Goal: Task Accomplishment & Management: Use online tool/utility

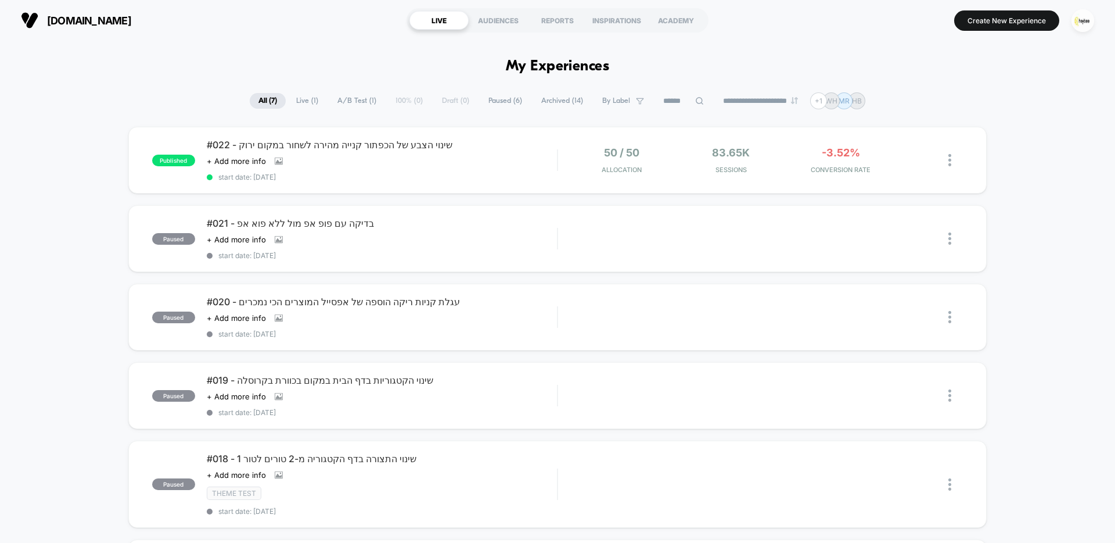
click at [1043, 148] on div "published #022 - שינוי הצבע של הכפתור קנייה מהירה לשחור במקום ירוק Click to vie…" at bounding box center [557, 435] width 1115 height 616
click at [1089, 25] on img "button" at bounding box center [1083, 20] width 23 height 23
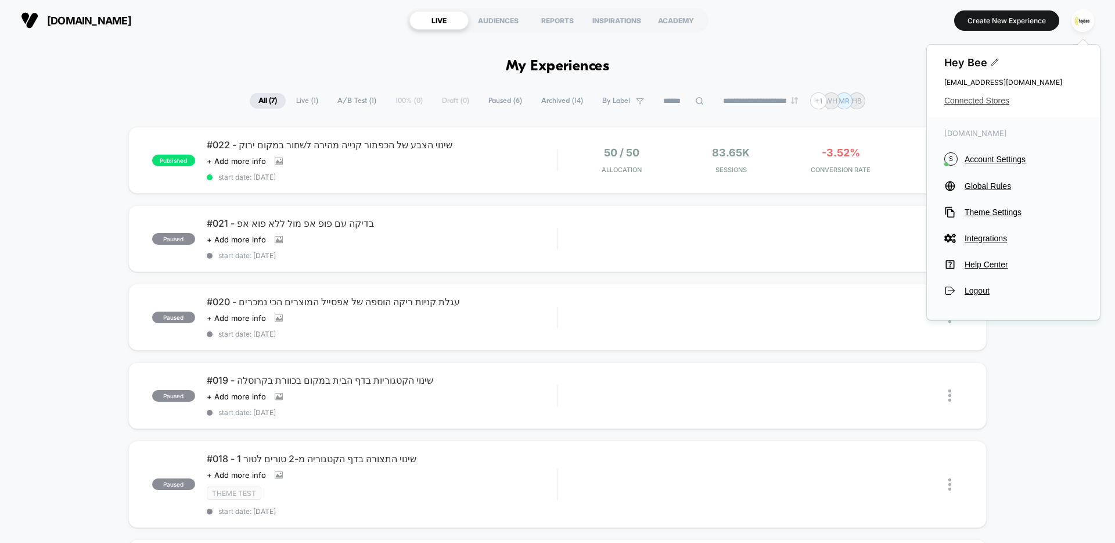
click at [974, 103] on span "Connected Stores" at bounding box center [1013, 100] width 138 height 9
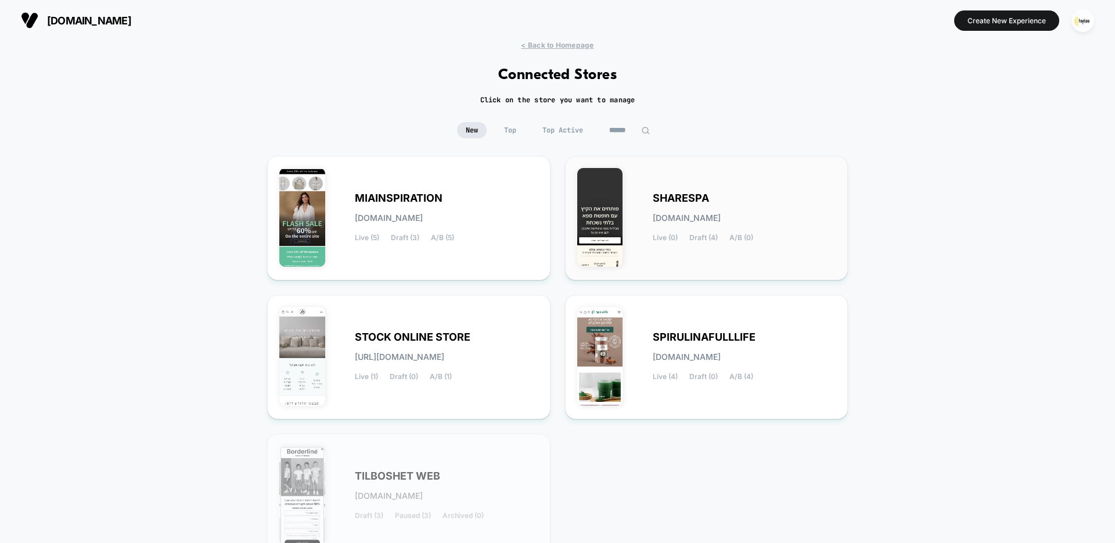
click at [695, 232] on div "SHARESPA [DOMAIN_NAME] Live (0) Draft (4) A/B (0)" at bounding box center [745, 218] width 184 height 48
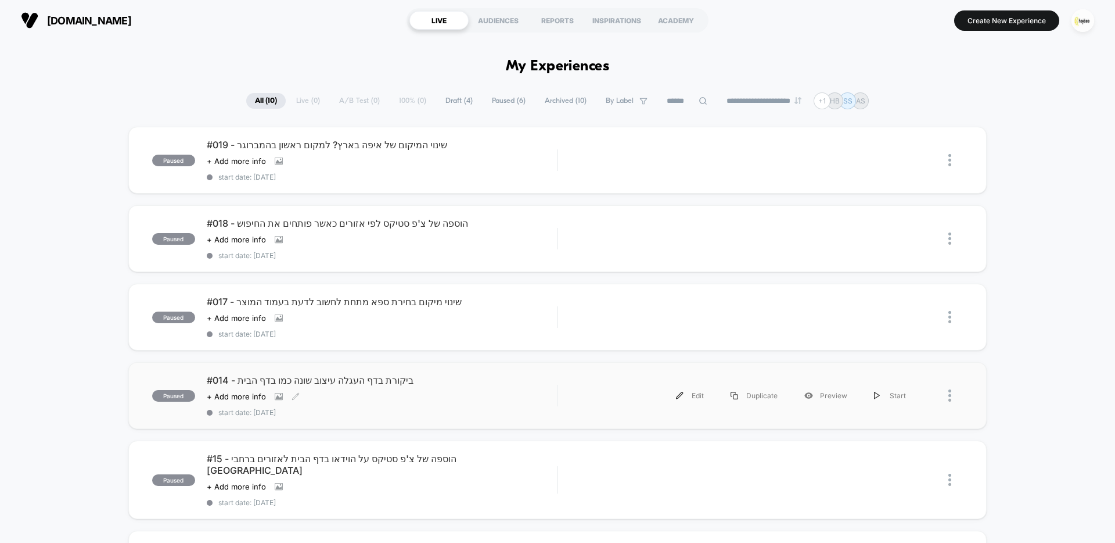
click at [357, 381] on span "#014 - ביקורת בדף העגלה עיצוב שונה כמו בדף הבית" at bounding box center [382, 380] width 350 height 12
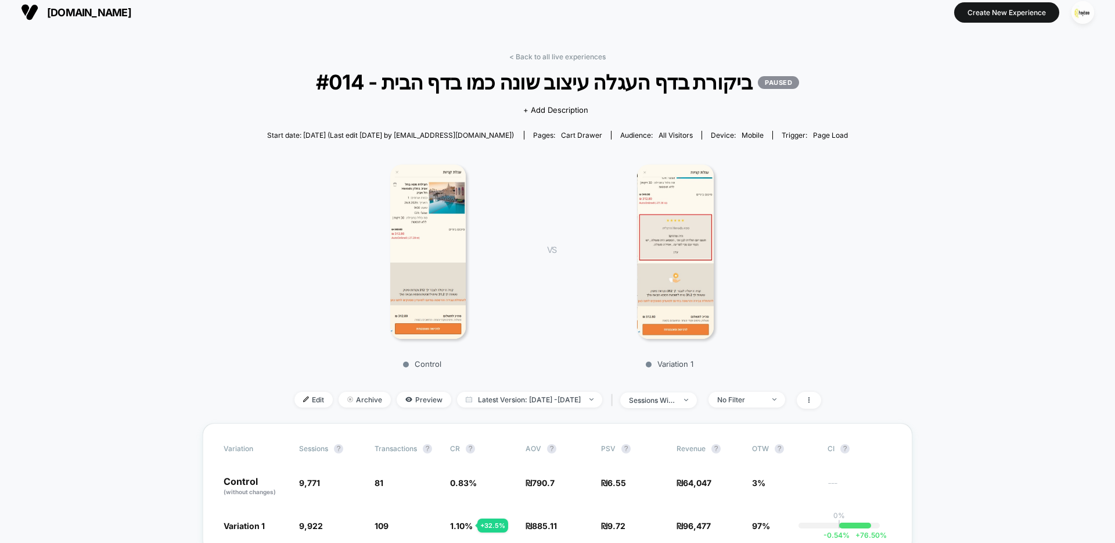
scroll to position [19, 0]
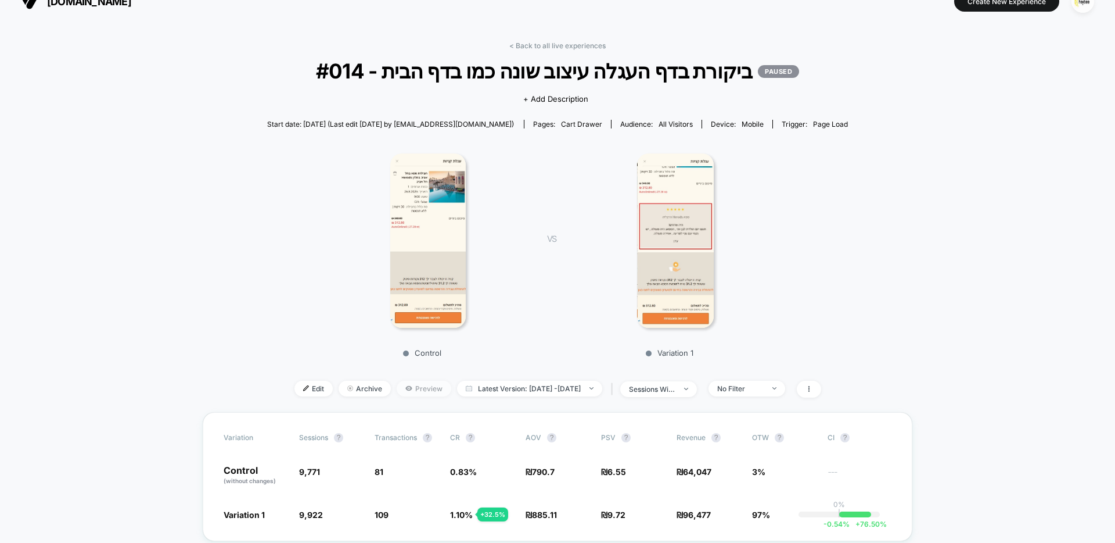
click at [407, 388] on span "Preview" at bounding box center [424, 388] width 55 height 16
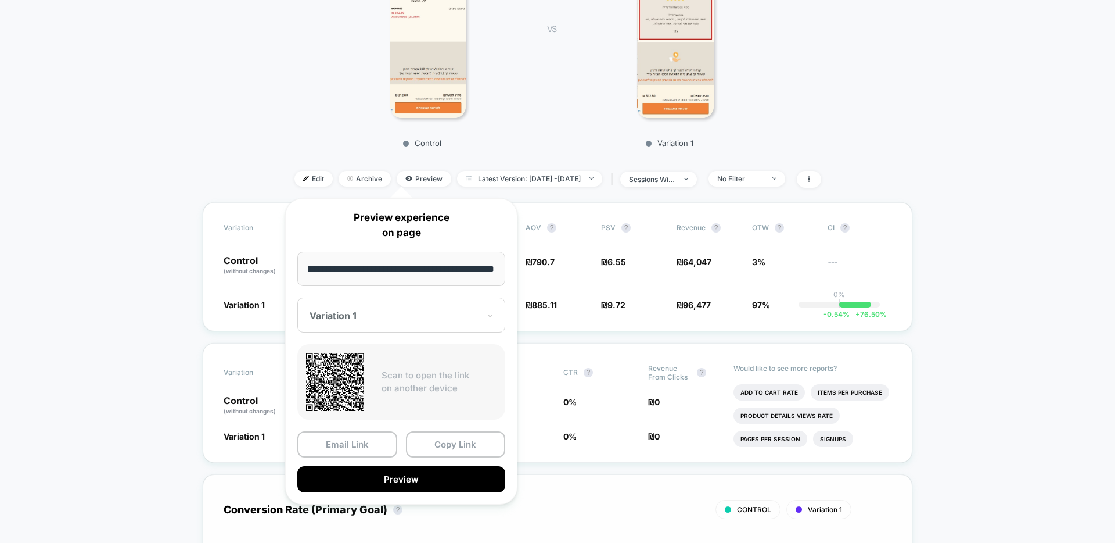
scroll to position [271, 0]
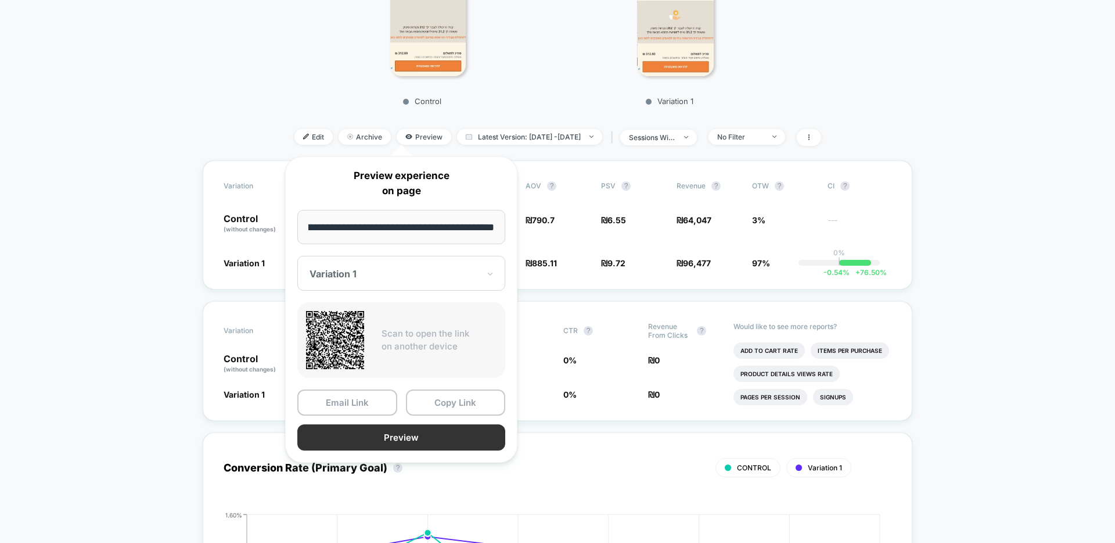
click at [380, 438] on button "Preview" at bounding box center [401, 437] width 208 height 26
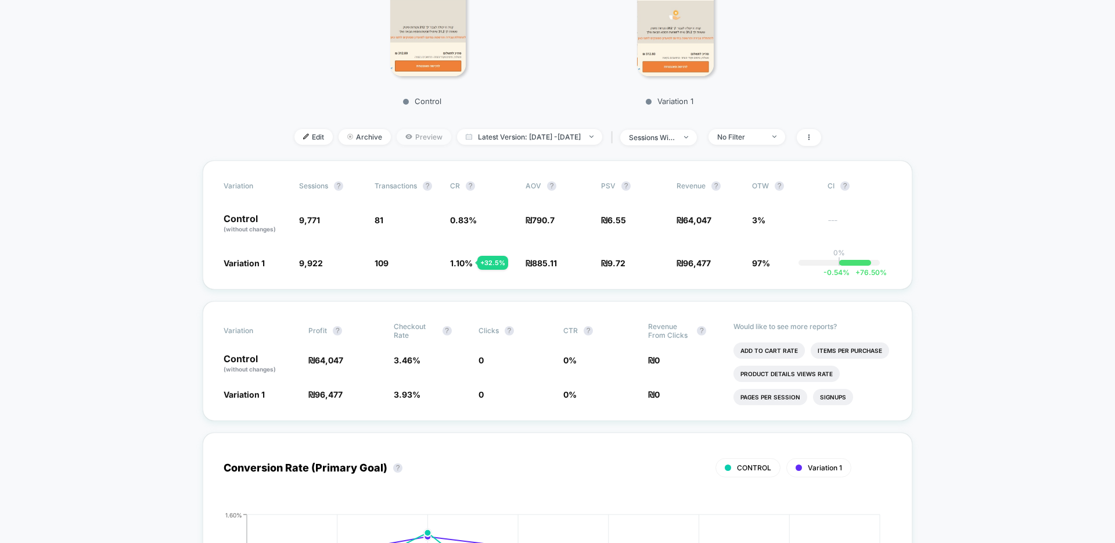
click at [397, 137] on span "Preview" at bounding box center [424, 137] width 55 height 16
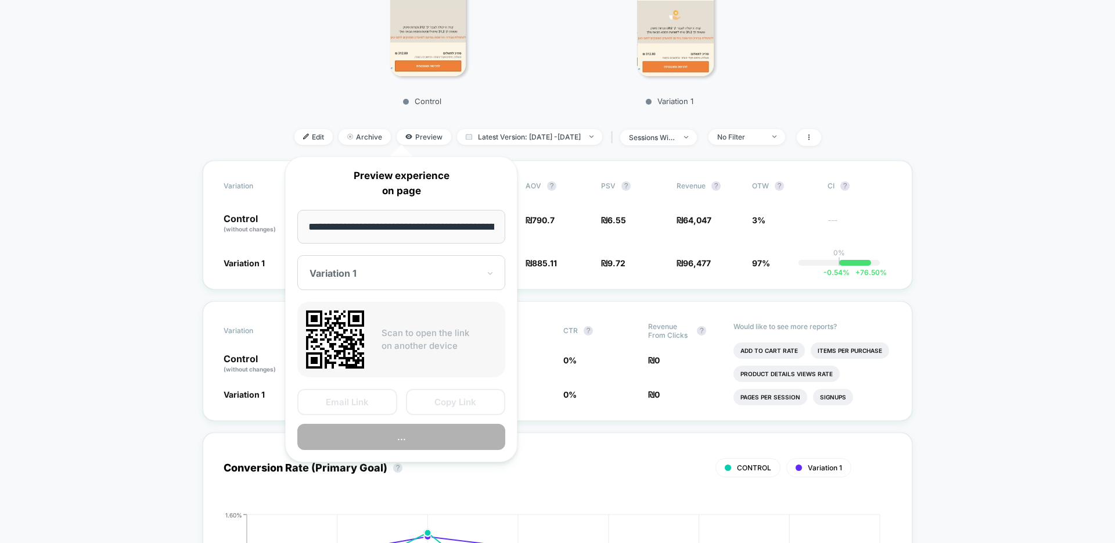
scroll to position [0, 49]
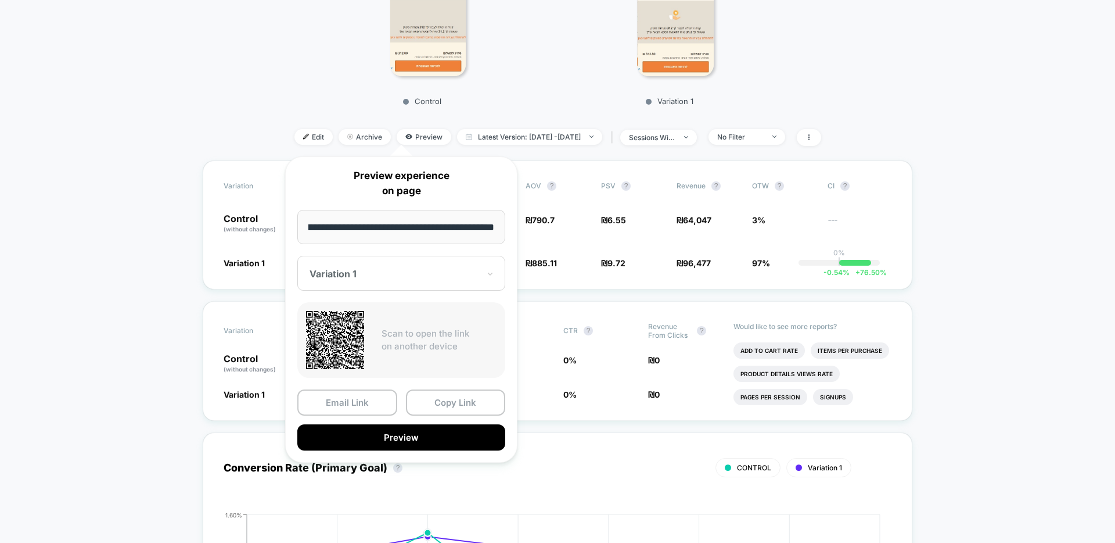
click at [396, 276] on div at bounding box center [395, 274] width 170 height 12
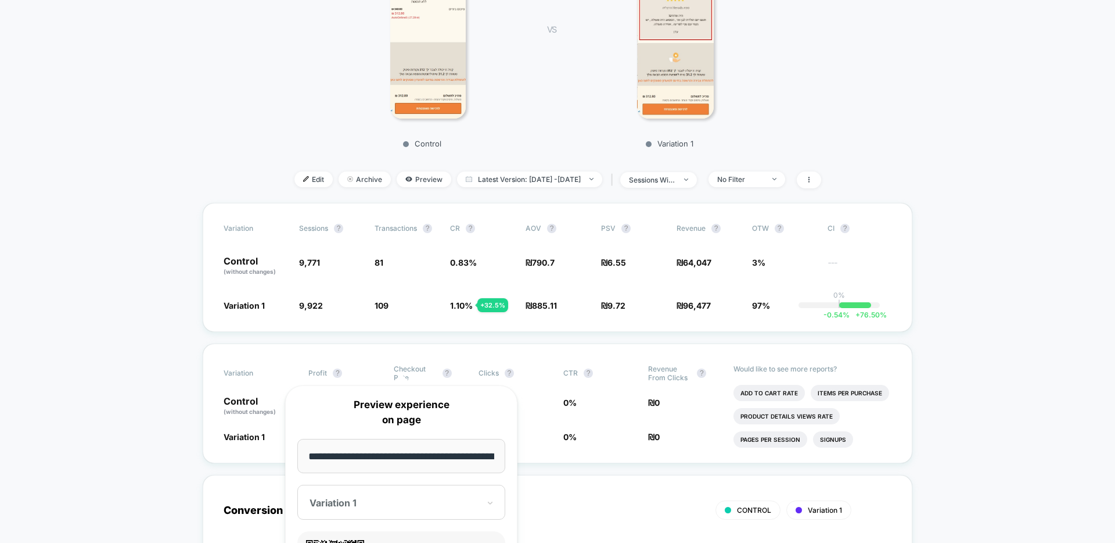
scroll to position [290, 0]
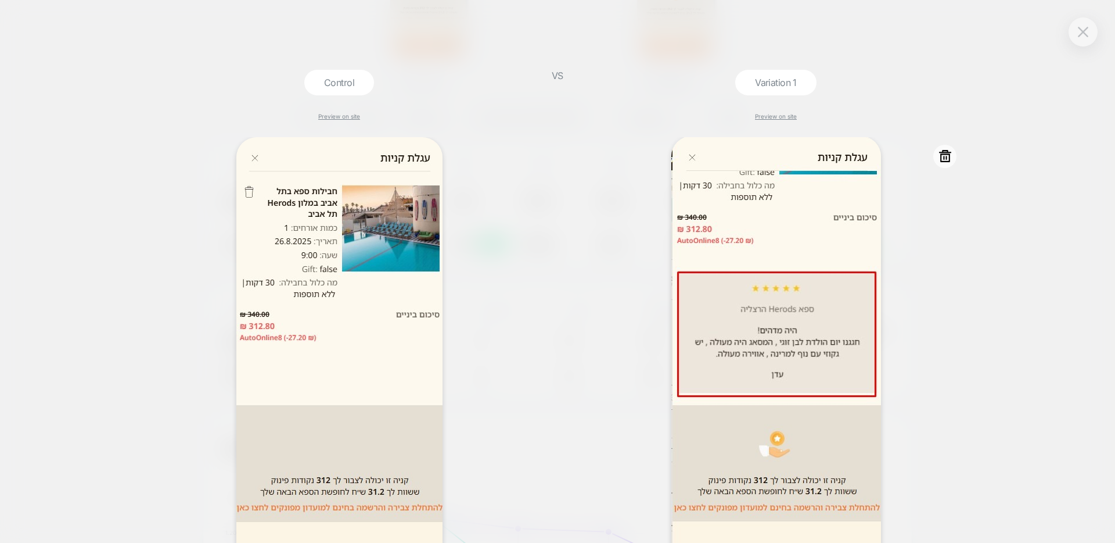
scroll to position [0, 0]
click at [837, 261] on img at bounding box center [776, 374] width 210 height 475
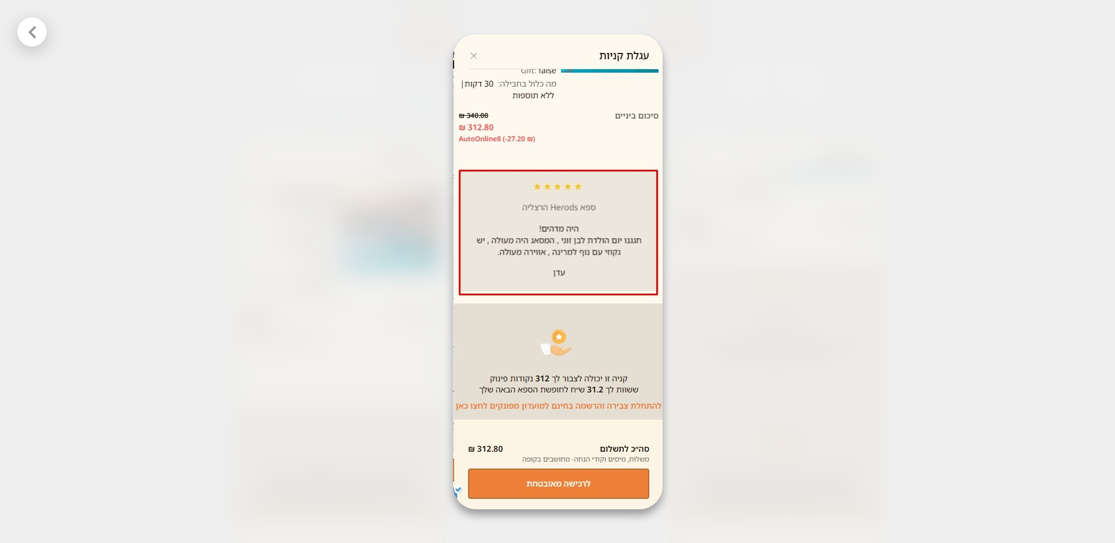
click at [383, 132] on div at bounding box center [557, 271] width 1115 height 543
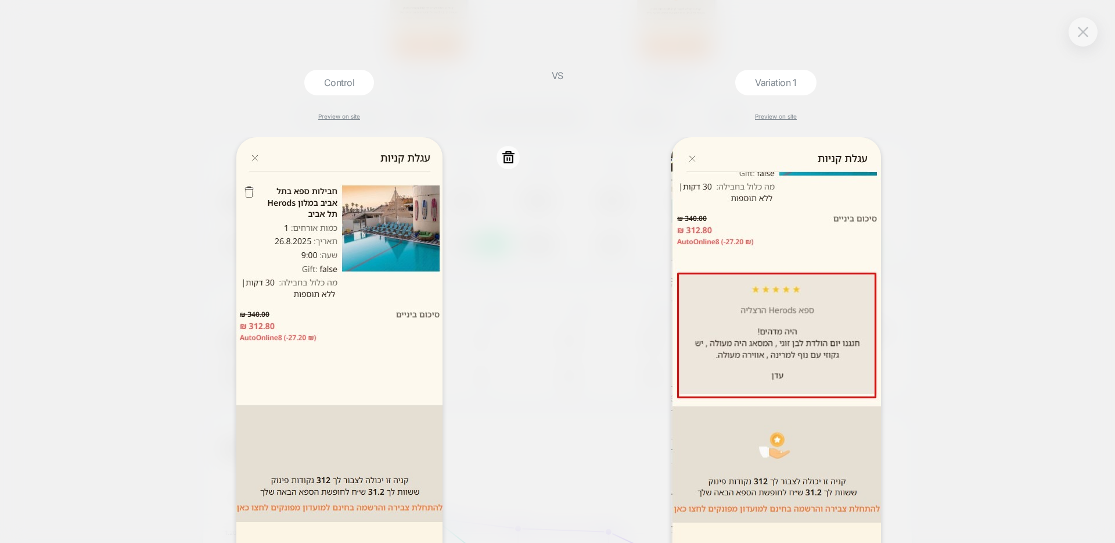
click at [381, 264] on img at bounding box center [339, 375] width 206 height 476
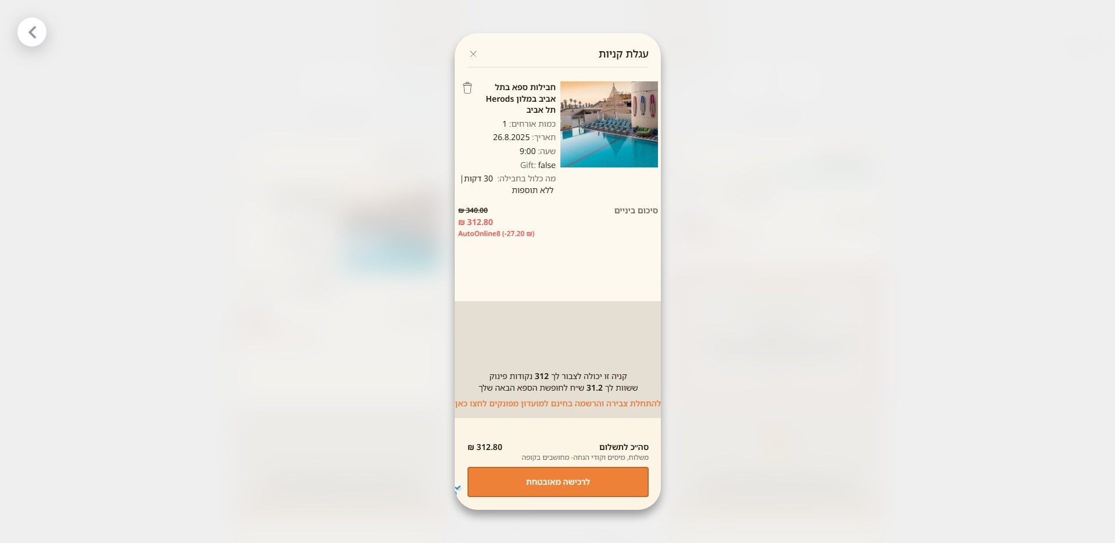
click at [472, 54] on img at bounding box center [558, 271] width 206 height 476
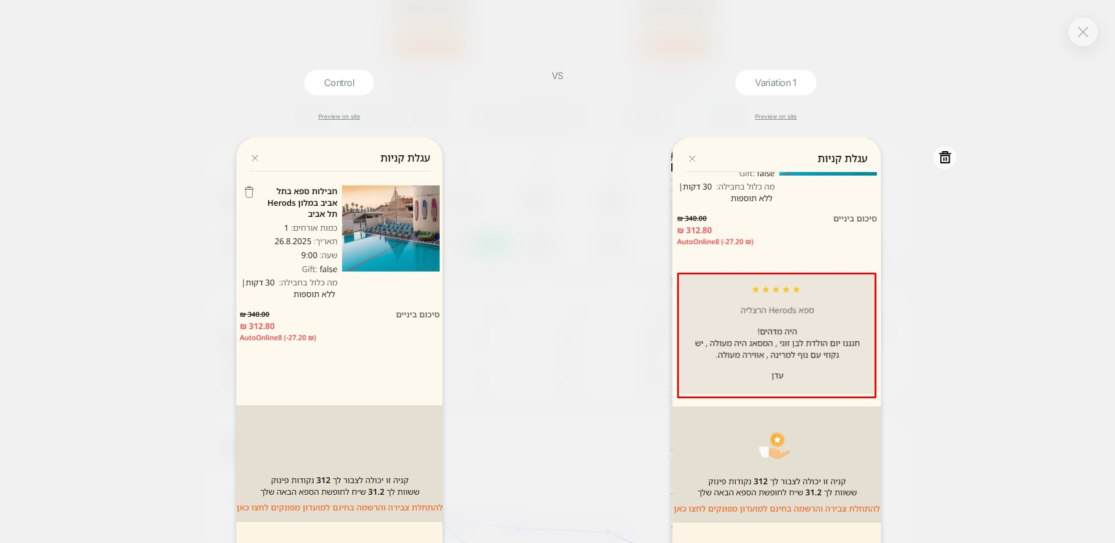
click at [802, 269] on img at bounding box center [776, 374] width 210 height 475
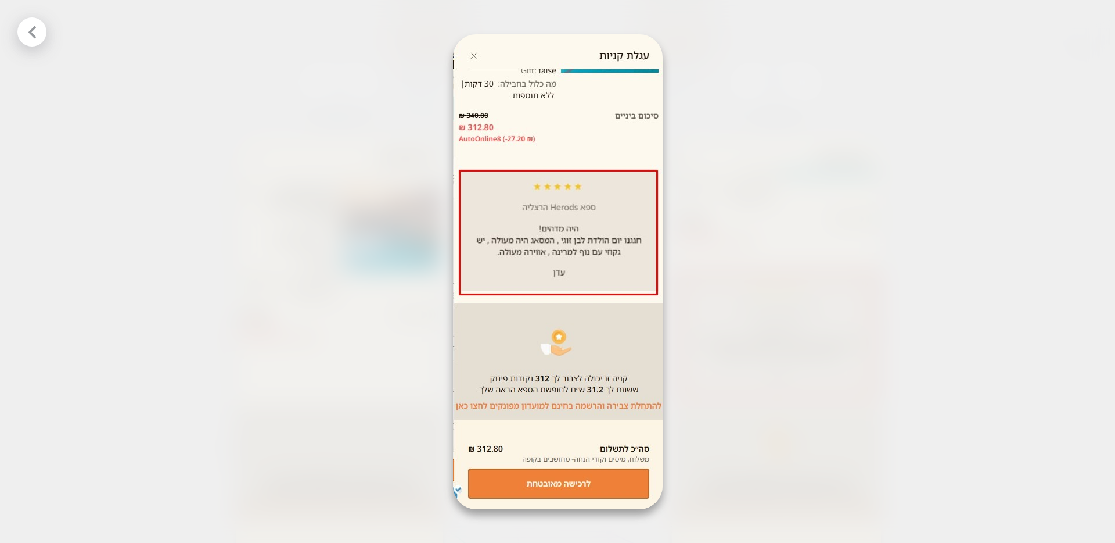
click at [304, 276] on div at bounding box center [557, 271] width 1115 height 543
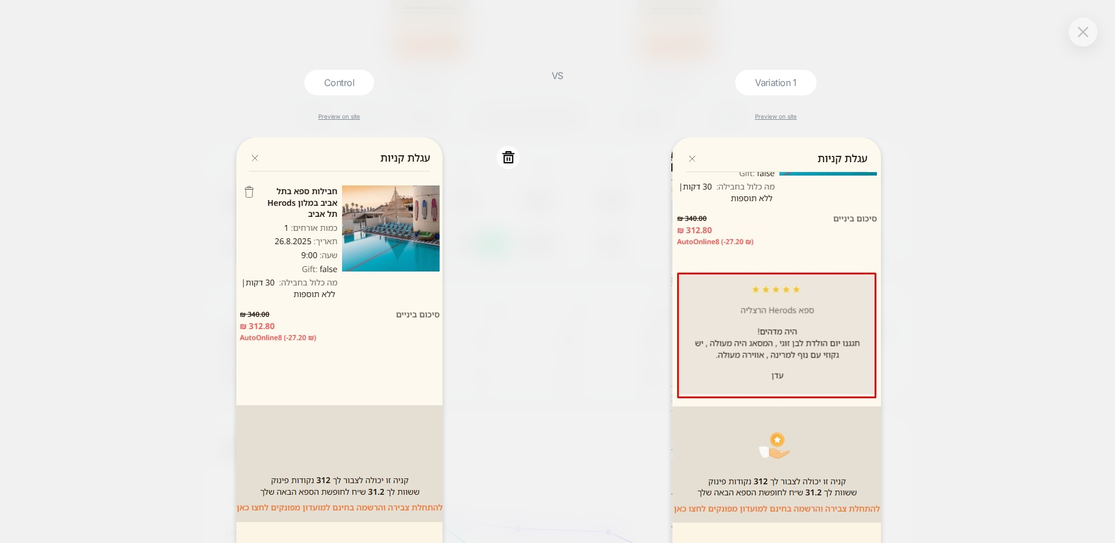
click at [310, 273] on img at bounding box center [339, 375] width 206 height 476
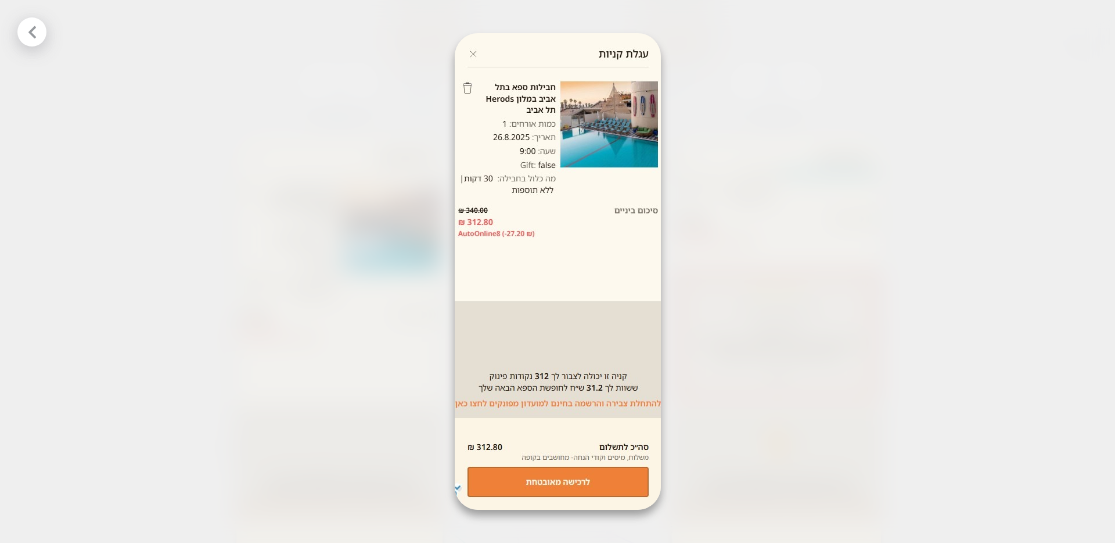
click at [825, 279] on div at bounding box center [557, 271] width 1115 height 543
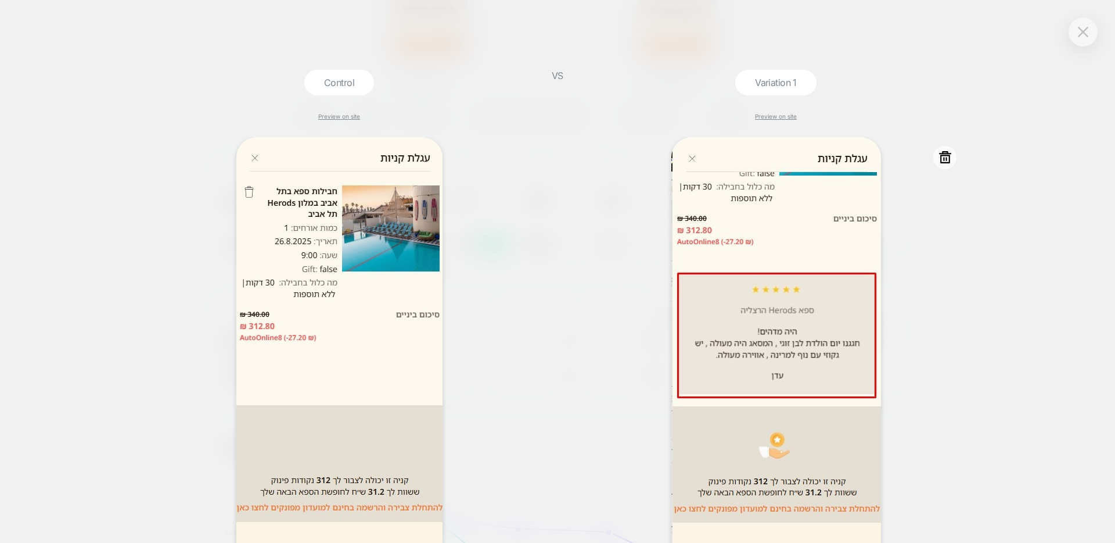
click at [727, 375] on img at bounding box center [776, 374] width 210 height 475
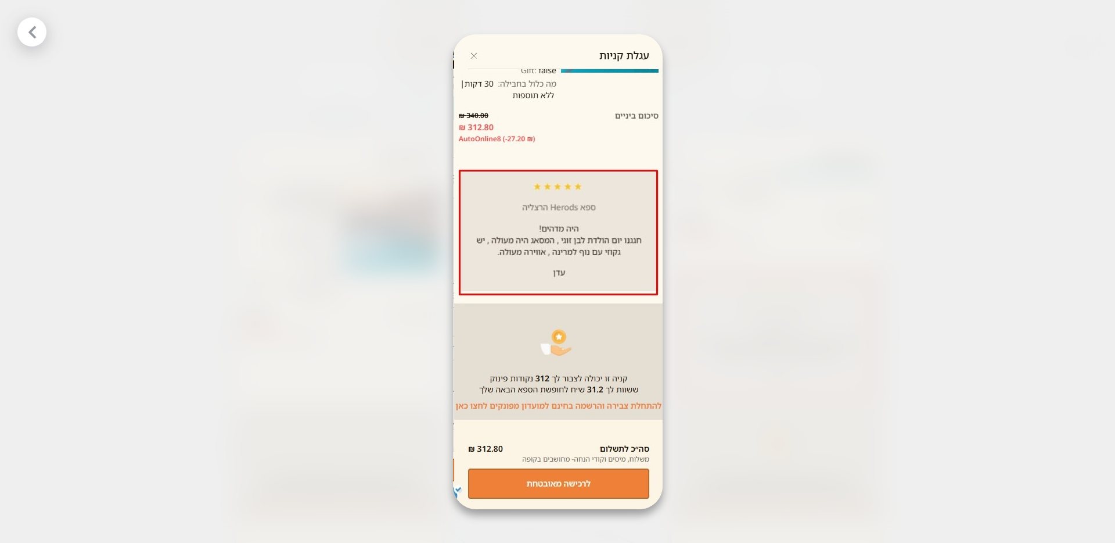
click at [796, 69] on div at bounding box center [557, 271] width 1115 height 543
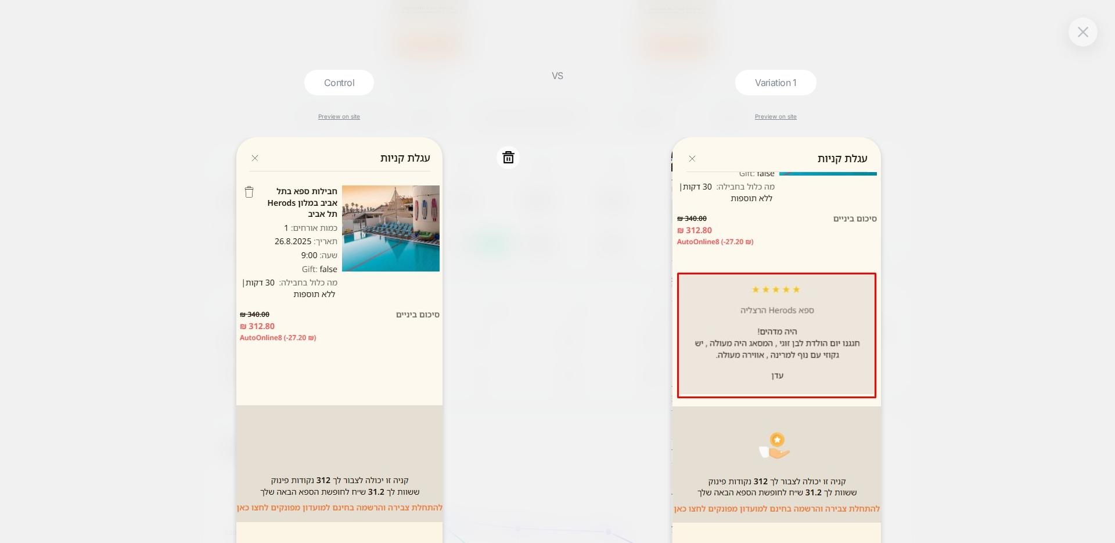
click at [385, 224] on img at bounding box center [339, 375] width 206 height 476
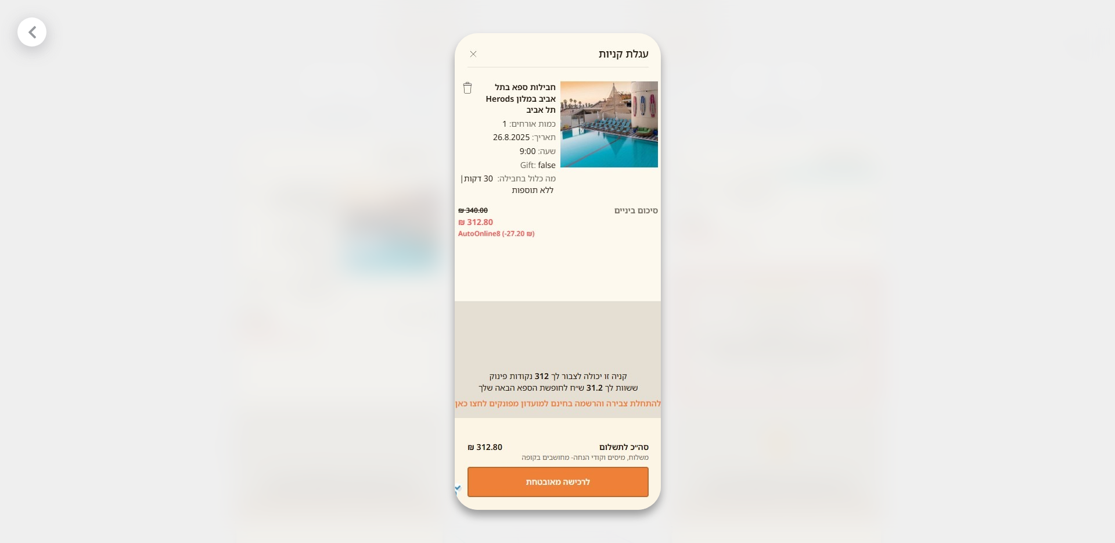
click at [509, 233] on img at bounding box center [558, 271] width 206 height 476
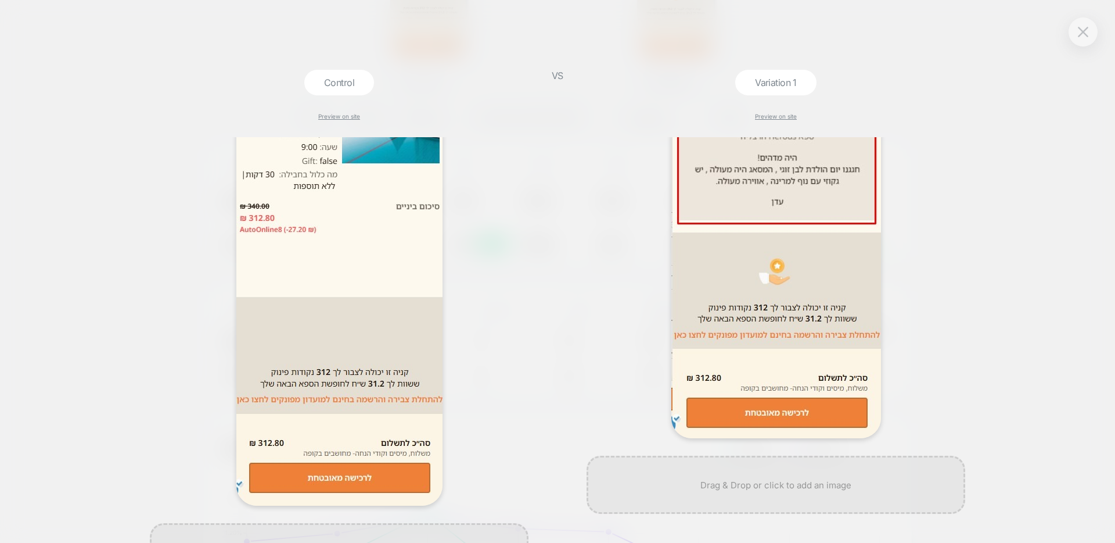
scroll to position [175, 0]
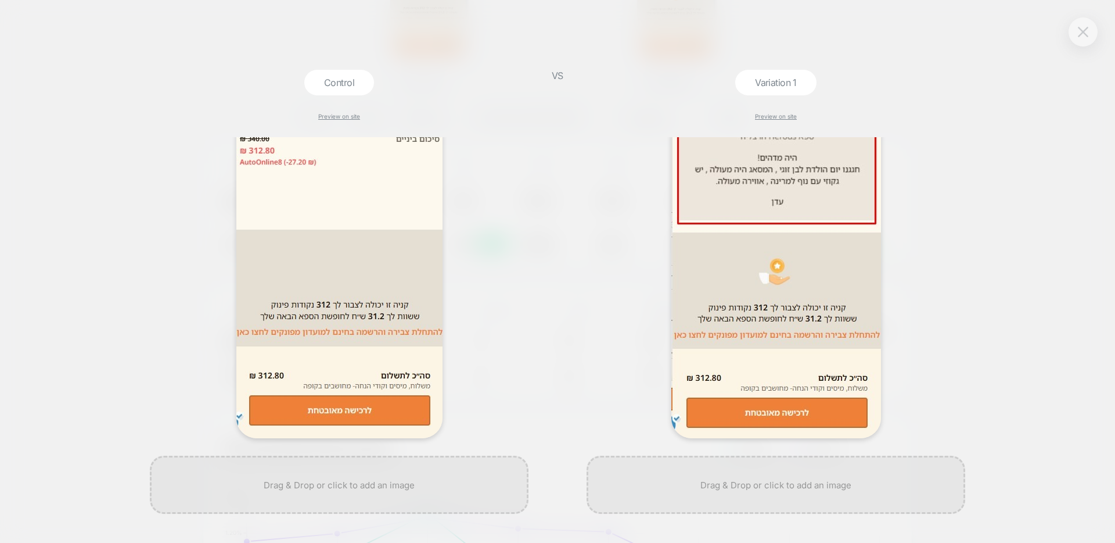
click at [1082, 39] on button at bounding box center [1083, 31] width 17 height 17
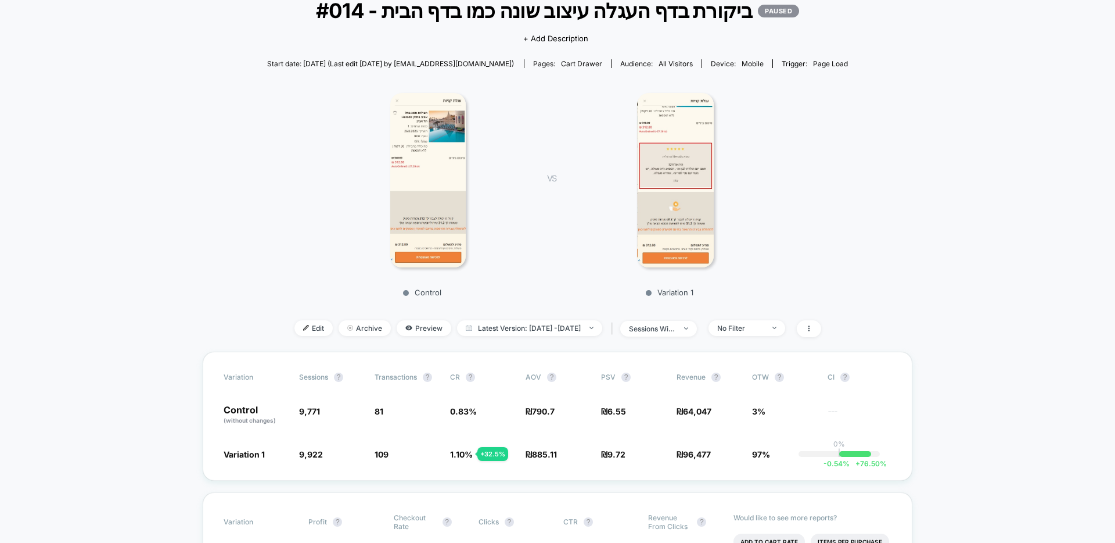
scroll to position [0, 0]
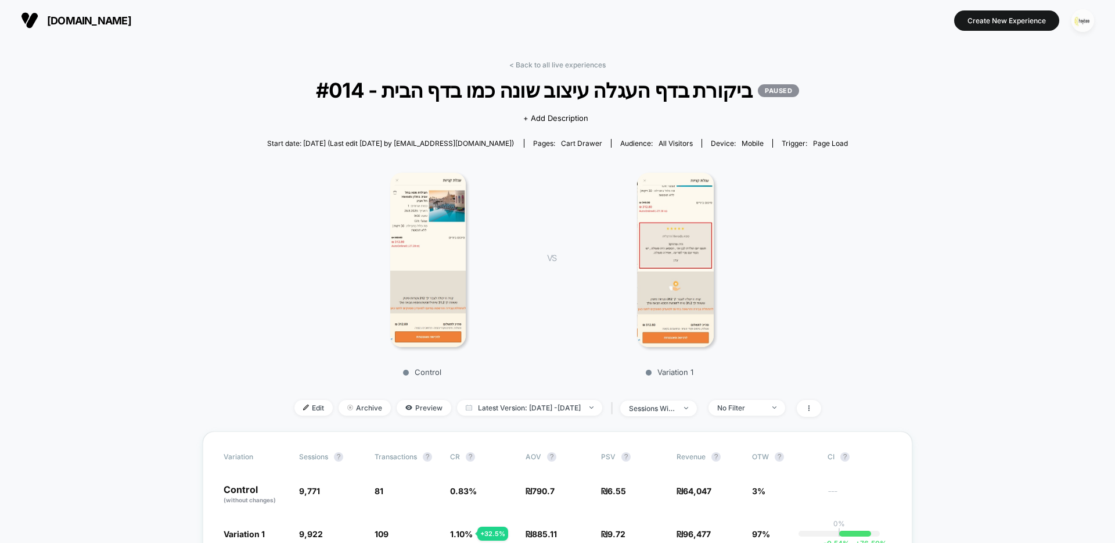
click at [1083, 20] on img "button" at bounding box center [1083, 20] width 23 height 23
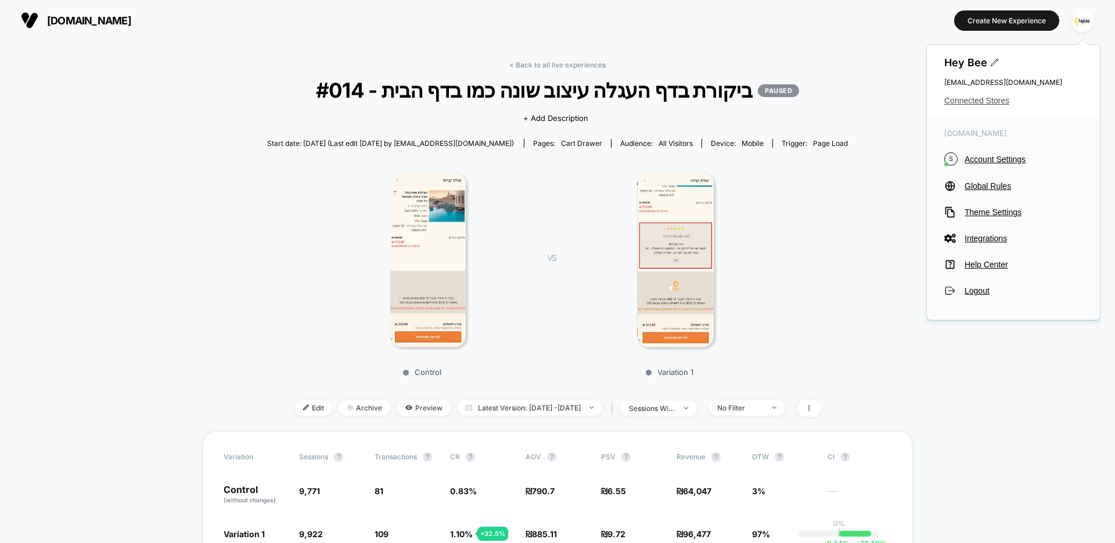
click at [993, 103] on span "Connected Stores" at bounding box center [1013, 100] width 138 height 9
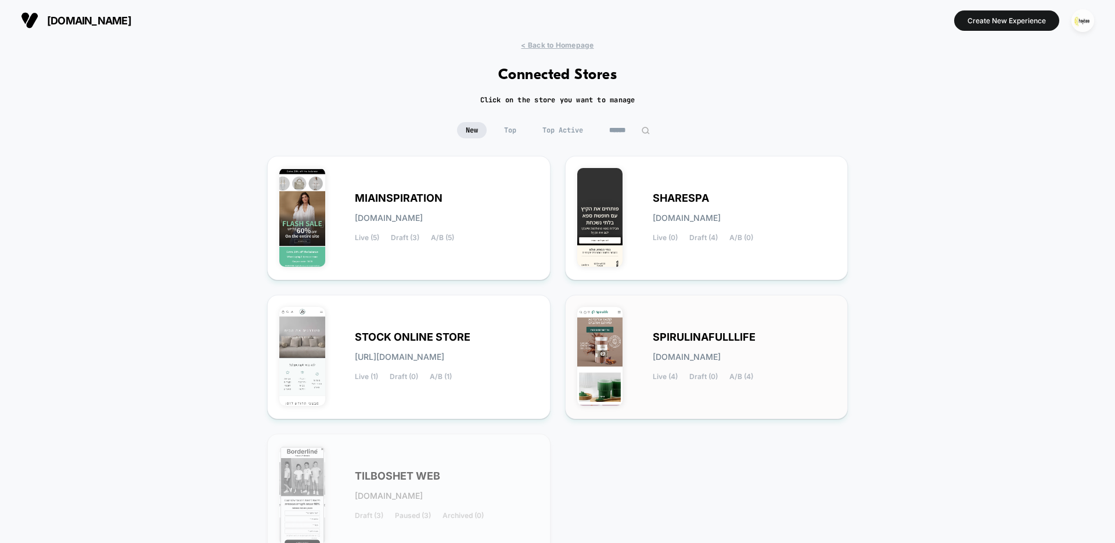
click at [672, 346] on div "SPIRULINAFULLLIFE [DOMAIN_NAME] Live (4) Draft (0) A/B (4)" at bounding box center [745, 357] width 184 height 48
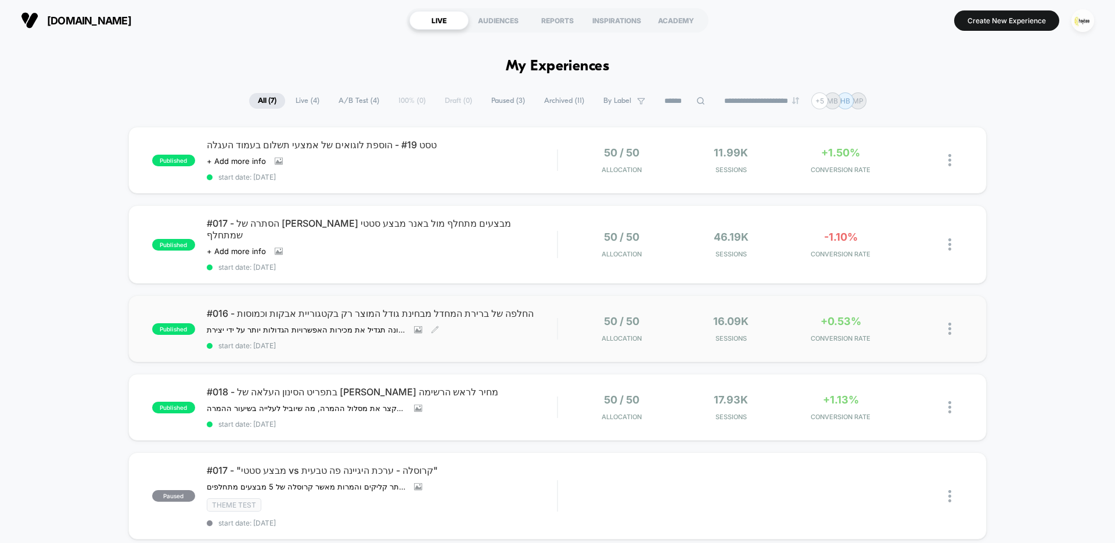
click at [358, 307] on span "#016 - החלפה של ברירת המחדל מבחינת גודל המוצר רק בקטגוריית אבקות וכמוסות" at bounding box center [382, 313] width 350 height 12
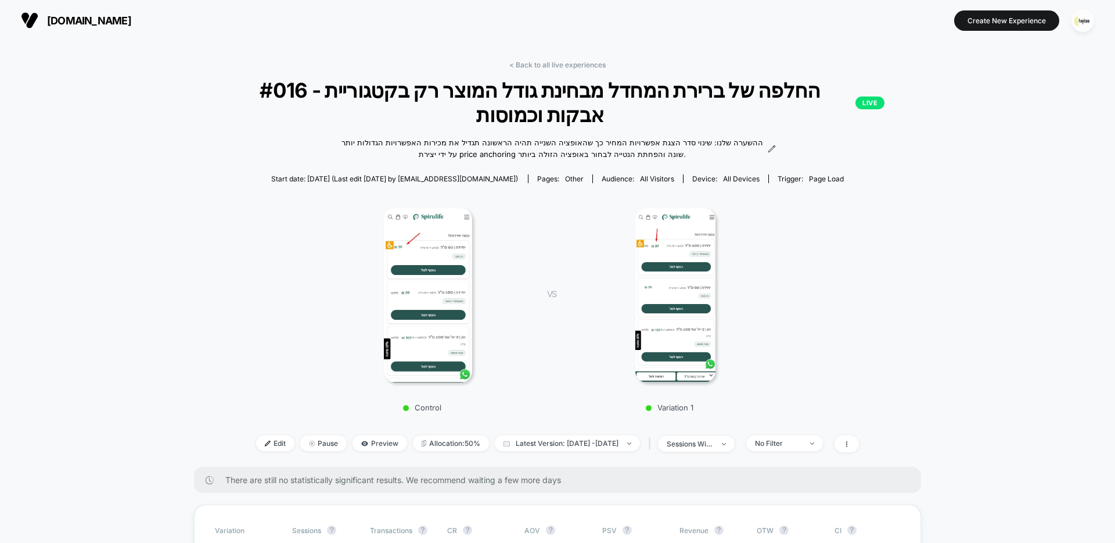
click at [678, 290] on img at bounding box center [675, 295] width 80 height 174
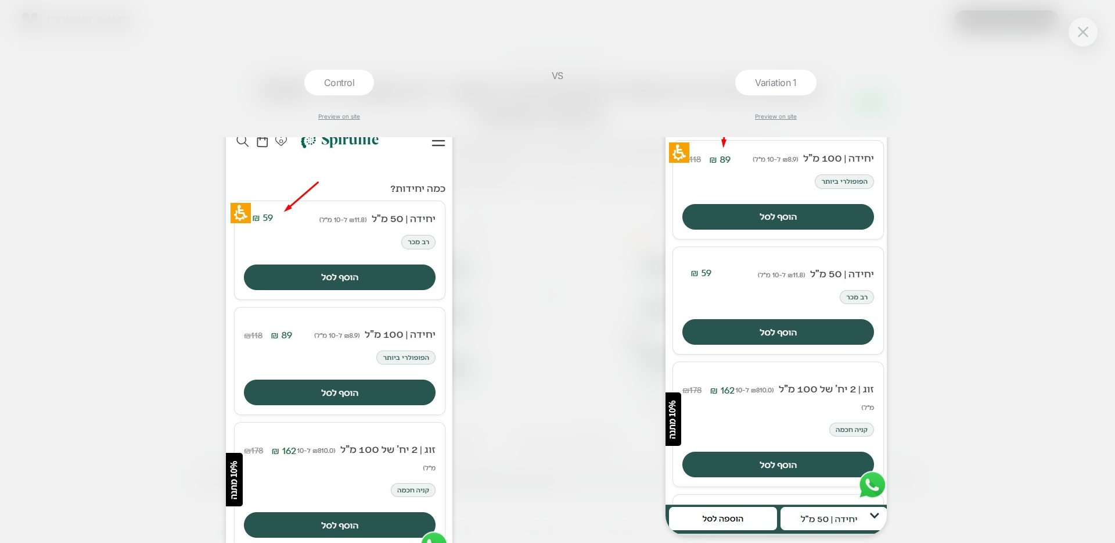
scroll to position [82, 0]
click at [650, 210] on div at bounding box center [776, 295] width 379 height 480
click at [1088, 32] on img at bounding box center [1083, 32] width 10 height 10
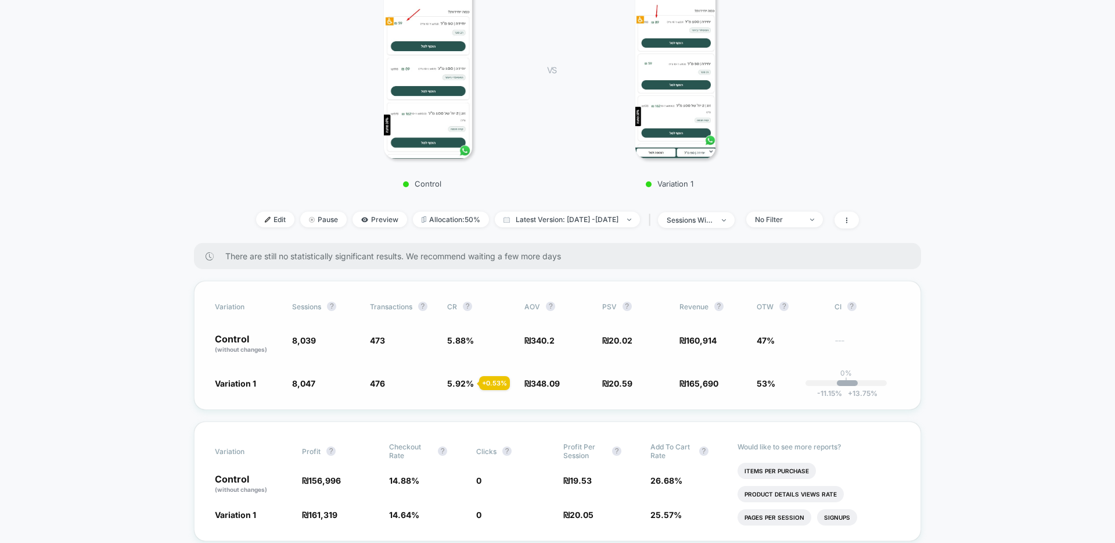
scroll to position [244, 0]
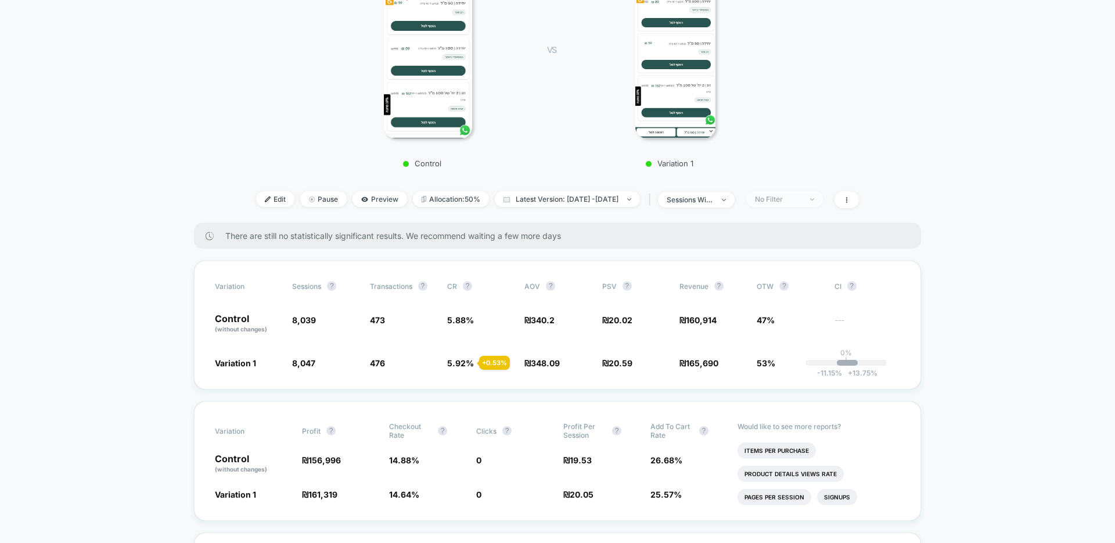
click at [791, 201] on div "No Filter" at bounding box center [778, 199] width 46 height 9
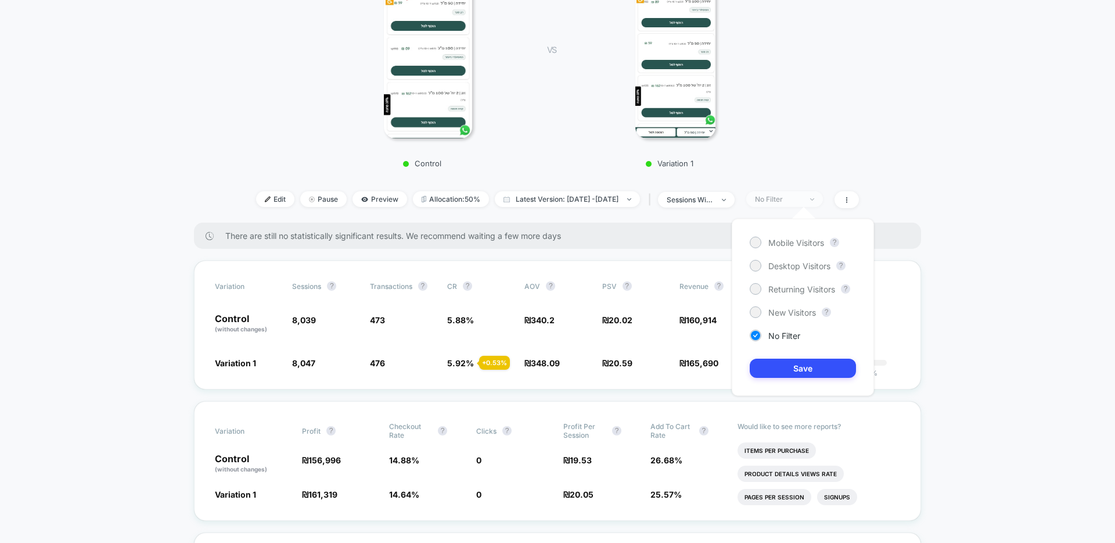
click at [793, 201] on div "No Filter" at bounding box center [778, 199] width 46 height 9
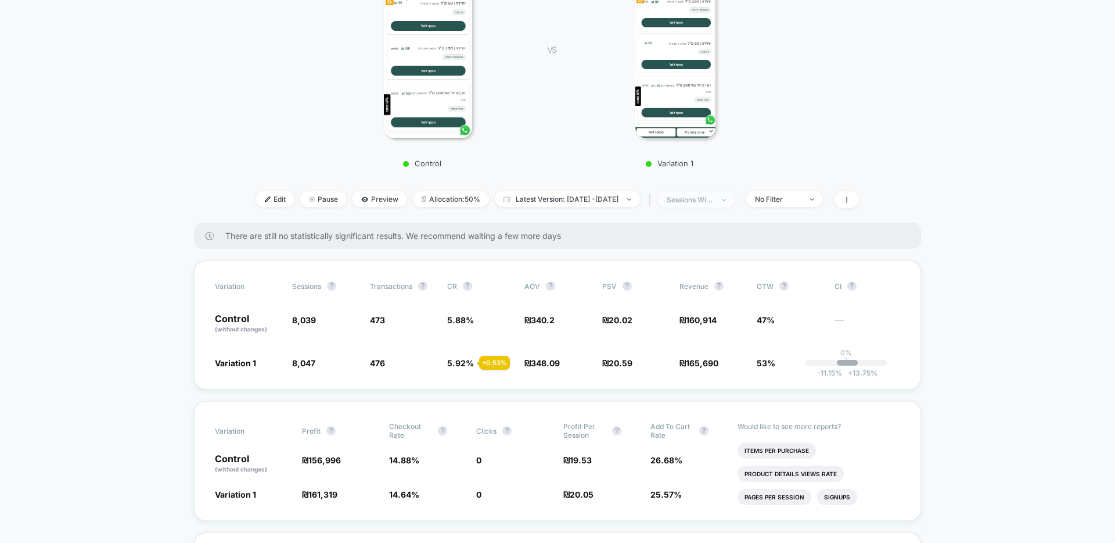
click at [713, 198] on div "sessions with impression" at bounding box center [690, 199] width 46 height 9
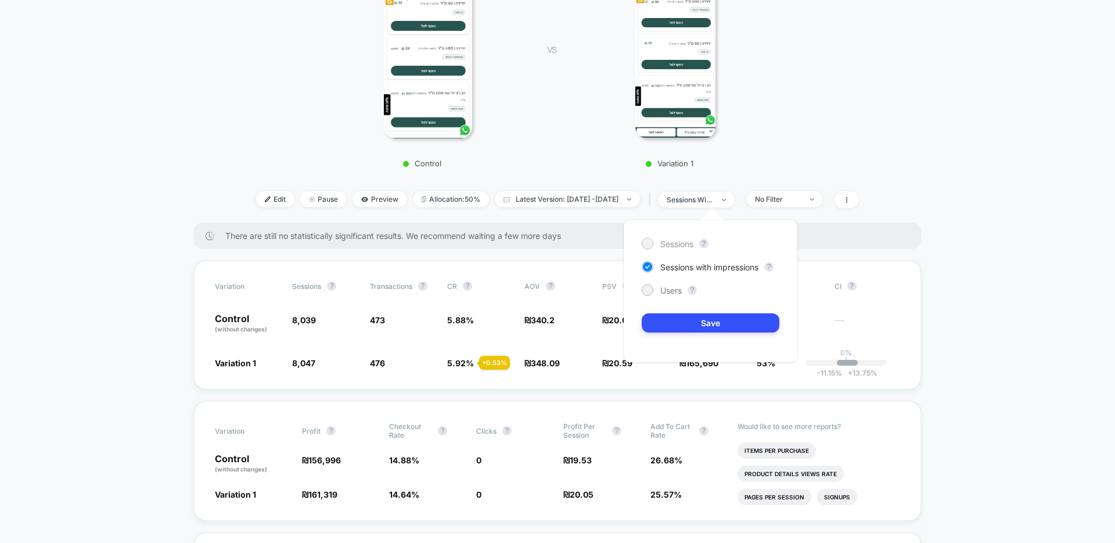
click at [664, 242] on span "Sessions" at bounding box center [676, 244] width 33 height 10
click at [691, 321] on button "Save" at bounding box center [711, 322] width 138 height 19
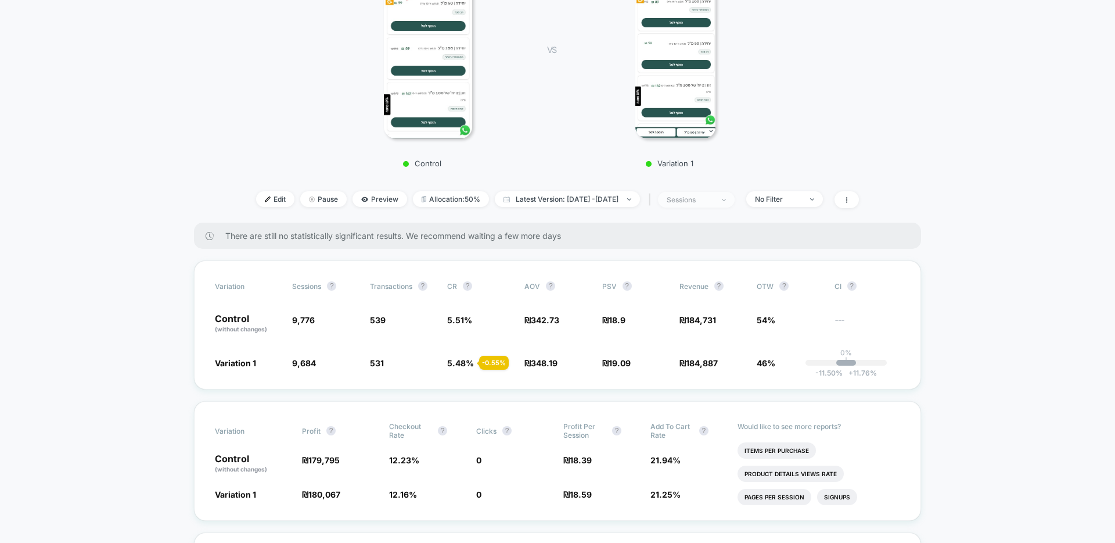
click at [719, 193] on span "sessions" at bounding box center [696, 200] width 77 height 16
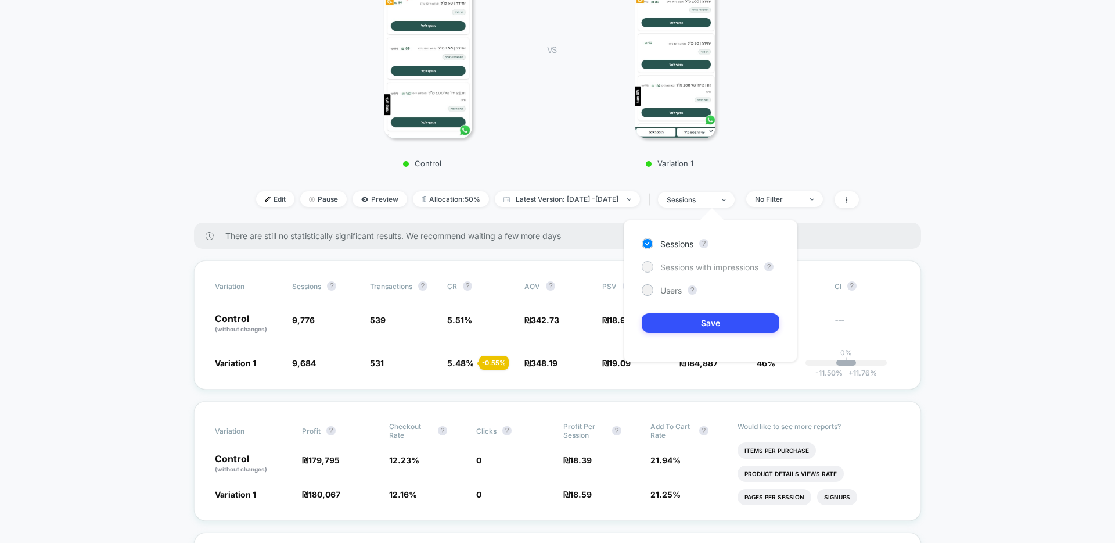
click at [692, 271] on span "Sessions with impressions" at bounding box center [709, 267] width 98 height 10
click at [698, 322] on button "Save" at bounding box center [711, 322] width 138 height 19
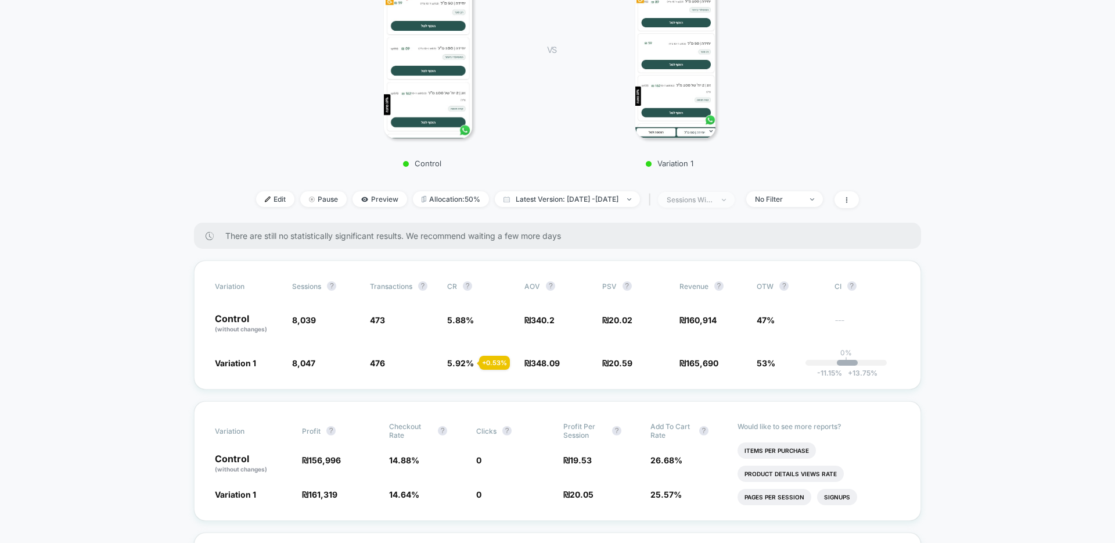
click at [701, 203] on div "sessions with impression" at bounding box center [690, 199] width 46 height 9
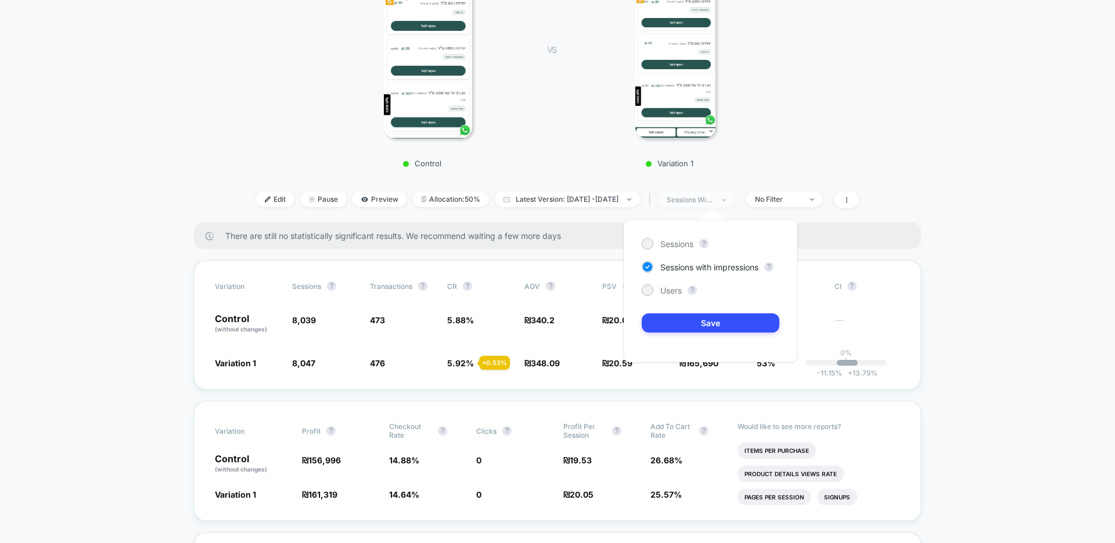
click at [701, 202] on div "sessions with impression" at bounding box center [690, 199] width 46 height 9
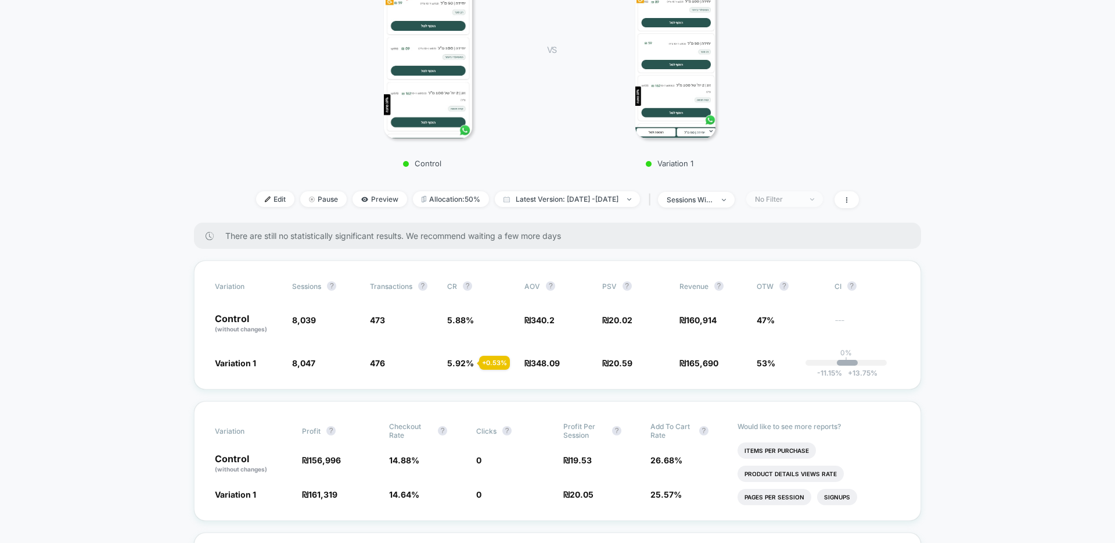
click at [802, 199] on div "No Filter" at bounding box center [778, 199] width 46 height 9
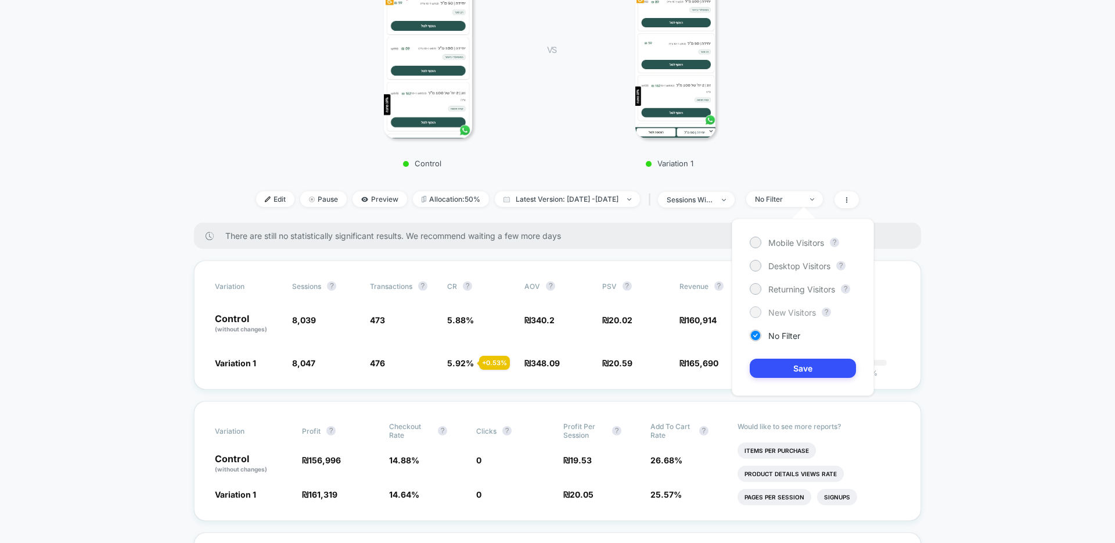
click at [795, 316] on span "New Visitors" at bounding box center [792, 312] width 48 height 10
click at [802, 366] on button "Save" at bounding box center [803, 367] width 106 height 19
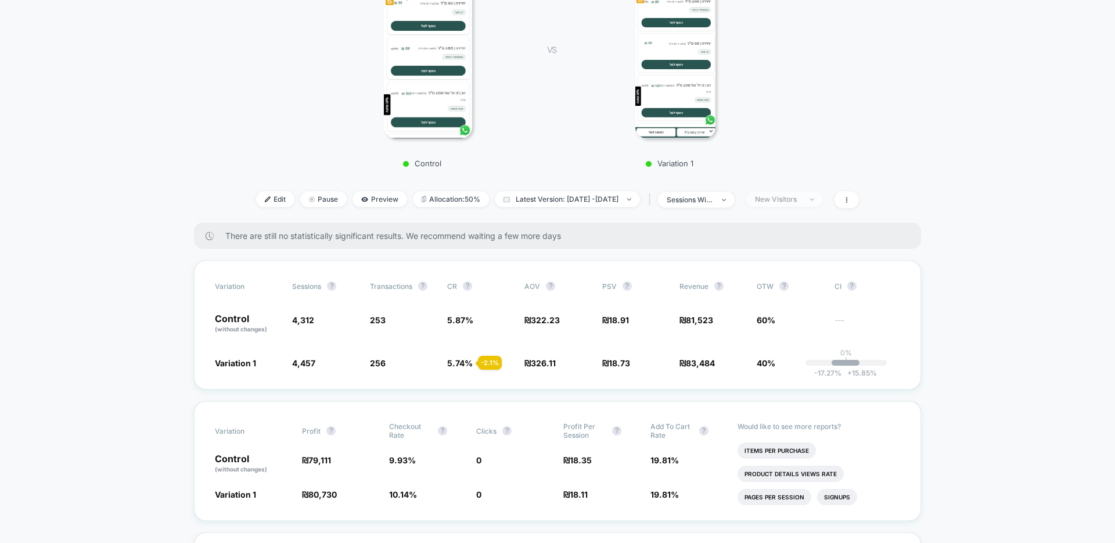
click at [798, 198] on div "New Visitors" at bounding box center [778, 199] width 46 height 9
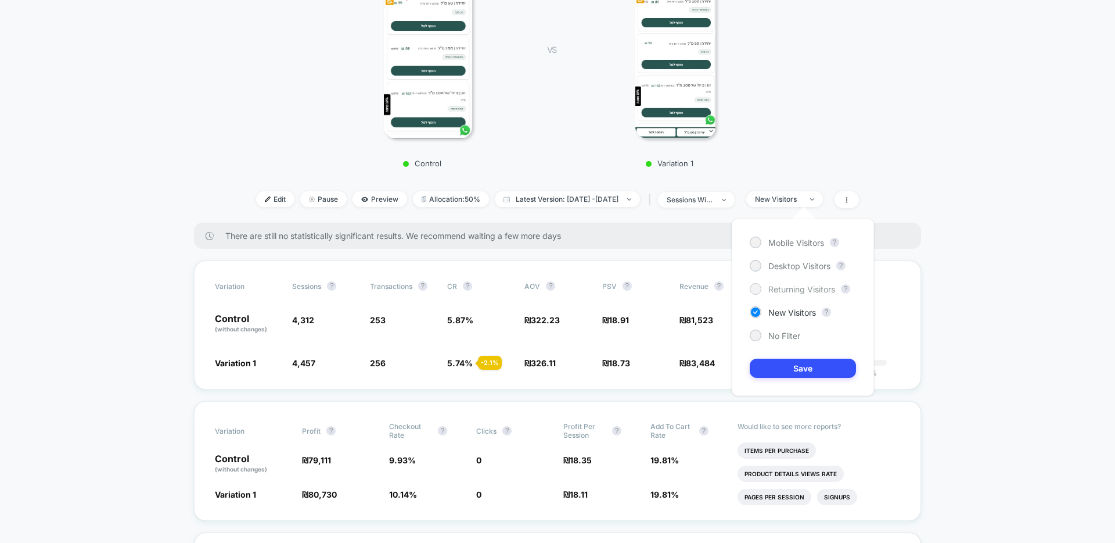
click at [785, 289] on span "Returning Visitors" at bounding box center [801, 289] width 67 height 10
click at [794, 369] on button "Save" at bounding box center [803, 367] width 106 height 19
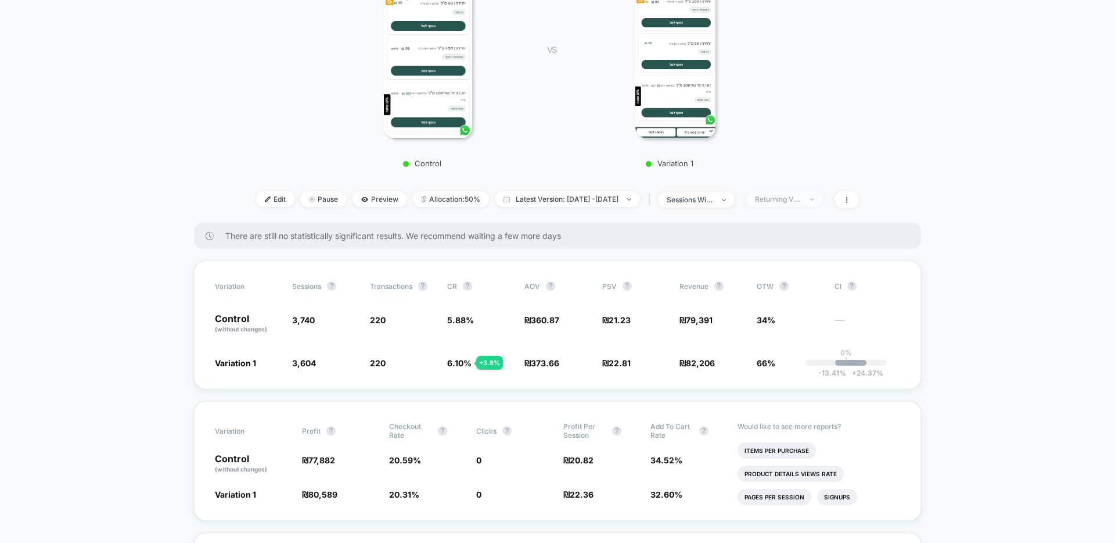
click at [784, 205] on span "Returning Visitors" at bounding box center [784, 199] width 77 height 16
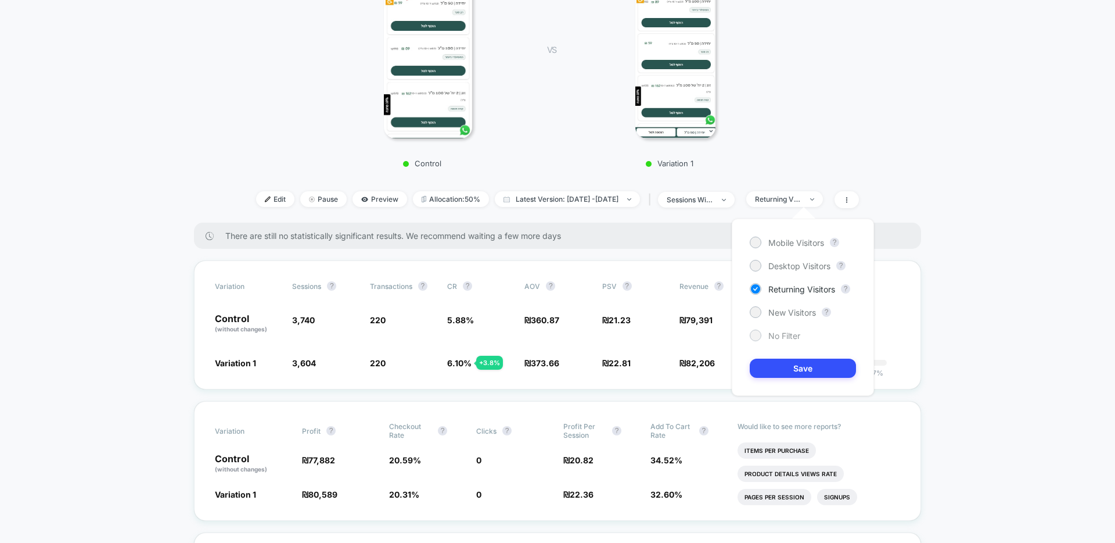
click at [792, 331] on span "No Filter" at bounding box center [784, 336] width 32 height 10
click at [807, 370] on button "Save" at bounding box center [803, 367] width 106 height 19
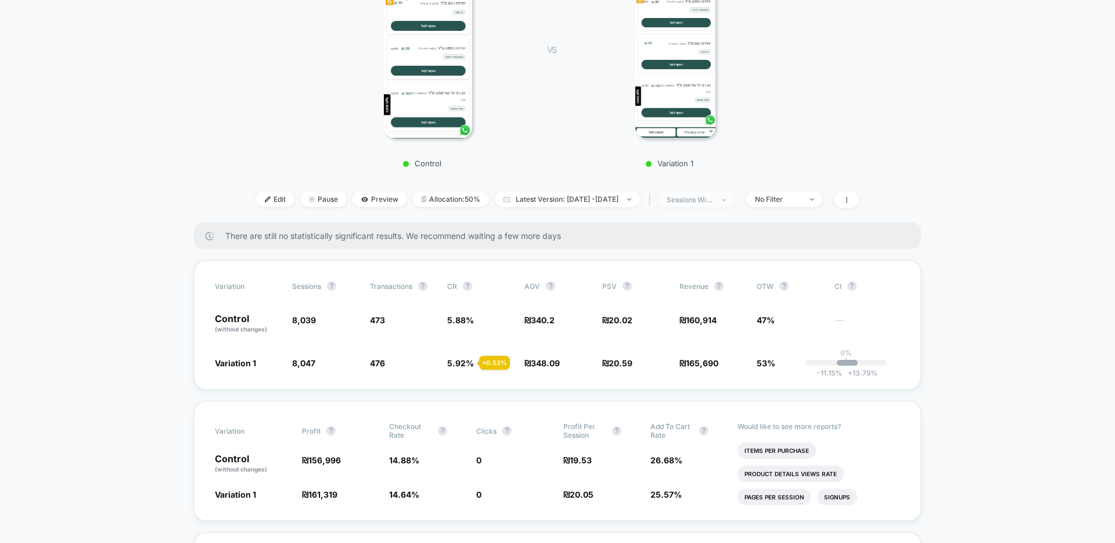
click at [756, 199] on div "Edit Pause Preview Allocation: 50% Latest Version: [DATE] - [DATE] | sessions w…" at bounding box center [557, 199] width 727 height 17
click at [735, 202] on span "sessions with impression" at bounding box center [696, 200] width 77 height 16
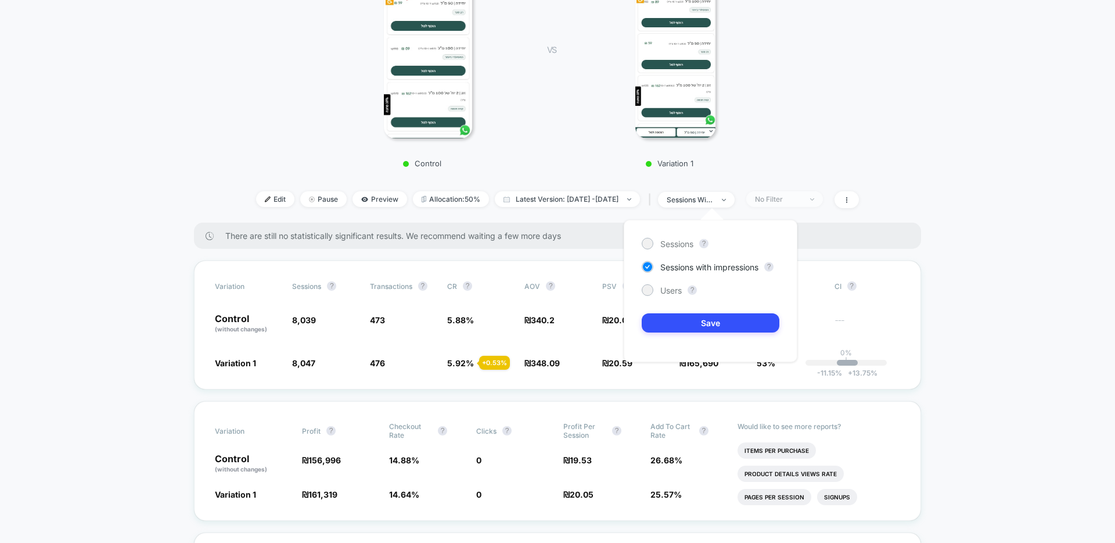
click at [794, 200] on div "No Filter" at bounding box center [778, 199] width 46 height 9
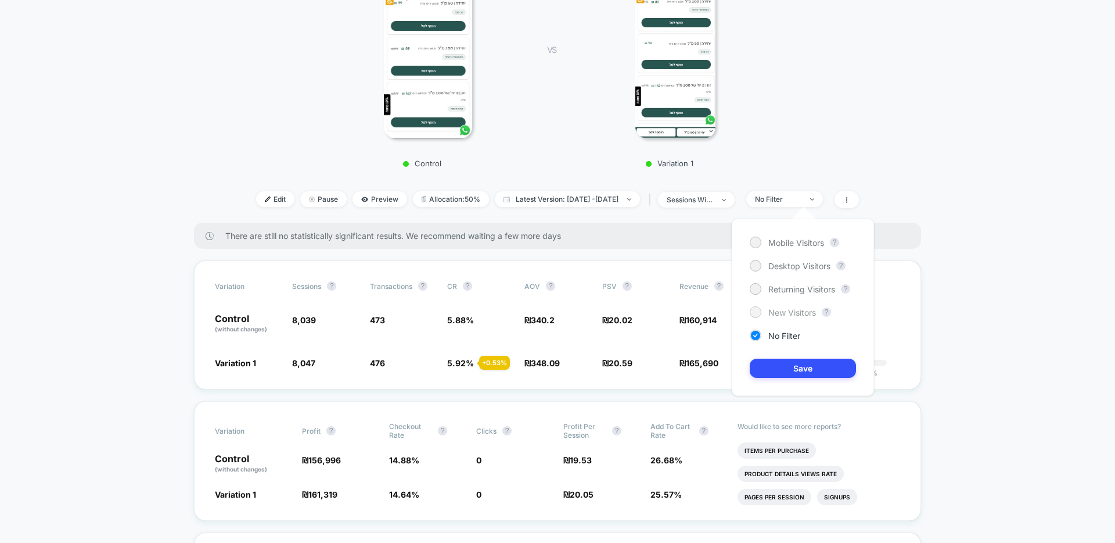
click at [798, 313] on span "New Visitors" at bounding box center [792, 312] width 48 height 10
click at [805, 366] on button "Save" at bounding box center [803, 367] width 106 height 19
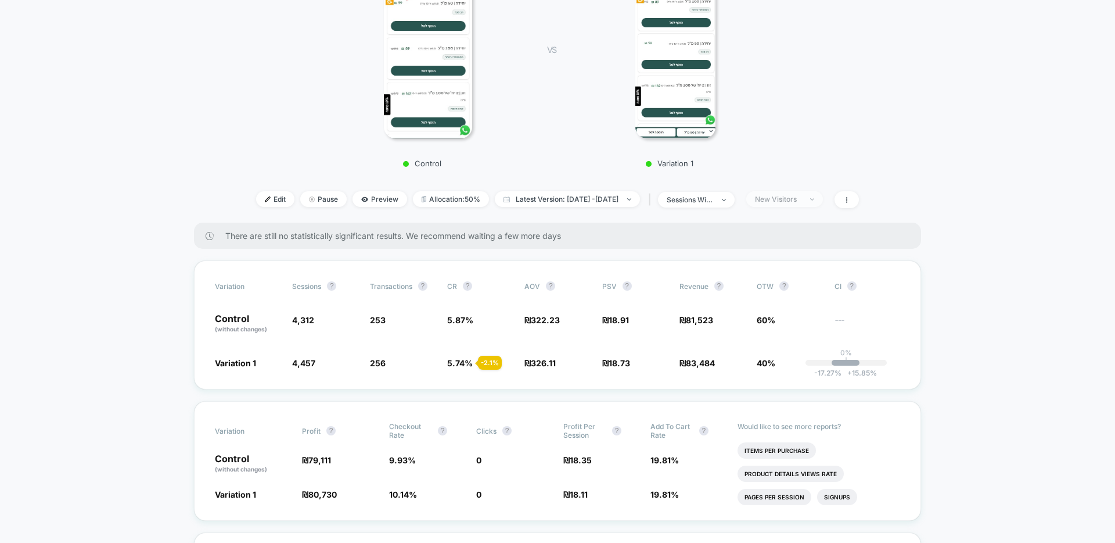
click at [801, 195] on div "New Visitors" at bounding box center [778, 199] width 46 height 9
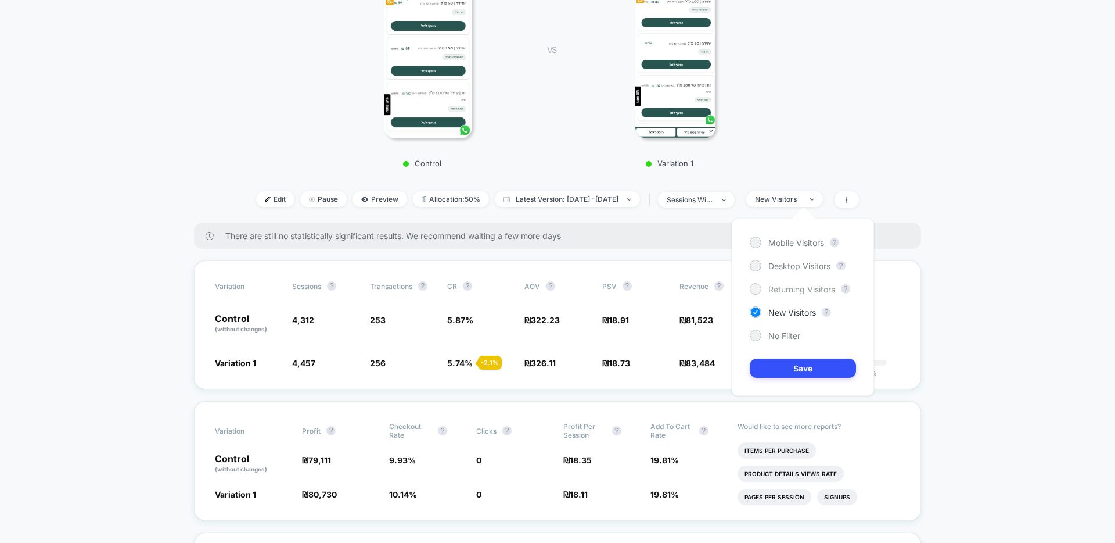
click at [797, 287] on span "Returning Visitors" at bounding box center [801, 289] width 67 height 10
click at [801, 364] on button "Save" at bounding box center [803, 367] width 106 height 19
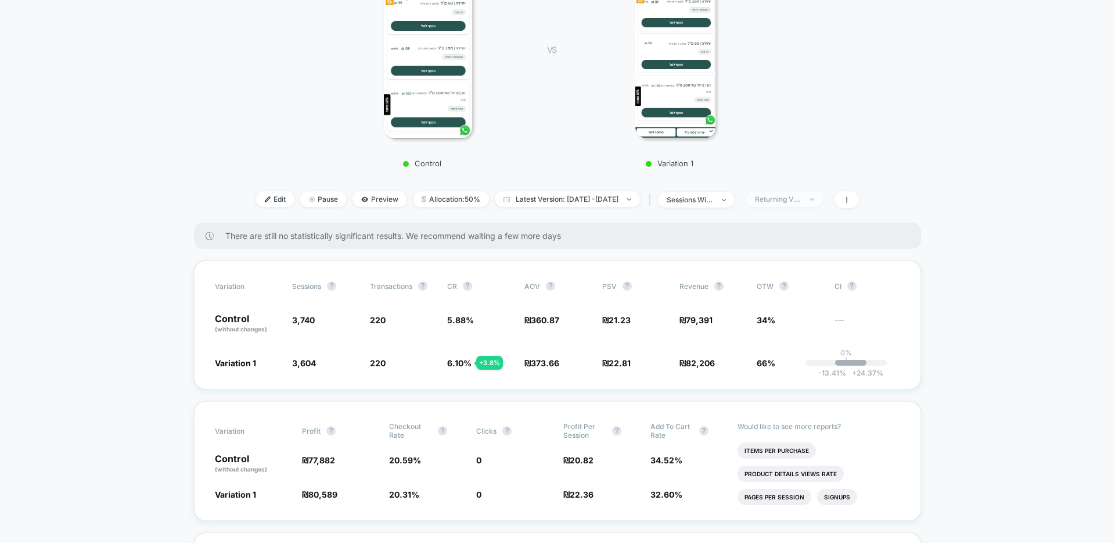
click at [802, 202] on div "Returning Visitors" at bounding box center [778, 199] width 46 height 9
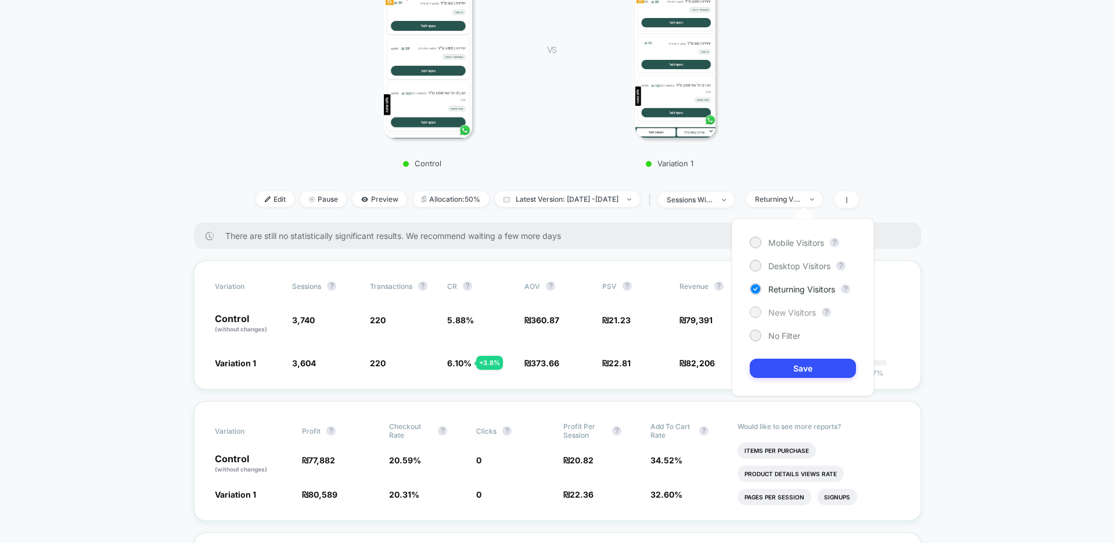
click at [803, 310] on span "New Visitors" at bounding box center [792, 312] width 48 height 10
click at [800, 371] on button "Save" at bounding box center [803, 367] width 106 height 19
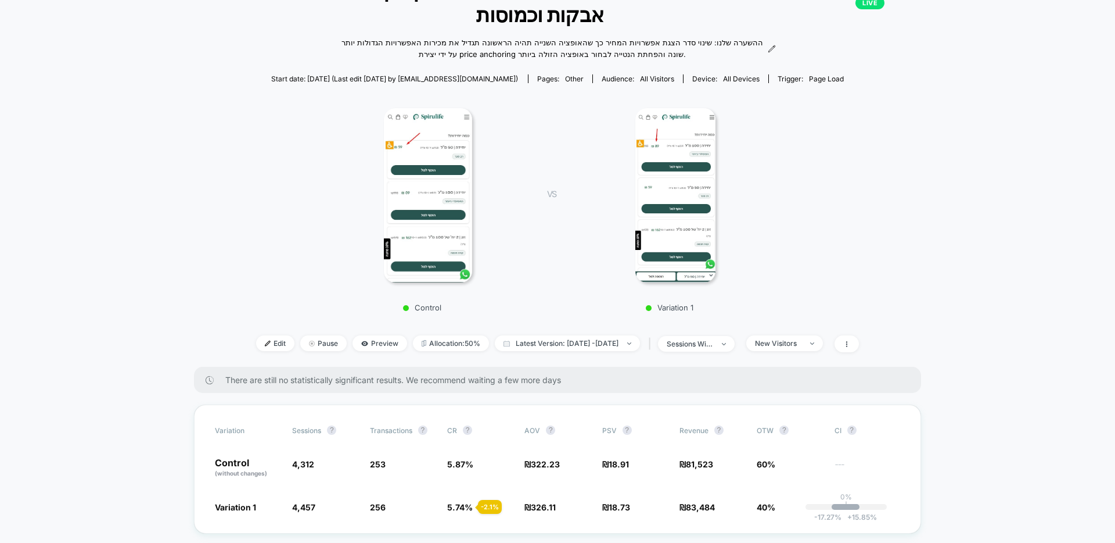
scroll to position [88, 0]
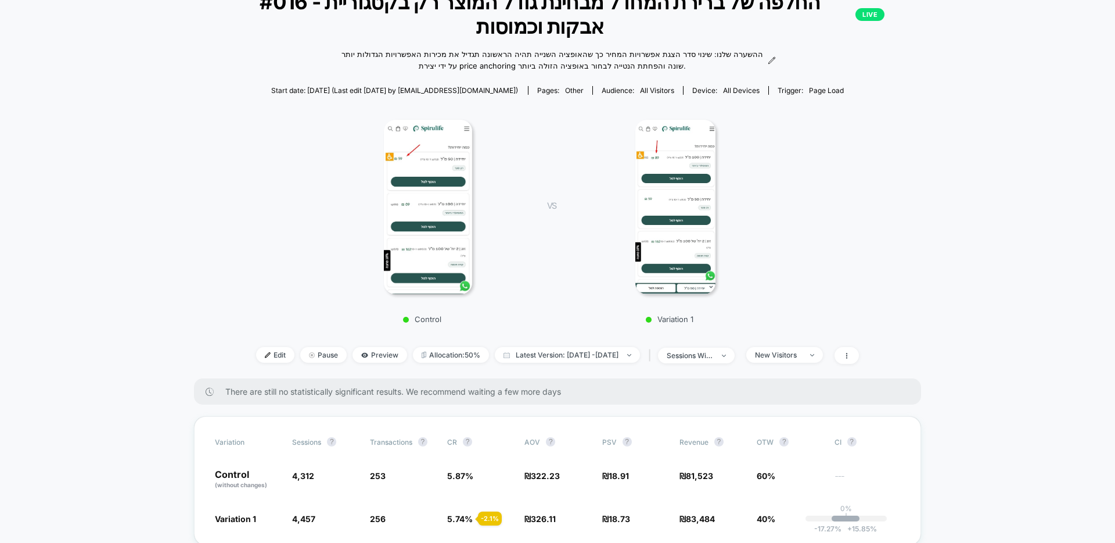
click at [814, 203] on div "Control VS Variation 1" at bounding box center [551, 217] width 727 height 223
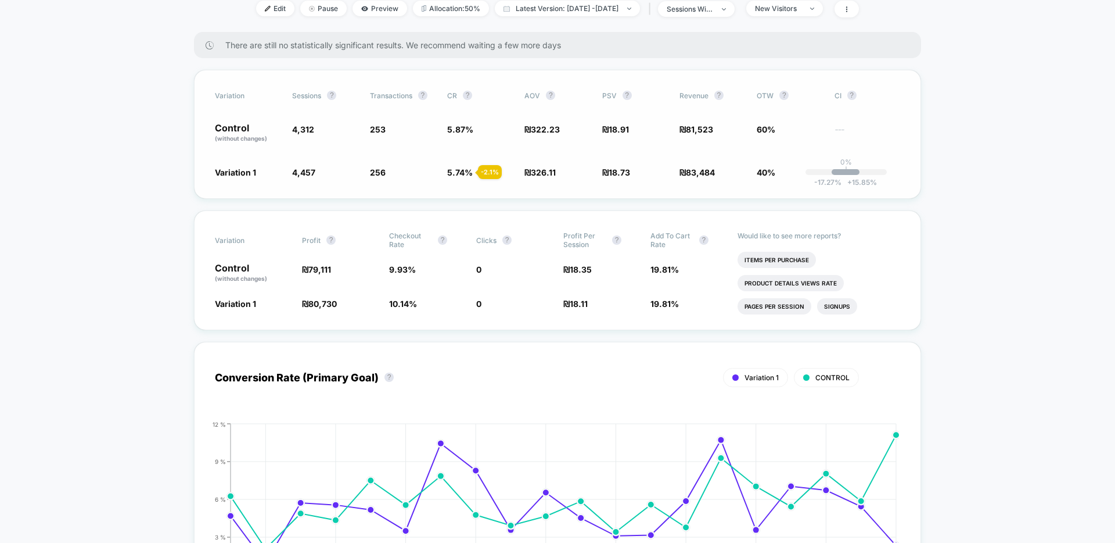
scroll to position [167, 0]
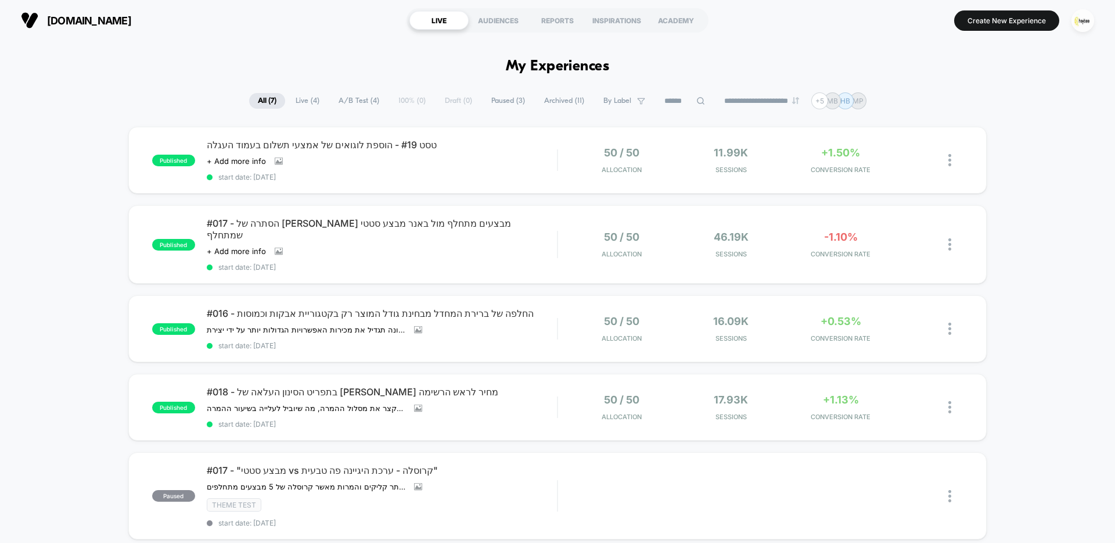
click at [299, 103] on span "Live ( 4 )" at bounding box center [307, 101] width 41 height 16
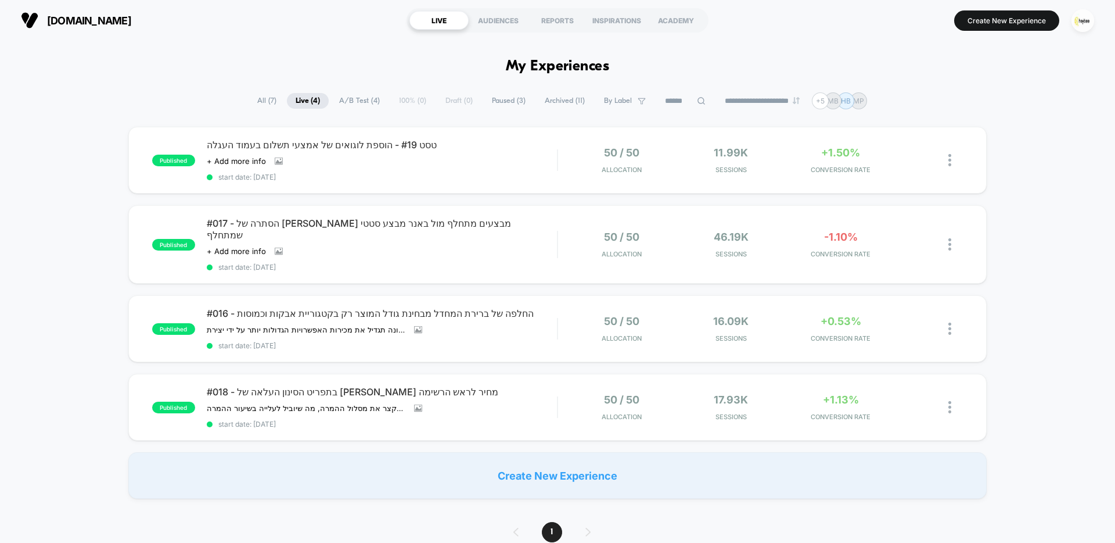
click at [251, 102] on span "All ( 7 )" at bounding box center [267, 101] width 37 height 16
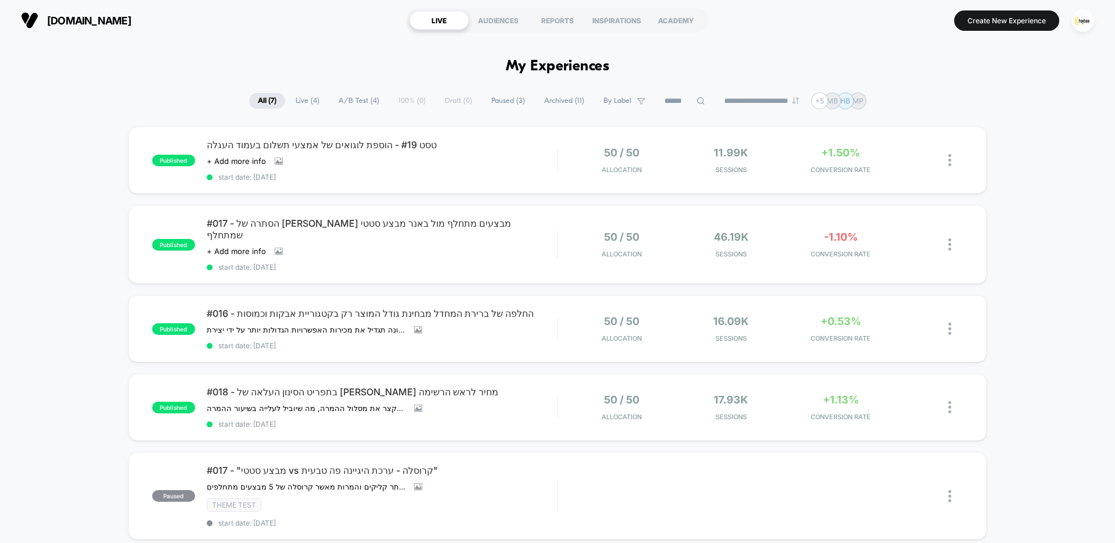
click at [300, 102] on span "Live ( 4 )" at bounding box center [307, 101] width 41 height 16
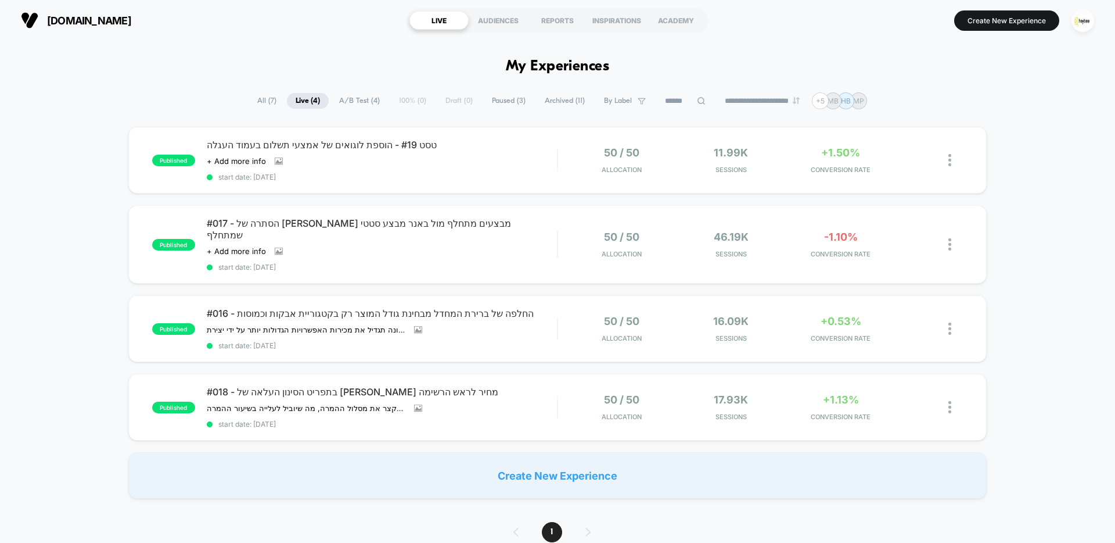
click at [252, 102] on span "All ( 7 )" at bounding box center [267, 101] width 37 height 16
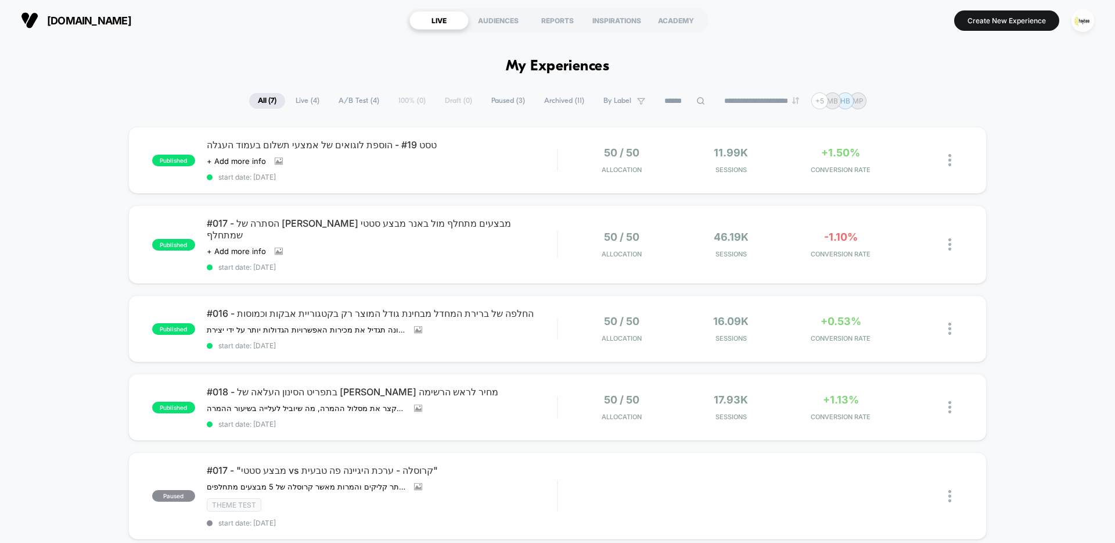
click at [297, 100] on span "Live ( 4 )" at bounding box center [307, 101] width 41 height 16
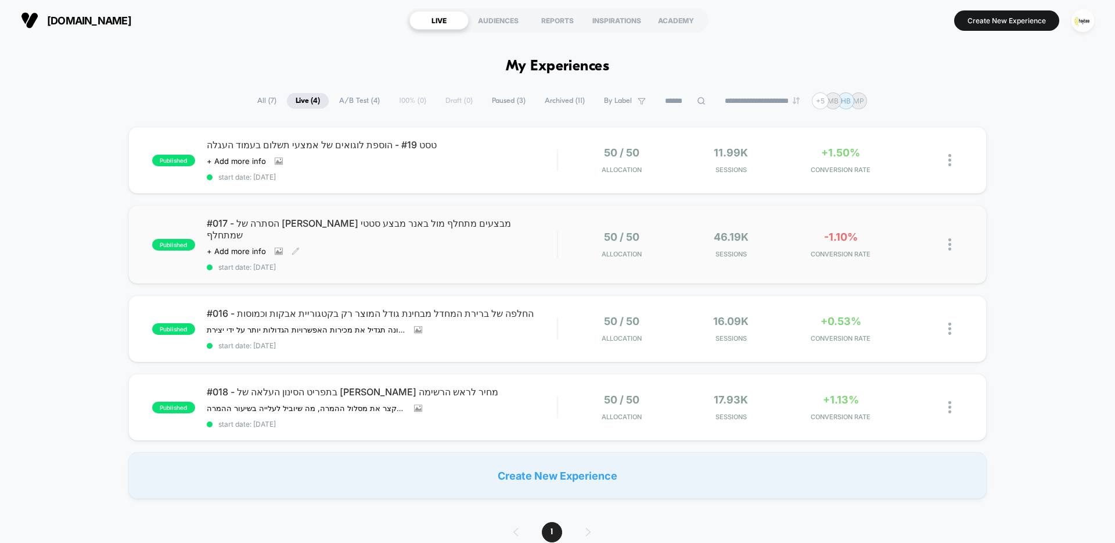
click at [377, 228] on span "#017 - הסתרה של [PERSON_NAME] מבצעים מתחלף מול באנר מבצע סטטי שמתחלף" at bounding box center [382, 228] width 350 height 23
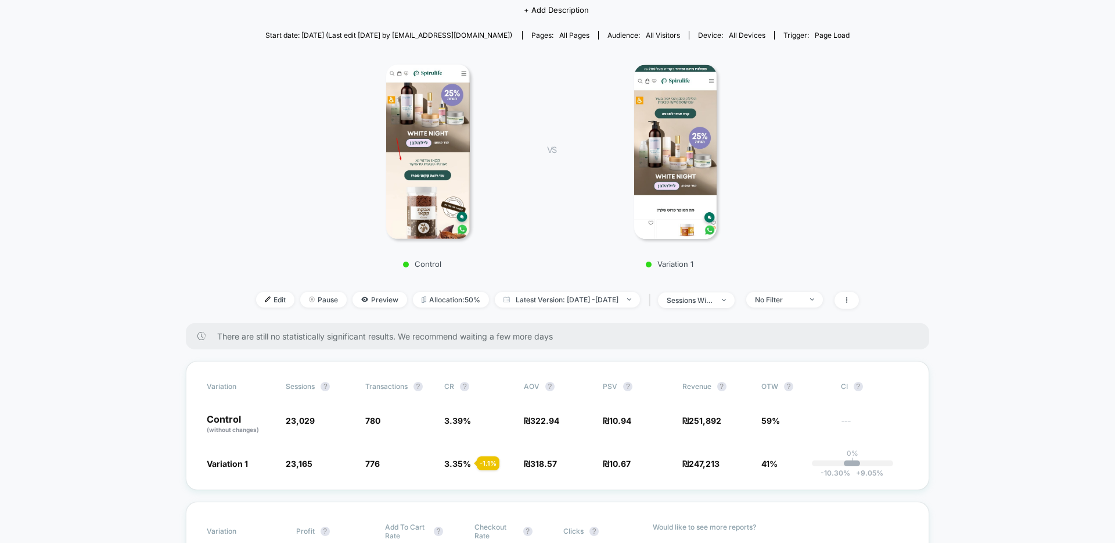
scroll to position [174, 0]
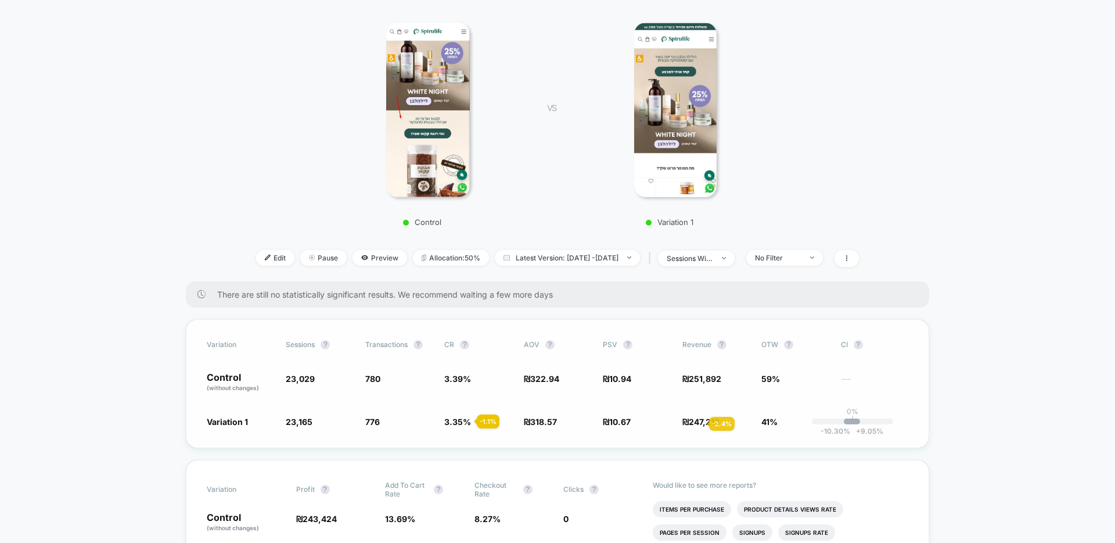
click at [695, 423] on span "247,213" at bounding box center [704, 421] width 31 height 10
click at [379, 422] on span "776" at bounding box center [372, 421] width 15 height 10
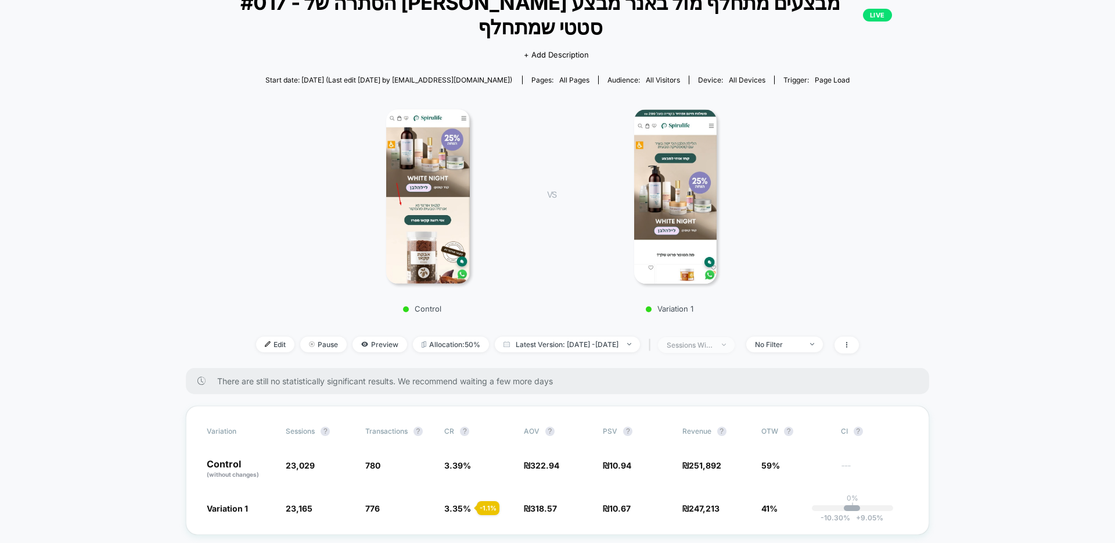
scroll to position [90, 0]
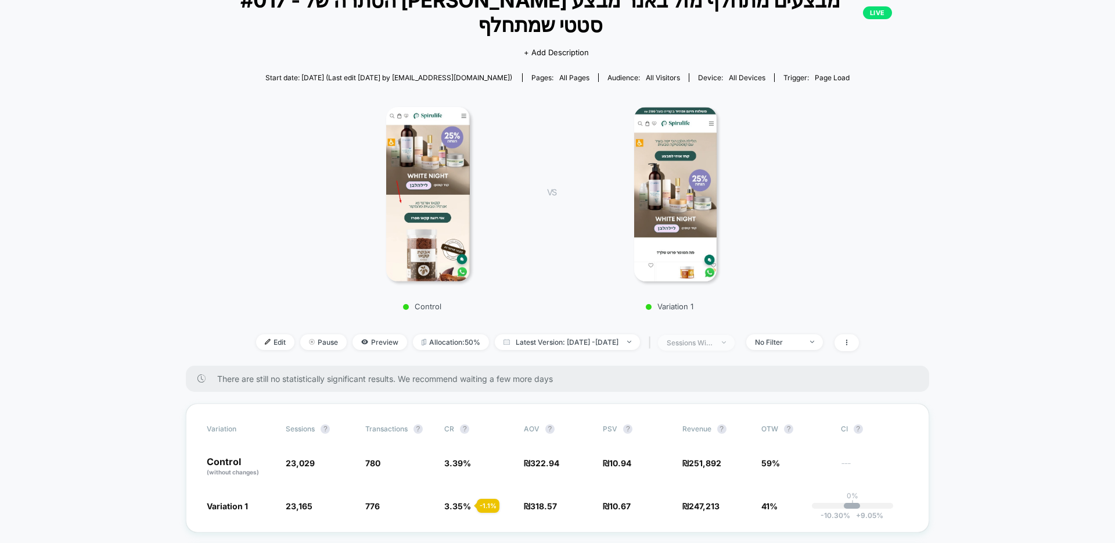
click at [713, 344] on div "sessions with impression" at bounding box center [690, 342] width 46 height 9
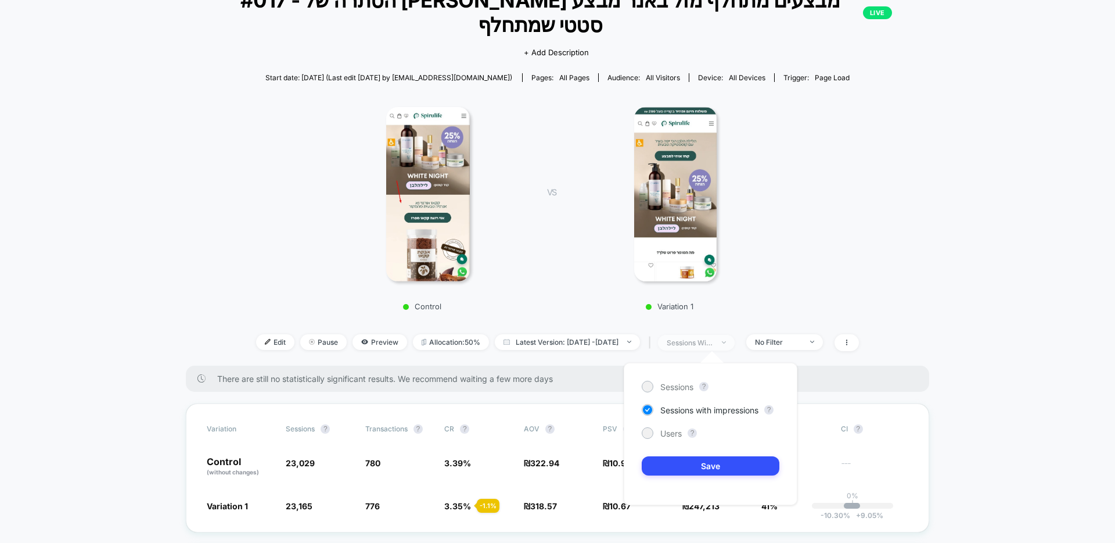
drag, startPoint x: 713, startPoint y: 345, endPoint x: 734, endPoint y: 345, distance: 20.9
click at [713, 345] on div "sessions with impression" at bounding box center [690, 342] width 46 height 9
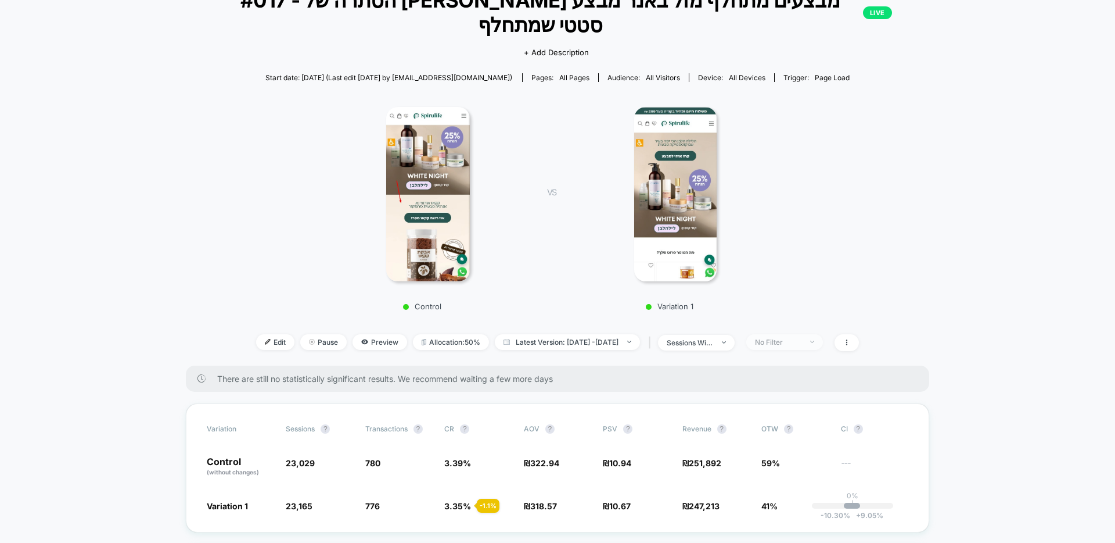
click at [802, 342] on div "No Filter" at bounding box center [778, 341] width 46 height 9
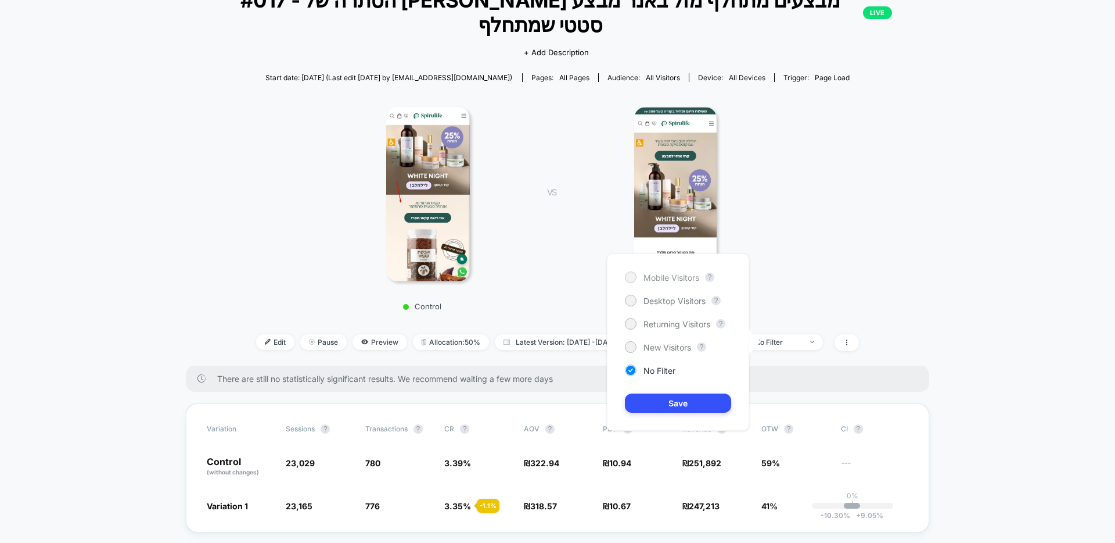
click at [660, 275] on span "Mobile Visitors" at bounding box center [672, 277] width 56 height 10
click at [698, 404] on button "Save" at bounding box center [678, 402] width 106 height 19
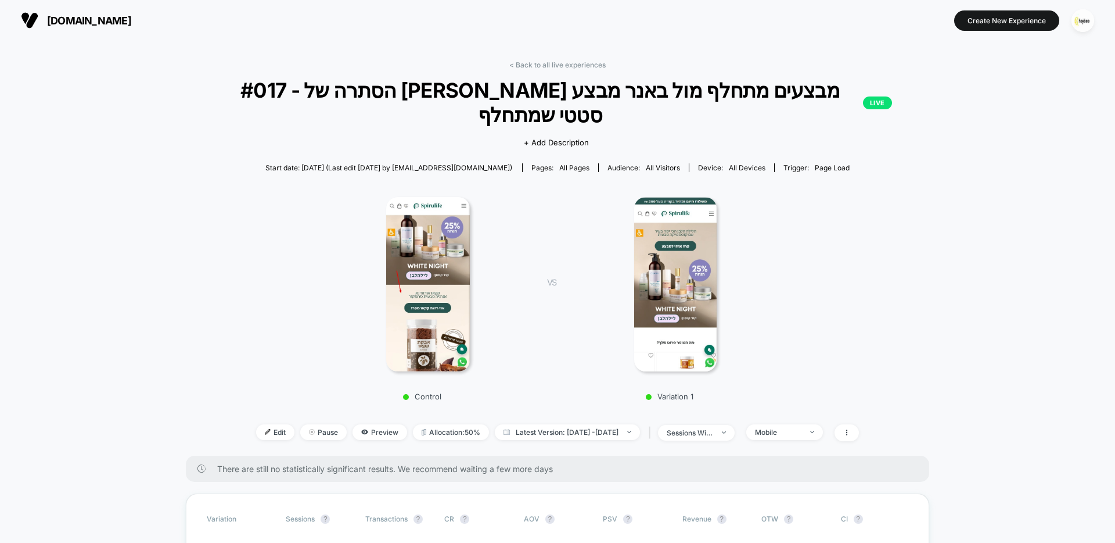
click at [421, 321] on img at bounding box center [427, 284] width 83 height 174
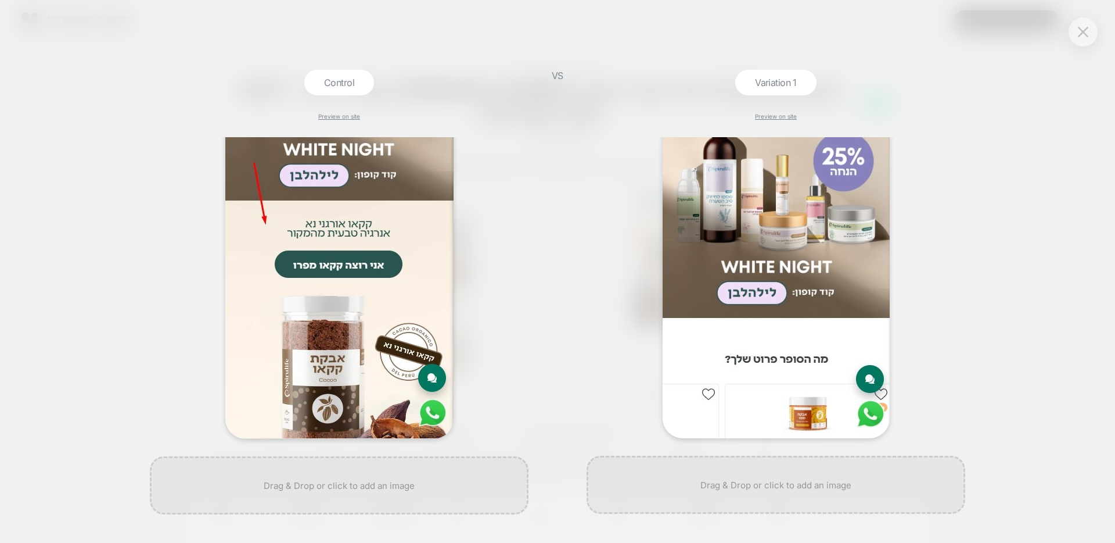
scroll to position [177, 0]
click at [488, 339] on div at bounding box center [339, 199] width 379 height 478
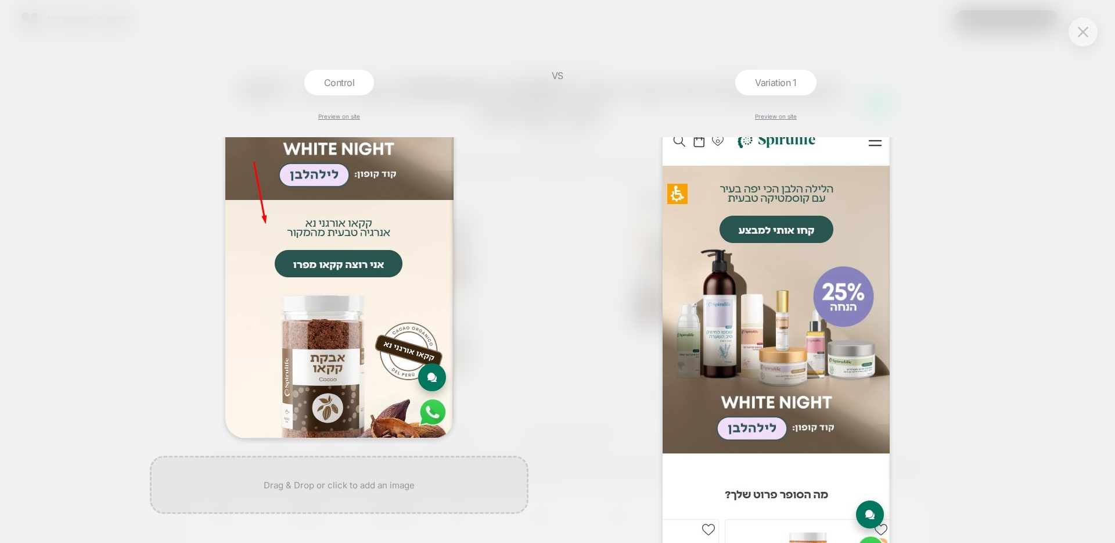
scroll to position [31, 0]
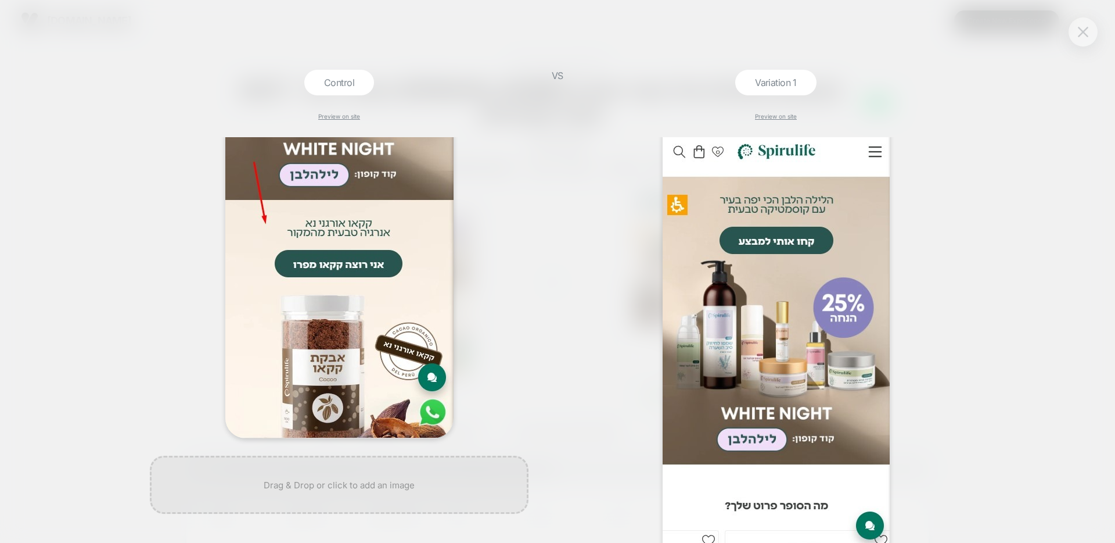
click at [1077, 39] on button at bounding box center [1083, 31] width 17 height 17
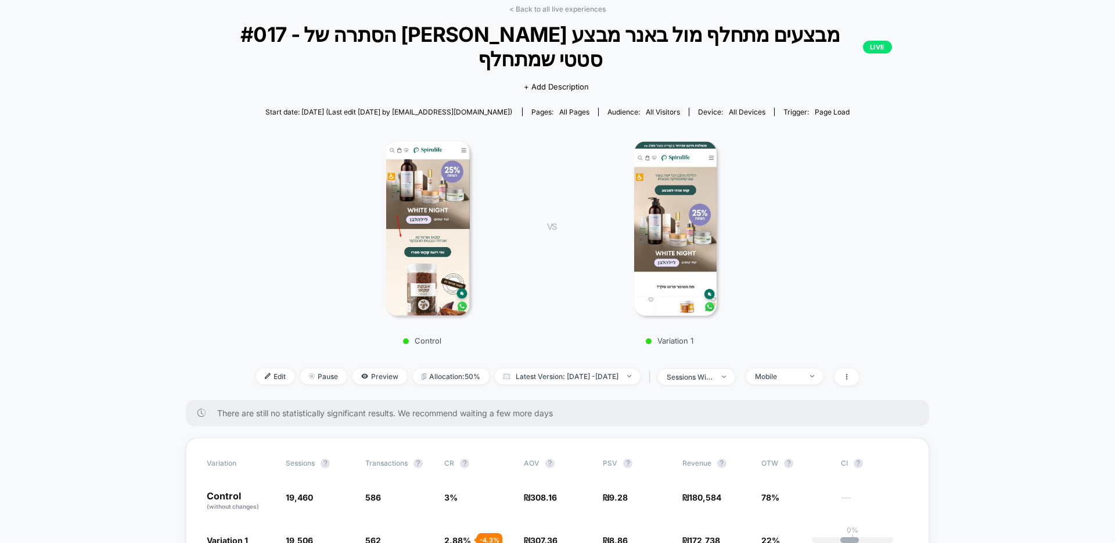
scroll to position [0, 0]
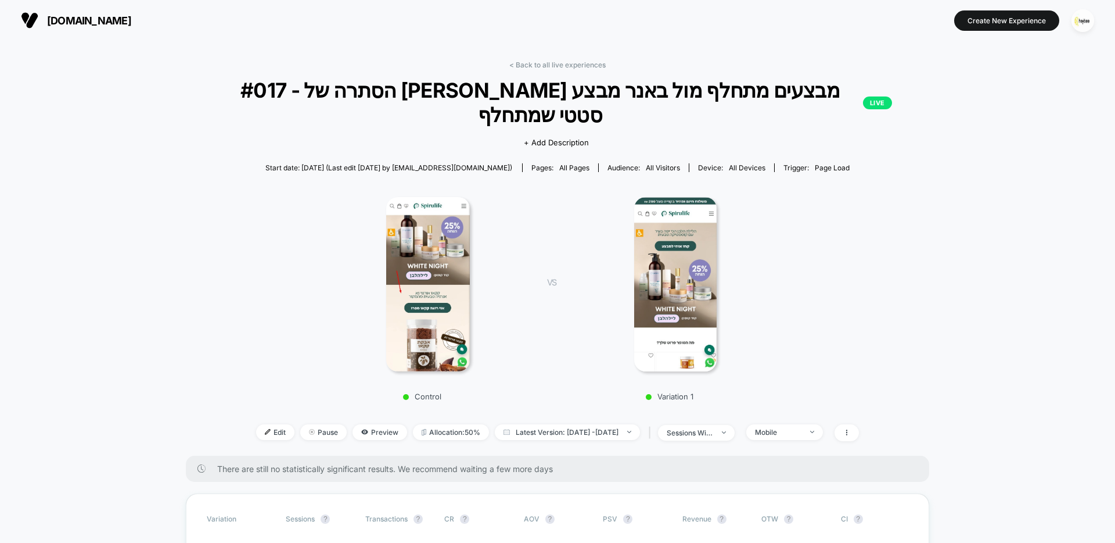
click at [448, 245] on img at bounding box center [427, 284] width 83 height 174
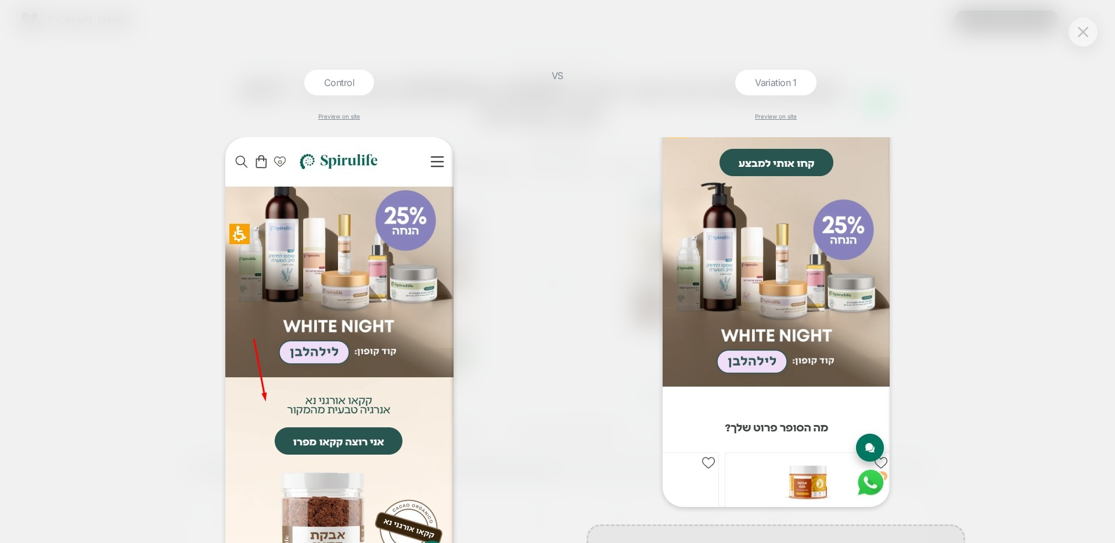
scroll to position [132, 0]
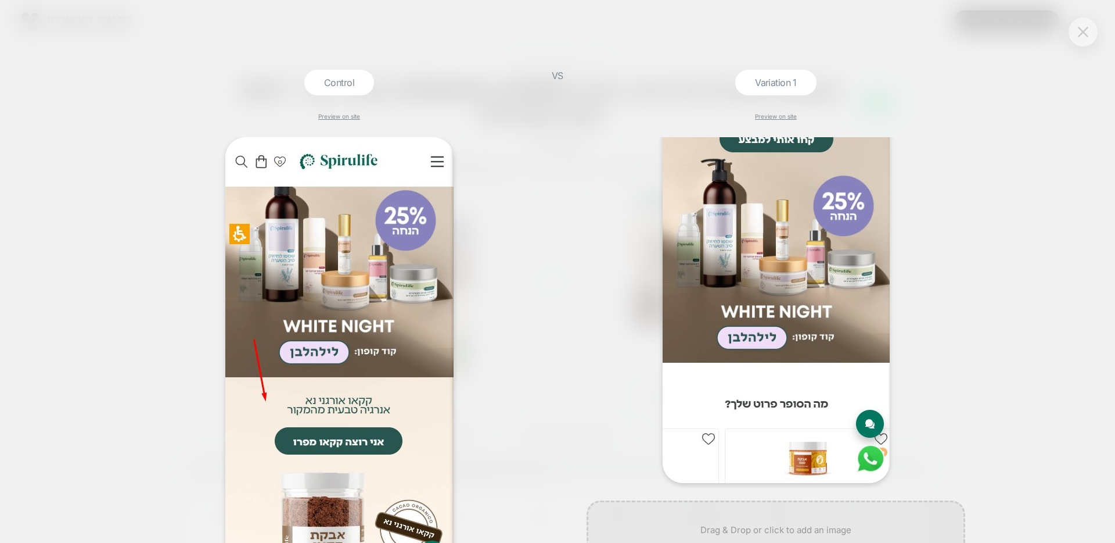
click at [1077, 30] on button at bounding box center [1083, 31] width 17 height 17
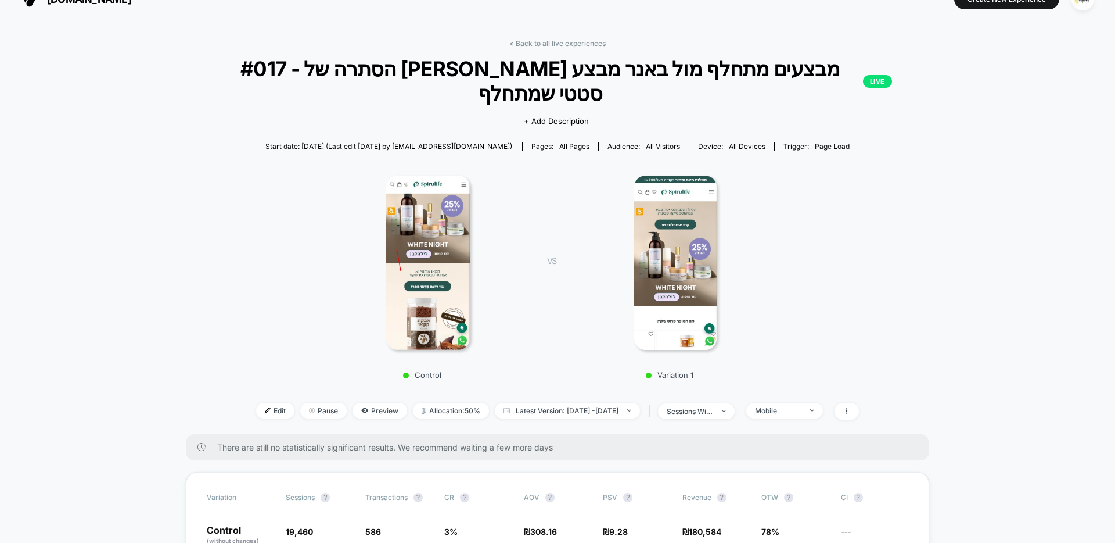
scroll to position [253, 0]
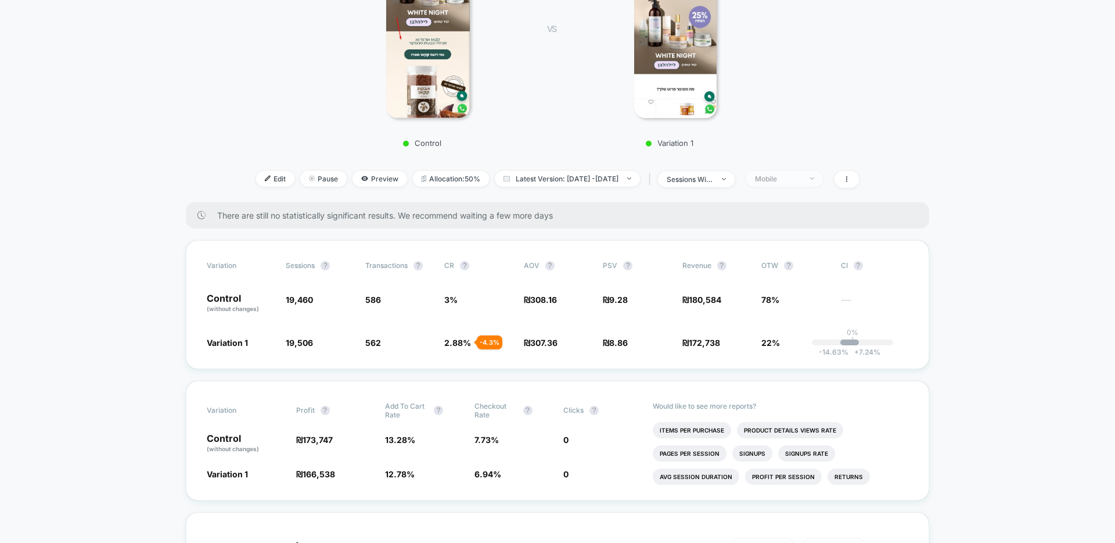
click at [797, 180] on div "Mobile" at bounding box center [778, 178] width 46 height 9
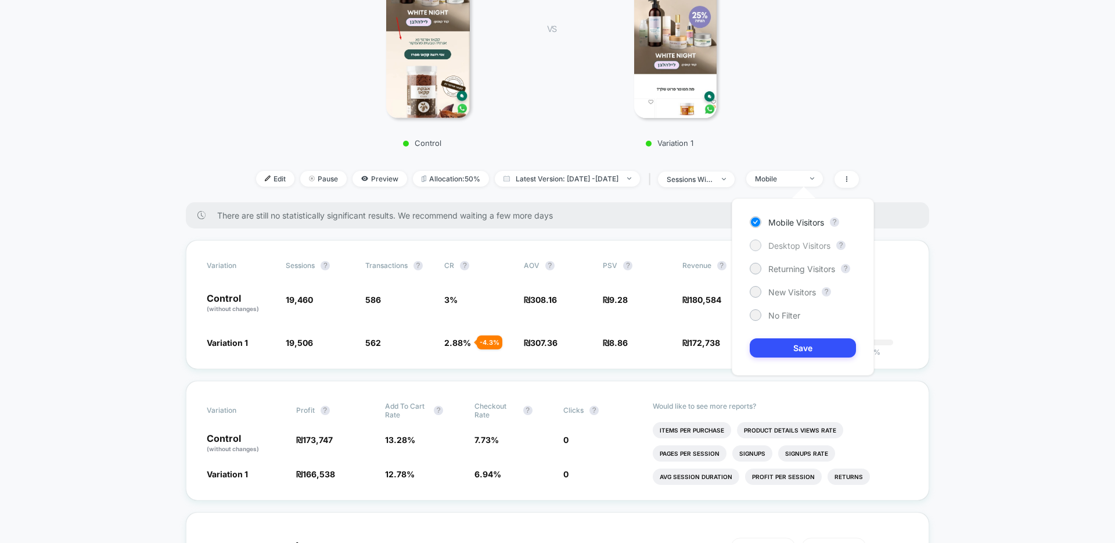
click at [790, 243] on span "Desktop Visitors" at bounding box center [799, 245] width 62 height 10
click at [807, 346] on button "Save" at bounding box center [803, 347] width 106 height 19
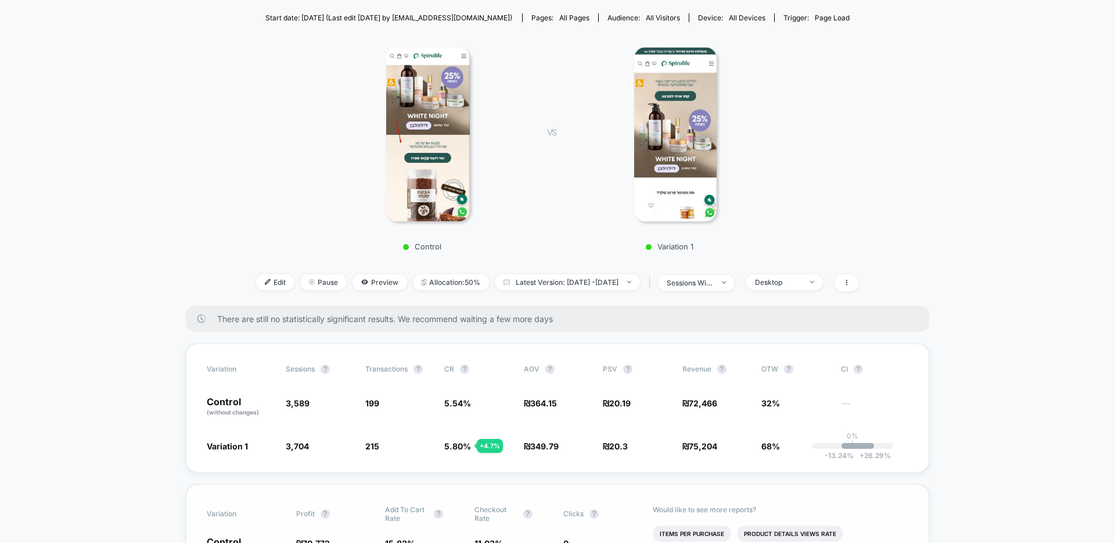
scroll to position [157, 0]
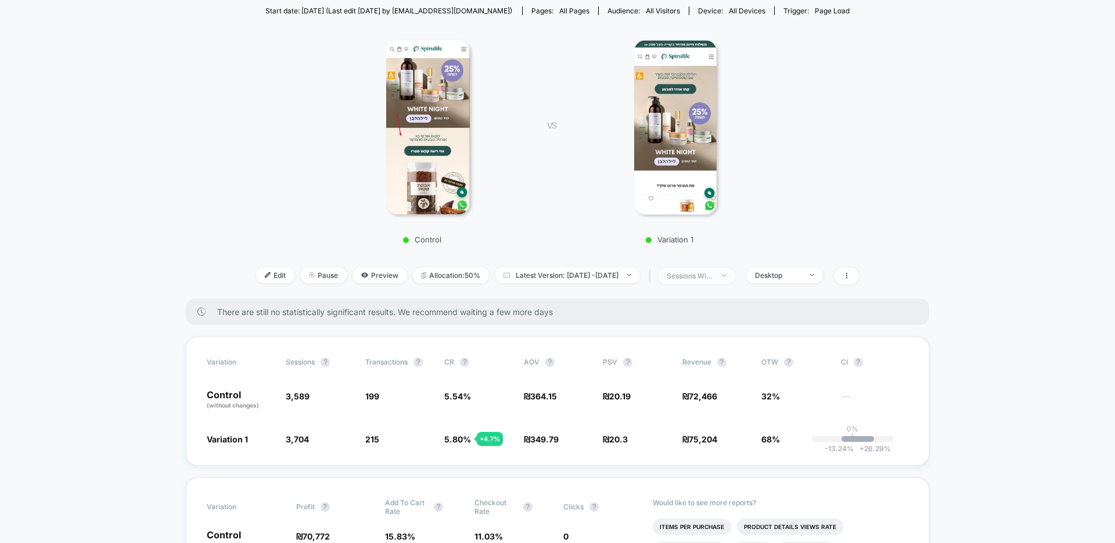
click at [710, 271] on div "sessions with impression" at bounding box center [690, 275] width 46 height 9
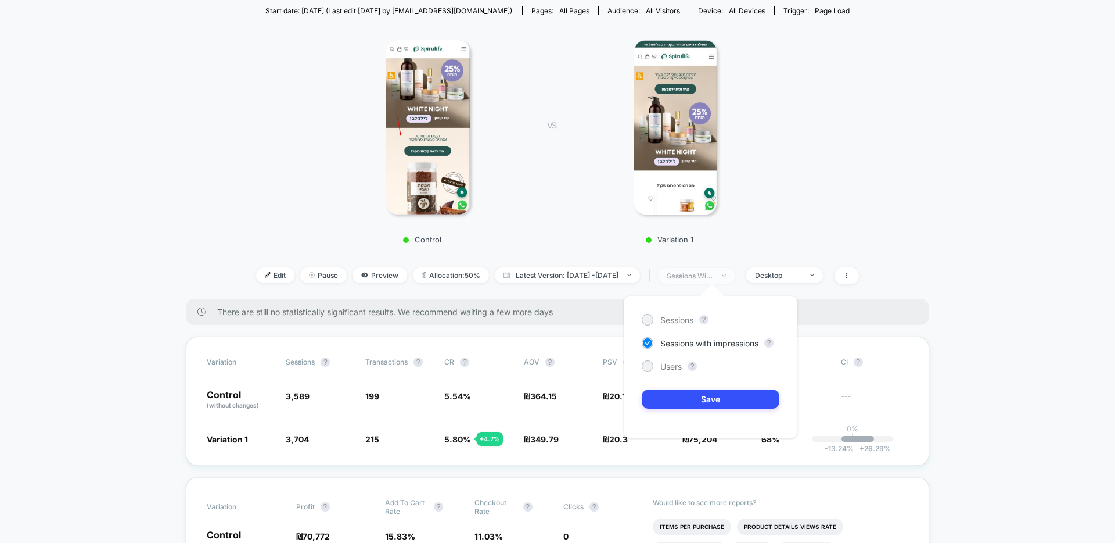
click at [713, 272] on div "sessions with impression" at bounding box center [690, 275] width 46 height 9
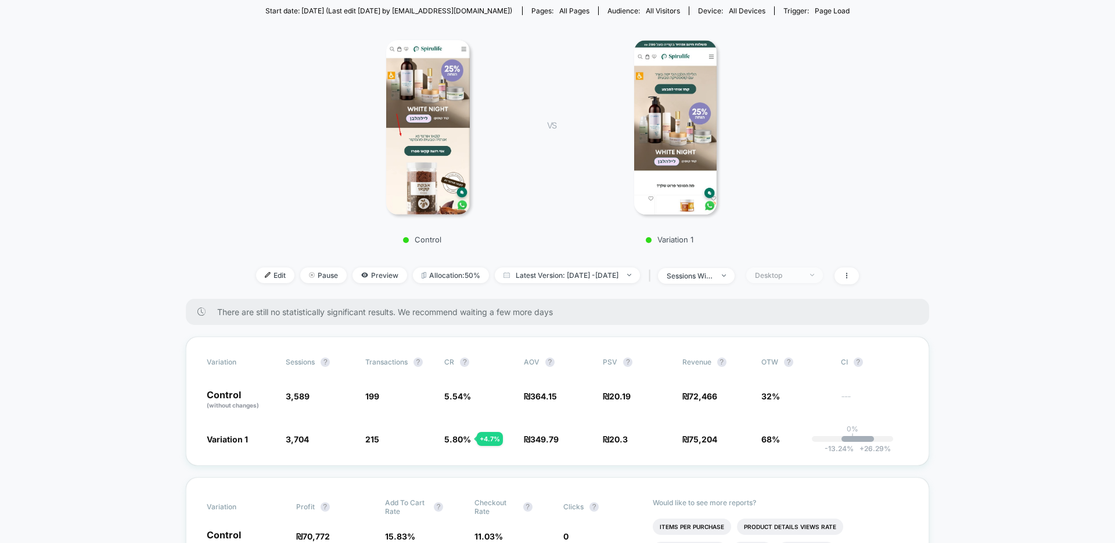
click at [787, 278] on div "Desktop" at bounding box center [778, 275] width 46 height 9
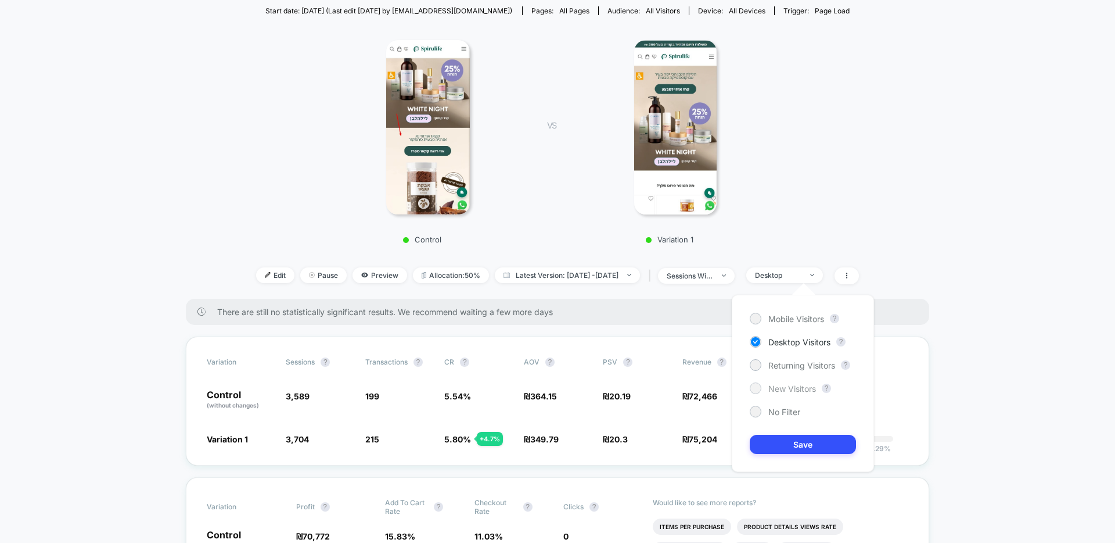
click at [780, 384] on span "New Visitors" at bounding box center [792, 388] width 48 height 10
click at [794, 440] on button "Save" at bounding box center [803, 443] width 106 height 19
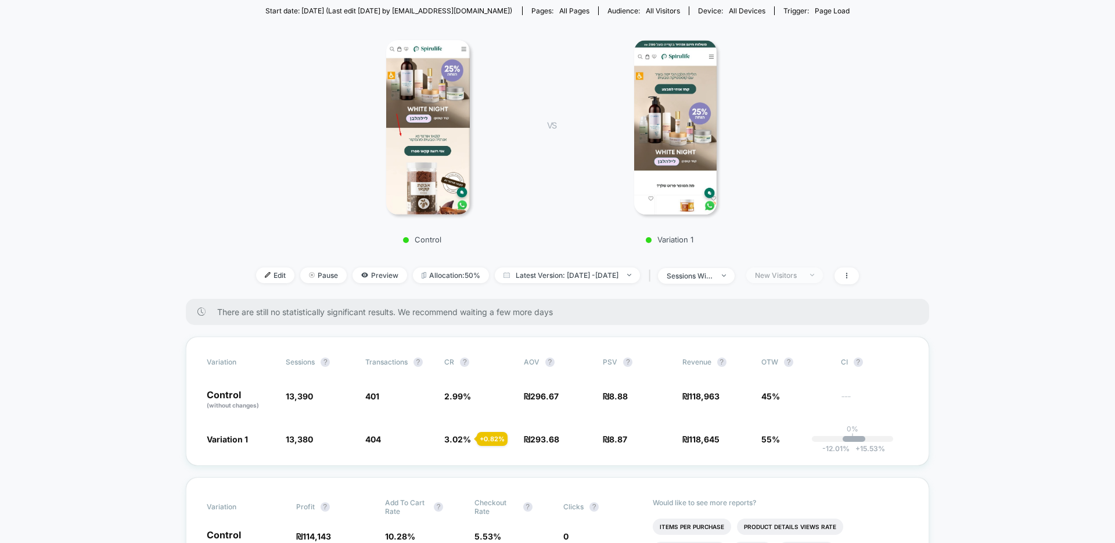
click at [786, 273] on div "New Visitors" at bounding box center [778, 275] width 46 height 9
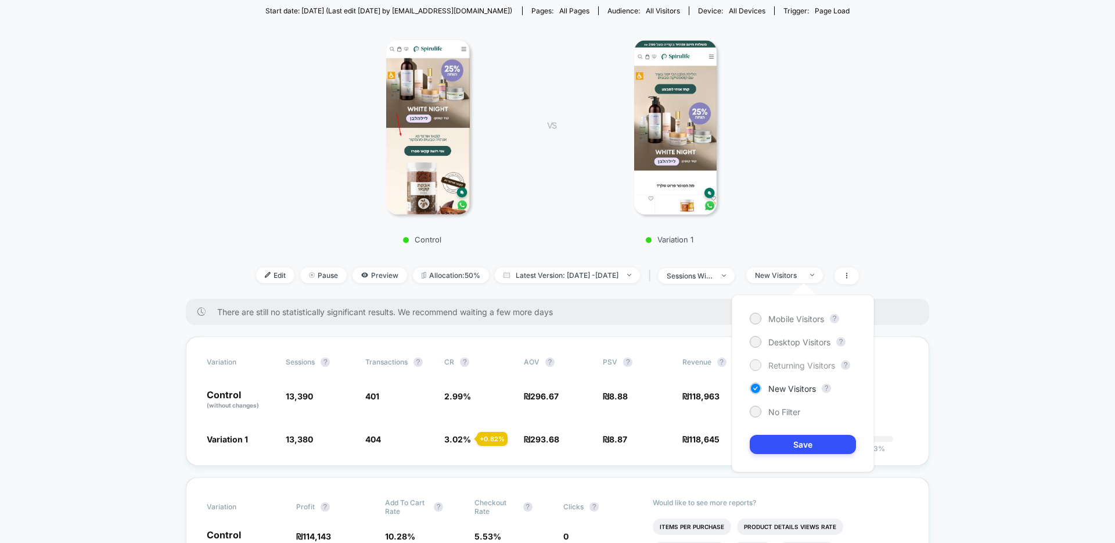
click at [789, 363] on span "Returning Visitors" at bounding box center [801, 365] width 67 height 10
click at [800, 443] on button "Save" at bounding box center [803, 443] width 106 height 19
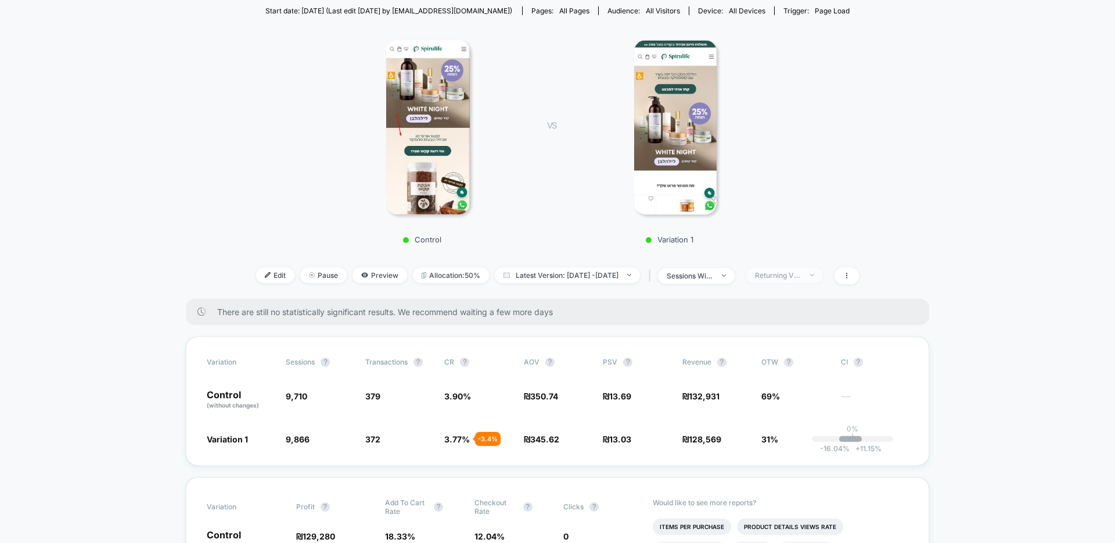
click at [786, 276] on div "Returning Visitors" at bounding box center [778, 275] width 46 height 9
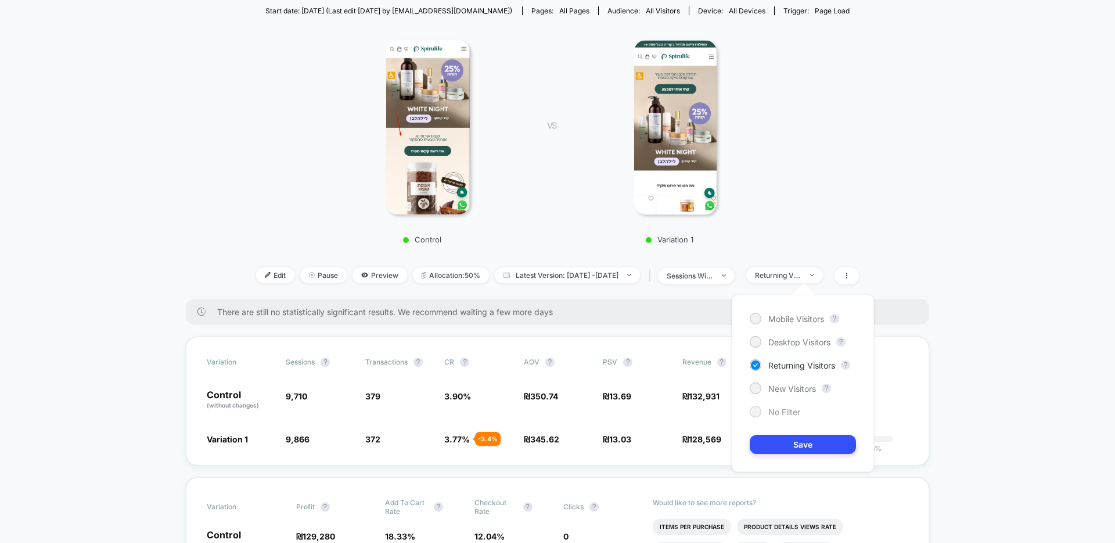
click at [771, 414] on span "No Filter" at bounding box center [784, 412] width 32 height 10
click at [795, 448] on button "Save" at bounding box center [803, 443] width 106 height 19
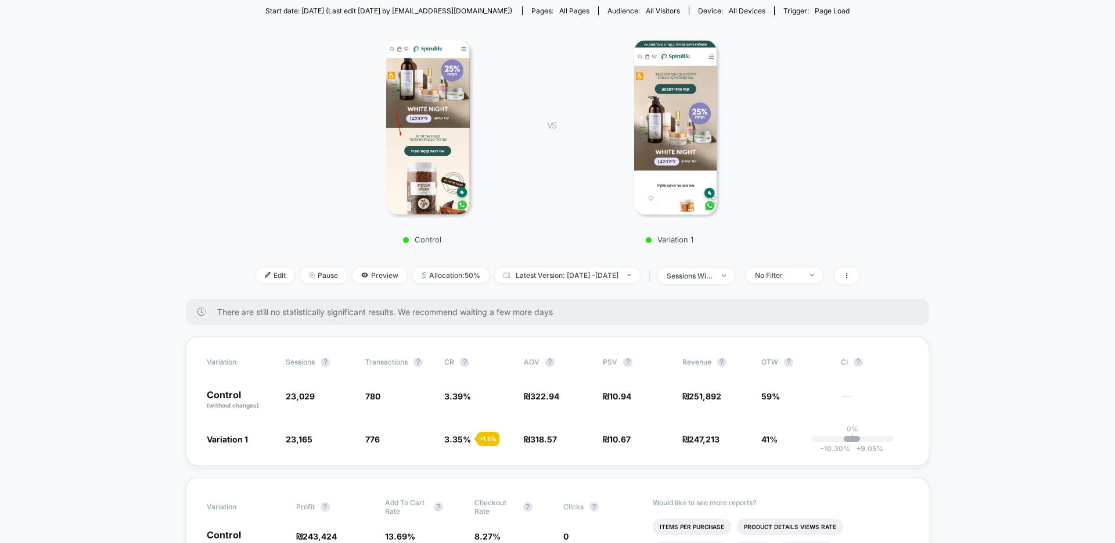
click at [682, 192] on img at bounding box center [675, 127] width 83 height 174
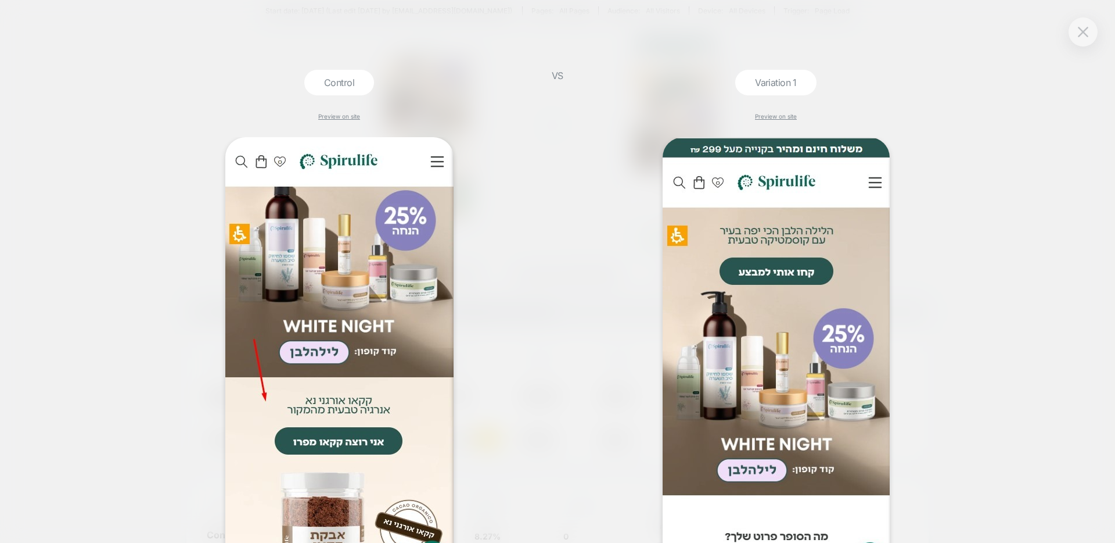
scroll to position [177, 0]
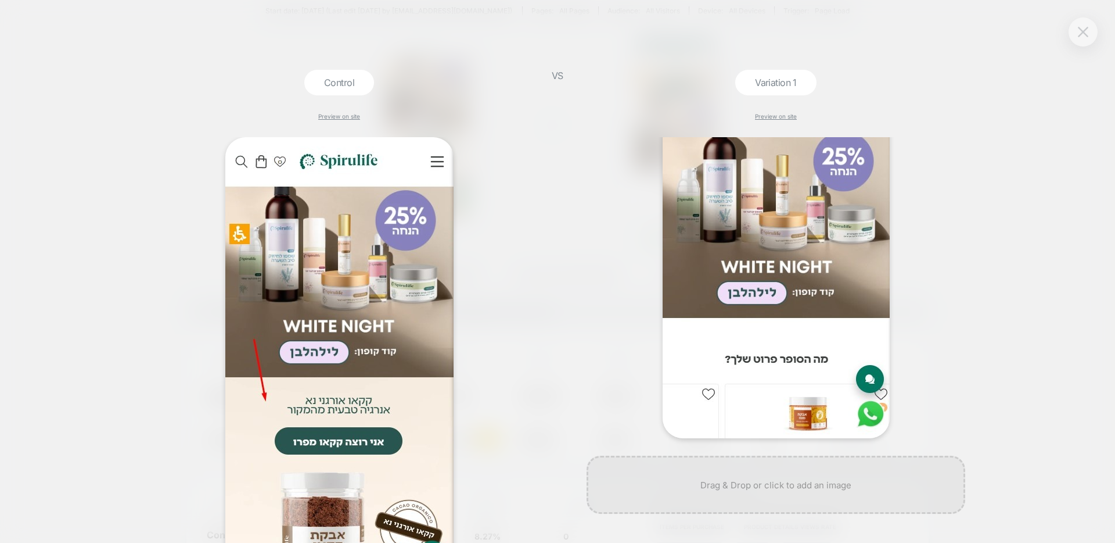
click at [1085, 35] on img at bounding box center [1083, 32] width 10 height 10
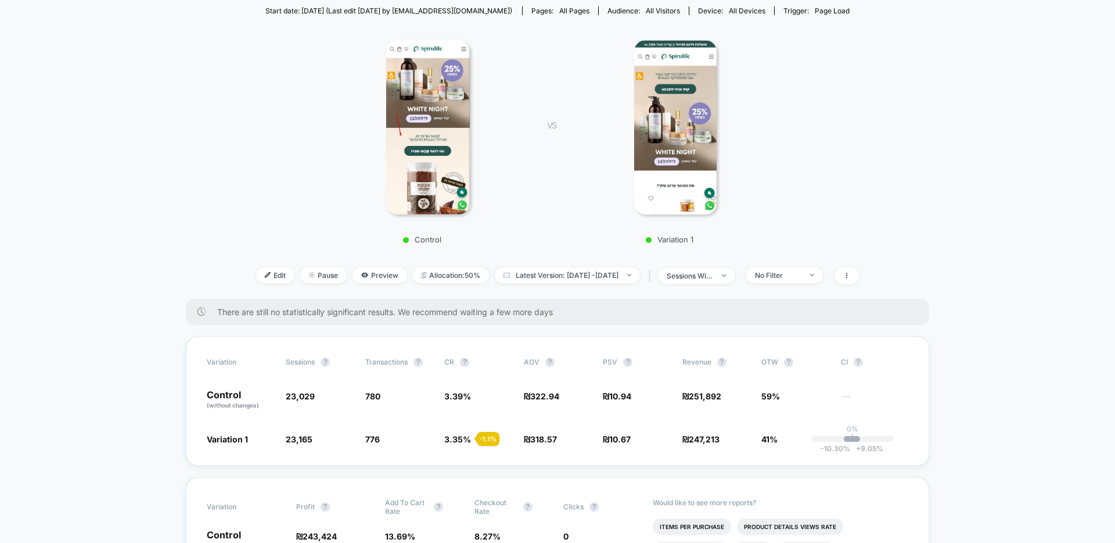
scroll to position [0, 0]
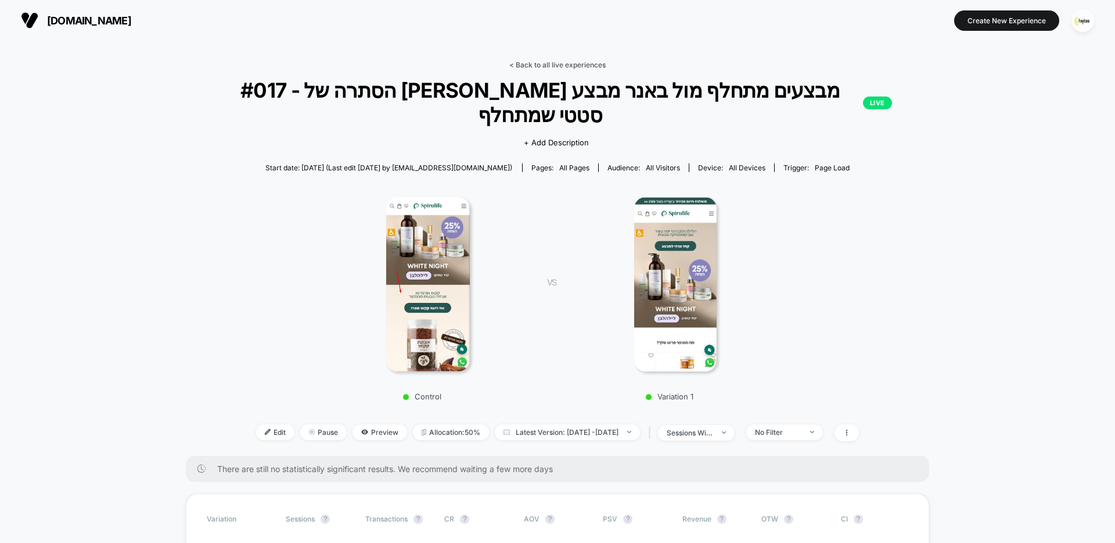
click at [569, 67] on link "< Back to all live experiences" at bounding box center [557, 64] width 96 height 9
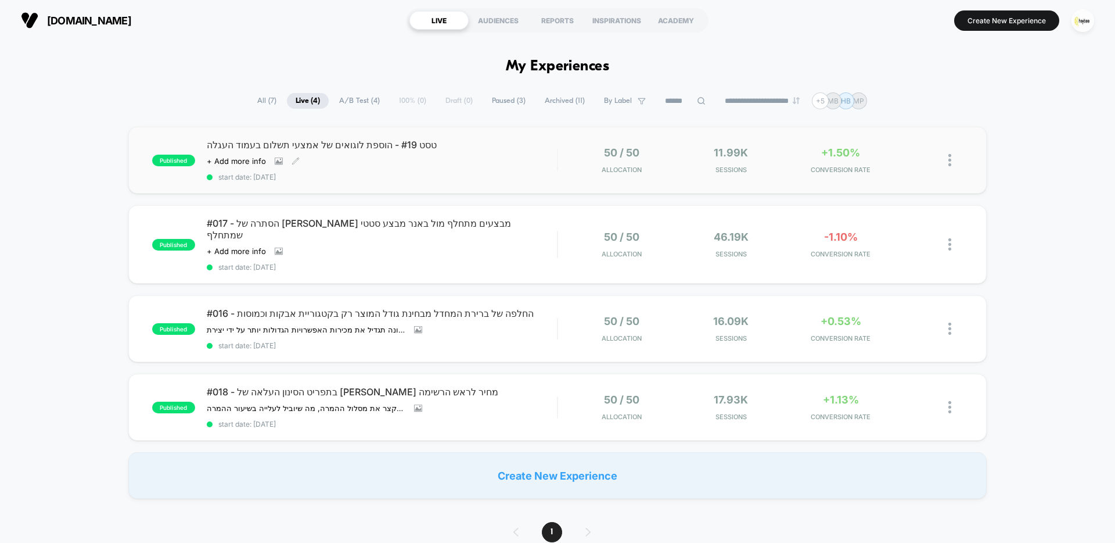
click at [436, 166] on div "Click to view images Click to edit experience details + Add more info" at bounding box center [329, 160] width 245 height 9
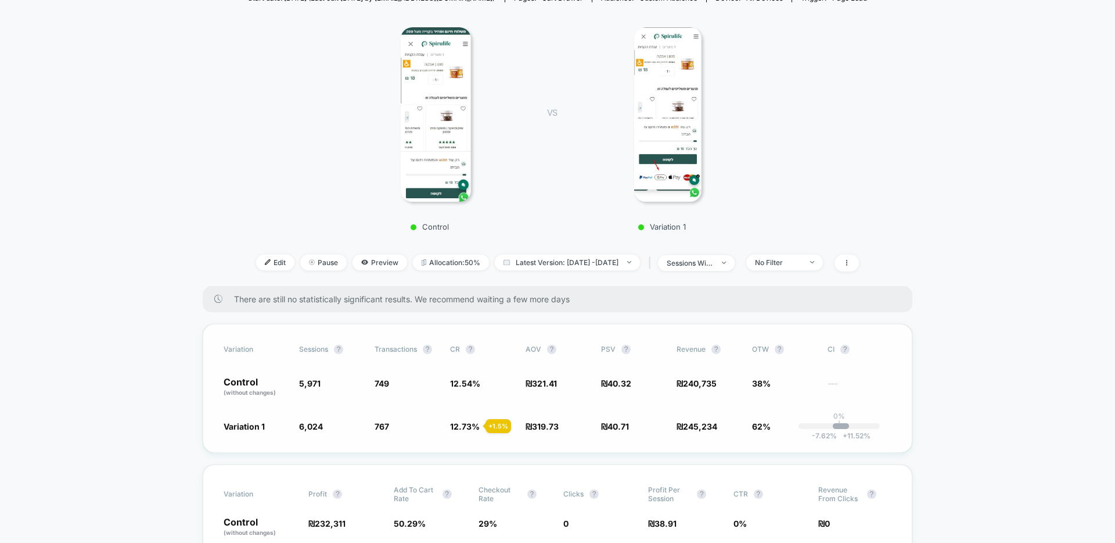
scroll to position [160, 0]
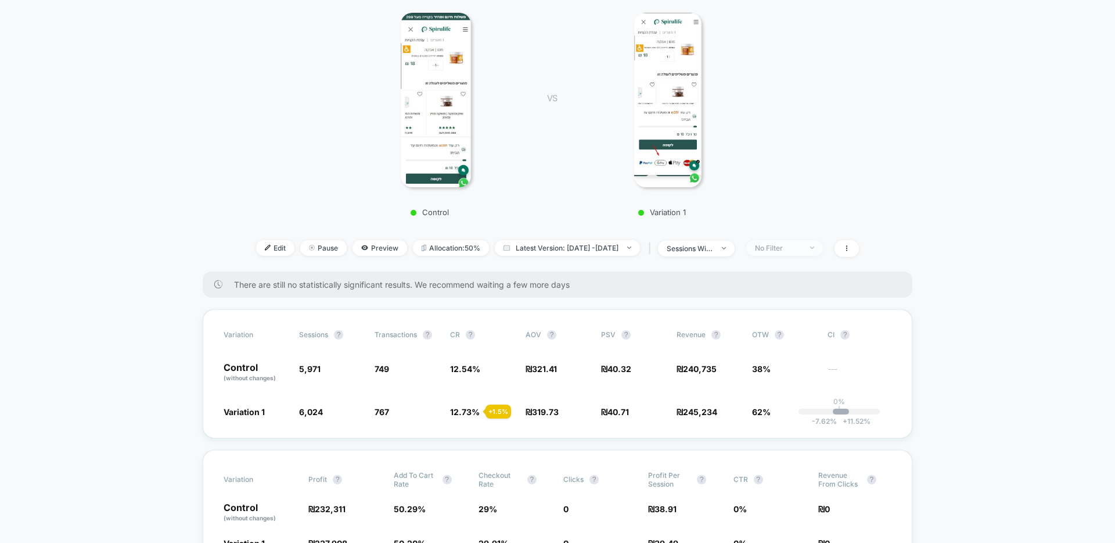
click at [802, 245] on div "No Filter" at bounding box center [778, 247] width 46 height 9
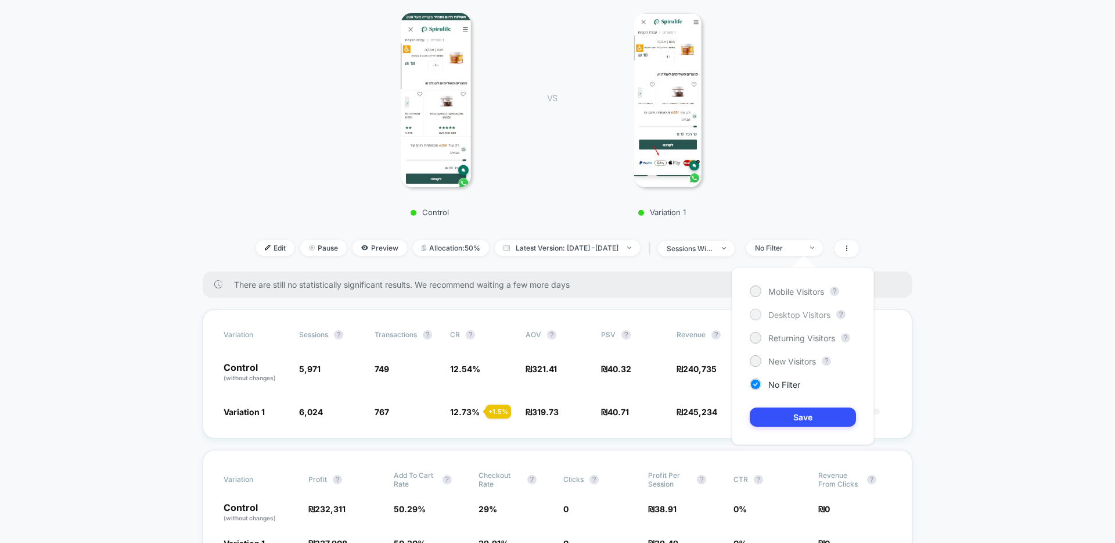
click at [796, 317] on span "Desktop Visitors" at bounding box center [799, 315] width 62 height 10
click at [807, 416] on button "Save" at bounding box center [803, 416] width 106 height 19
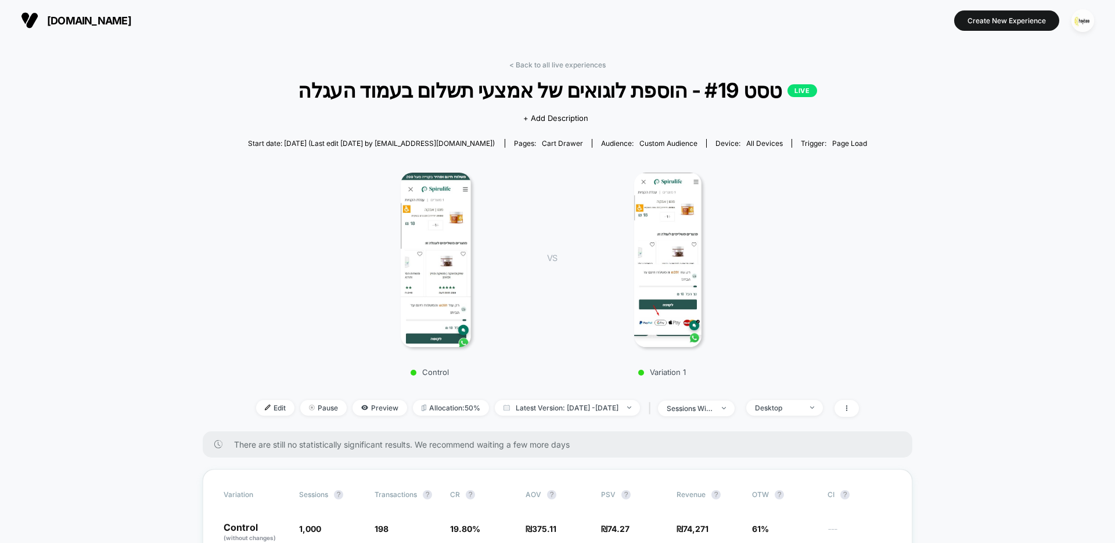
click at [662, 219] on img at bounding box center [667, 260] width 67 height 174
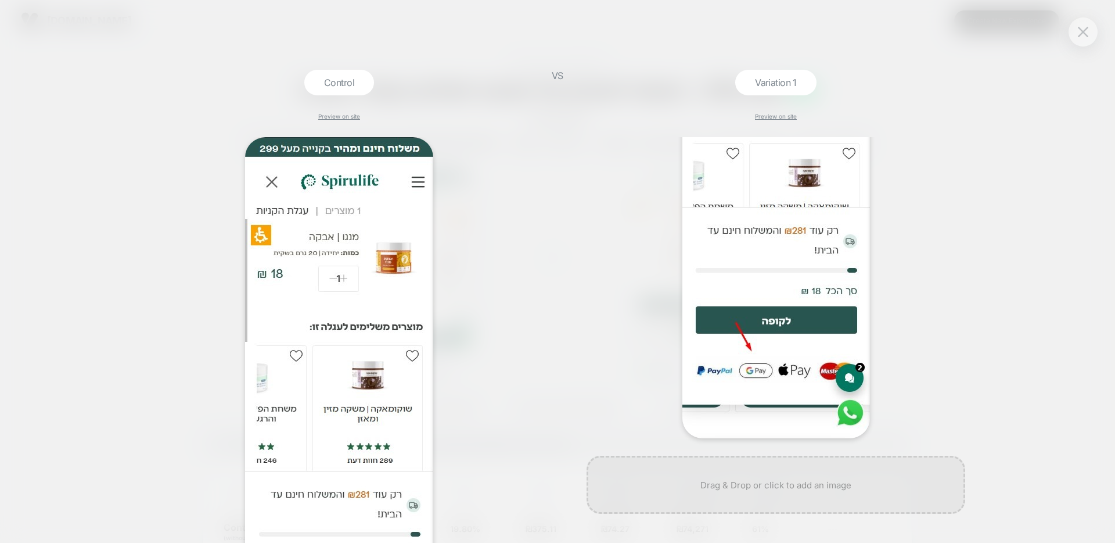
scroll to position [66, 0]
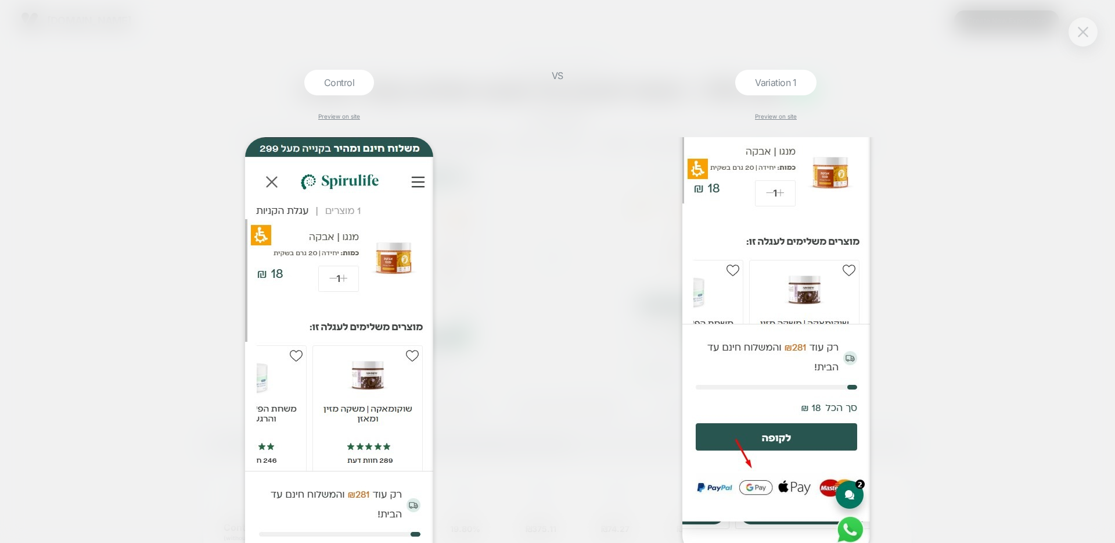
click at [1082, 35] on img at bounding box center [1083, 32] width 10 height 10
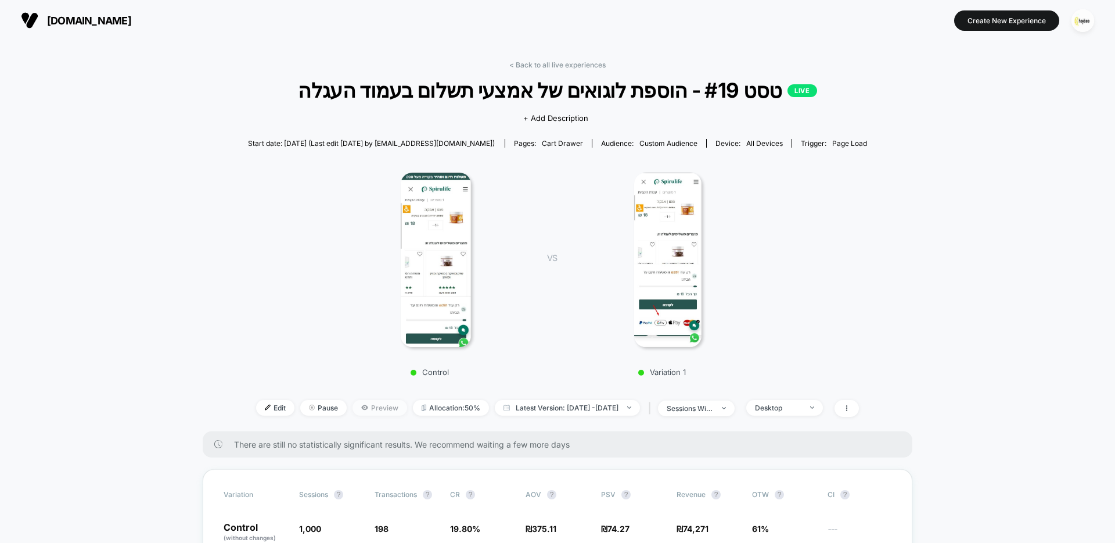
click at [353, 406] on span "Preview" at bounding box center [380, 408] width 55 height 16
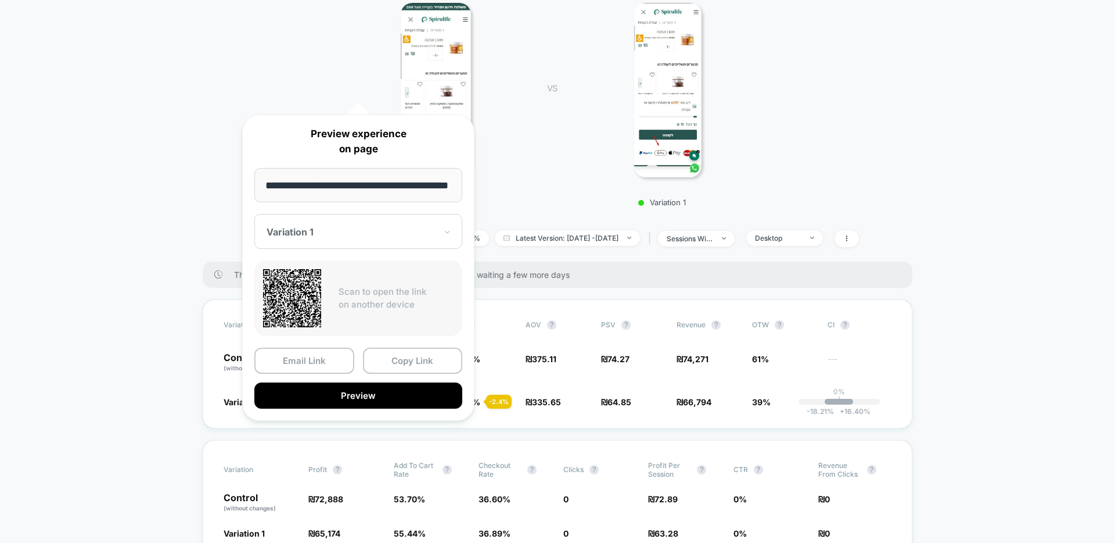
scroll to position [357, 0]
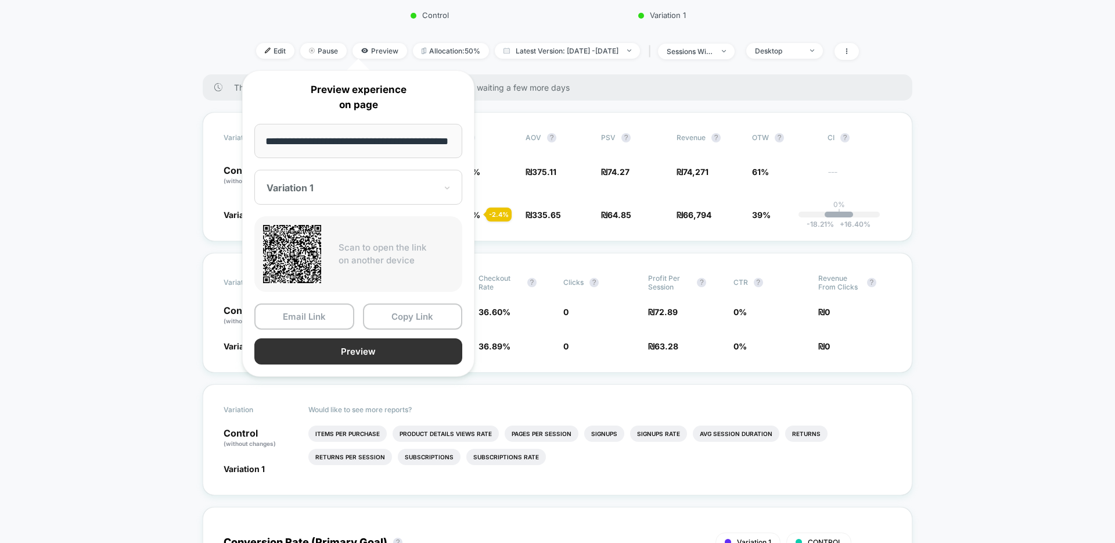
click at [360, 353] on button "Preview" at bounding box center [358, 351] width 208 height 26
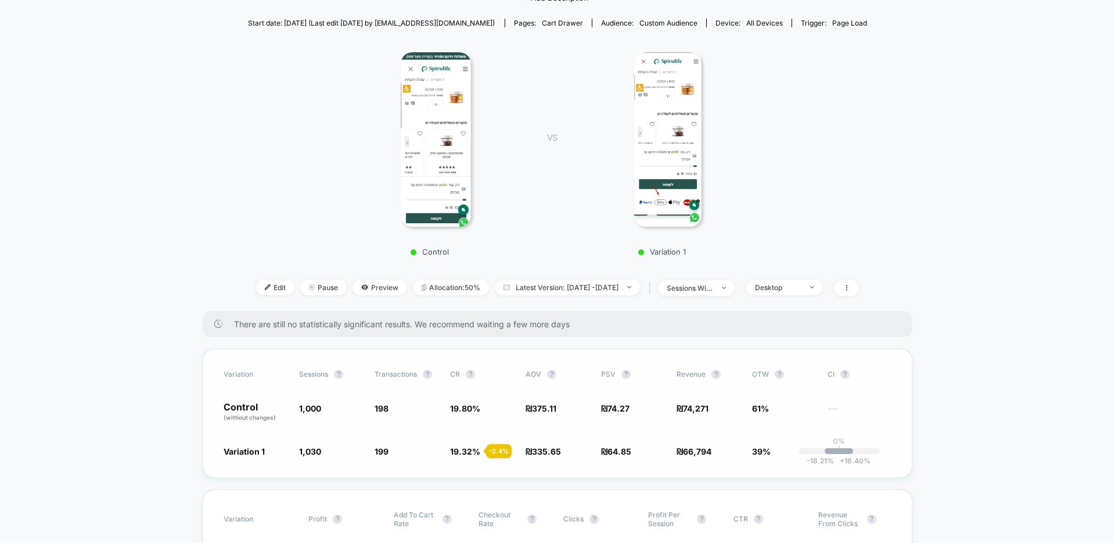
scroll to position [229, 0]
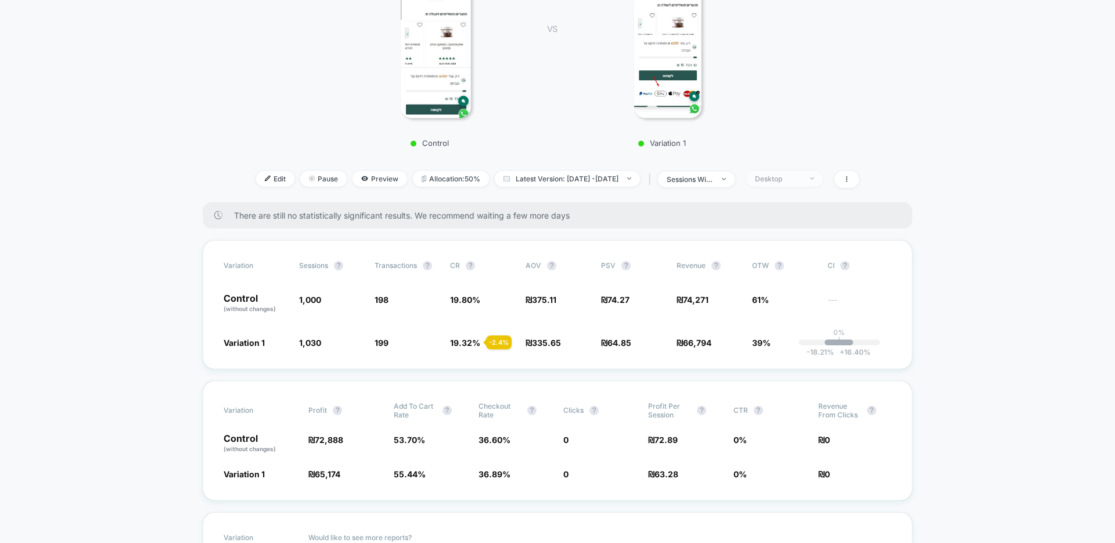
click at [792, 182] on div "Desktop" at bounding box center [778, 178] width 46 height 9
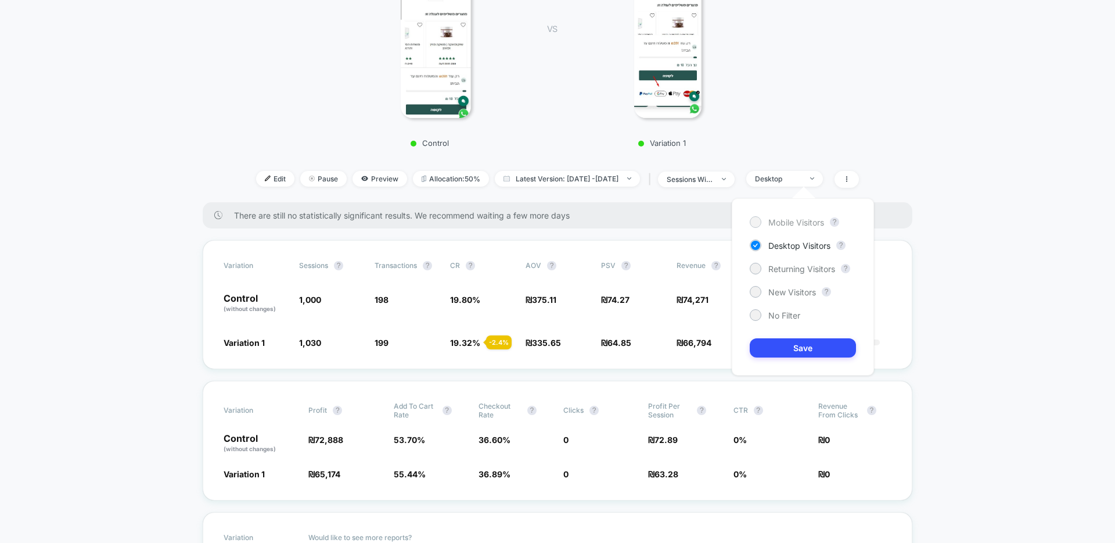
click at [793, 220] on span "Mobile Visitors" at bounding box center [796, 222] width 56 height 10
click at [813, 347] on button "Save" at bounding box center [803, 347] width 106 height 19
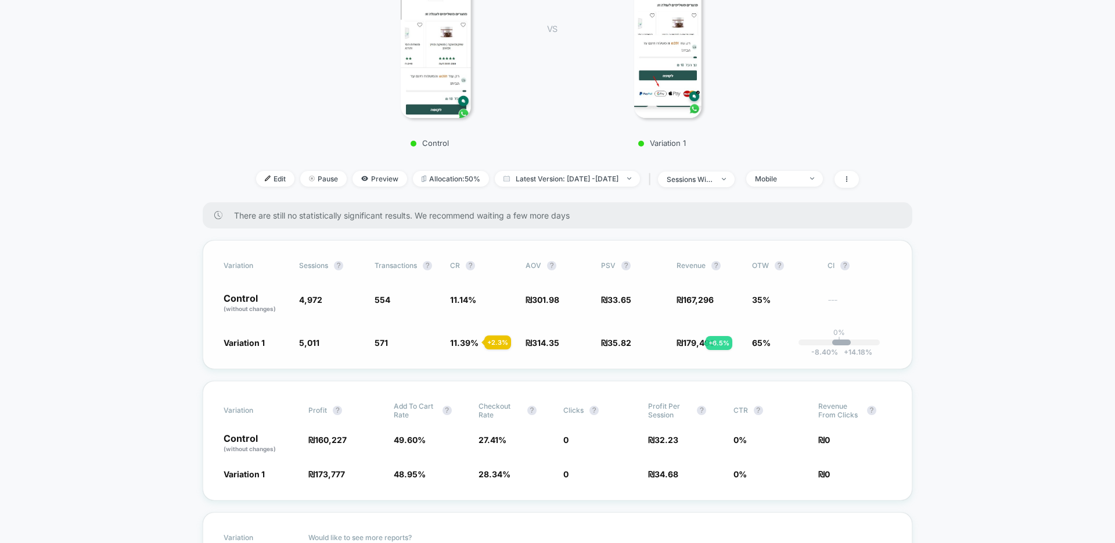
click at [692, 343] on span "179,496" at bounding box center [699, 342] width 32 height 10
drag, startPoint x: 452, startPoint y: 264, endPoint x: 461, endPoint y: 264, distance: 8.7
click at [461, 264] on span "CR ?" at bounding box center [482, 265] width 64 height 9
click at [453, 265] on span "CR" at bounding box center [455, 265] width 10 height 9
click at [495, 456] on div "Variation Profit ? Add To Cart Rate ? Checkout Rate ? Clicks ? Profit Per Sessi…" at bounding box center [558, 440] width 710 height 120
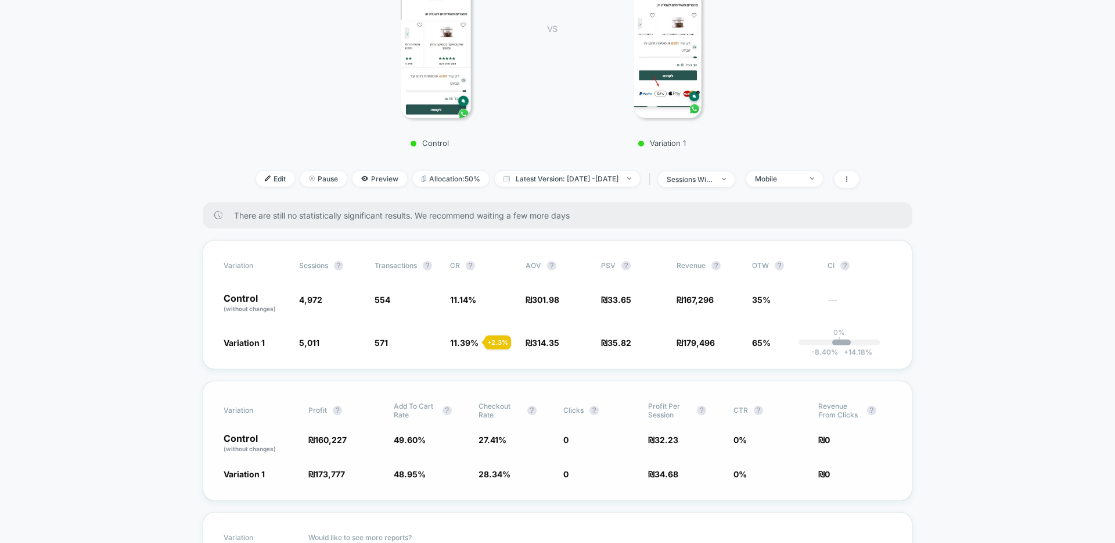
click at [493, 479] on div "Variation Profit ? Add To Cart Rate ? Checkout Rate ? Clicks ? Profit Per Sessi…" at bounding box center [558, 440] width 710 height 120
click at [782, 183] on span "Mobile" at bounding box center [784, 179] width 77 height 16
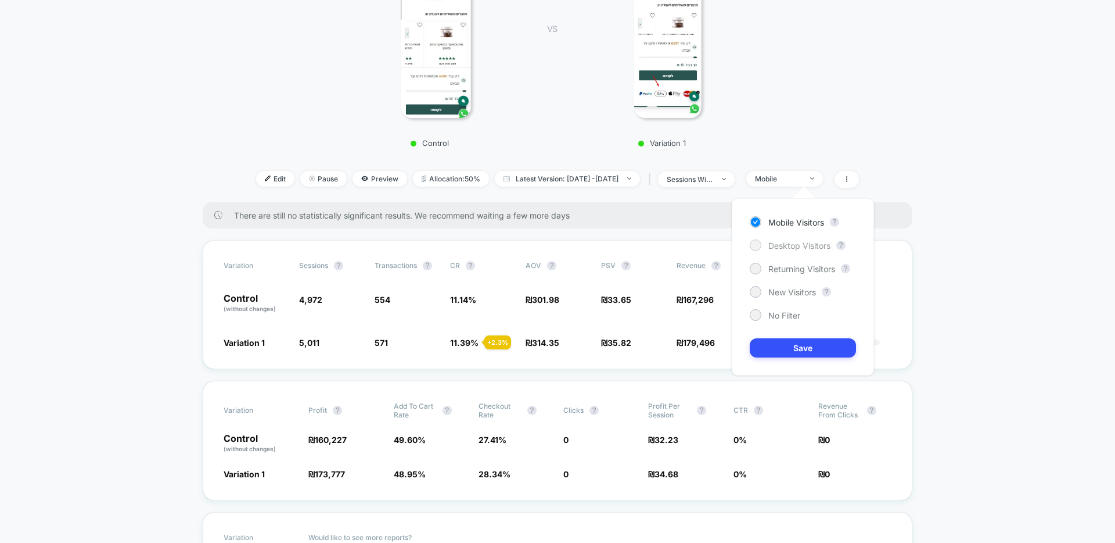
click at [786, 240] on span "Desktop Visitors" at bounding box center [799, 245] width 62 height 10
click at [791, 344] on button "Save" at bounding box center [803, 347] width 106 height 19
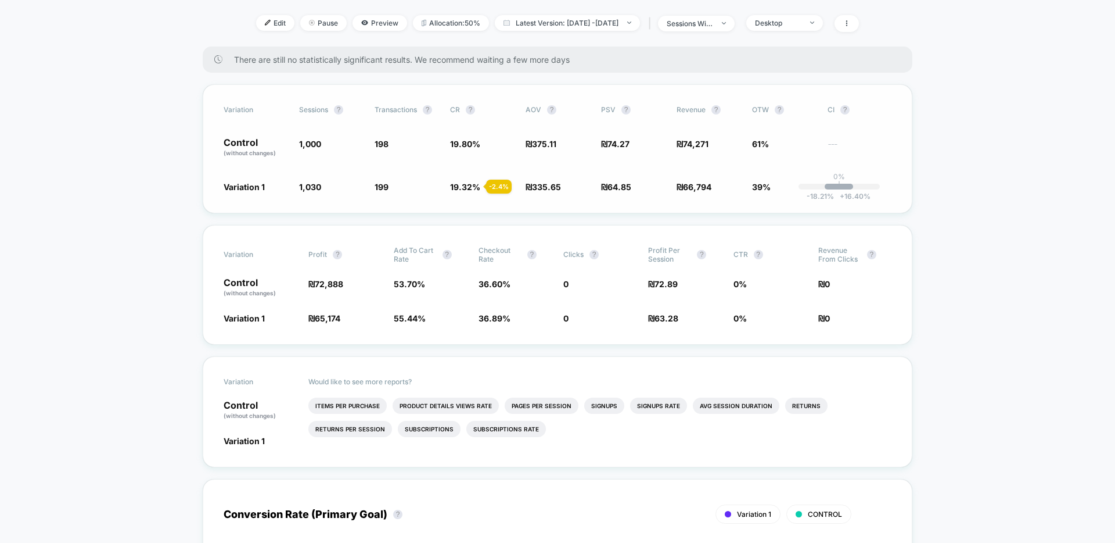
scroll to position [237, 0]
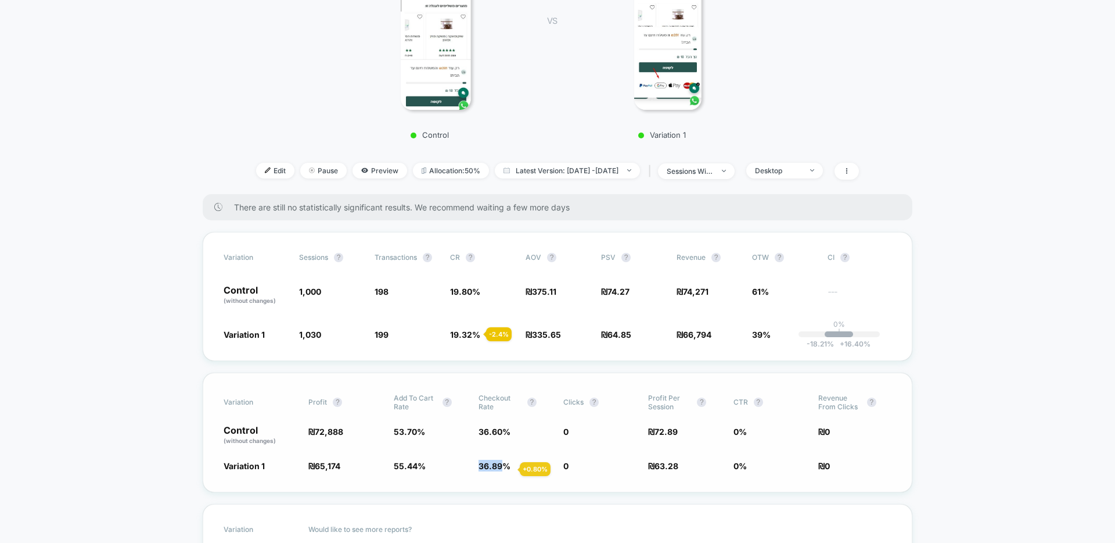
drag, startPoint x: 480, startPoint y: 469, endPoint x: 506, endPoint y: 469, distance: 25.6
click at [506, 469] on span "36.89 %" at bounding box center [495, 466] width 32 height 10
click at [493, 467] on span "36.89 %" at bounding box center [495, 466] width 32 height 10
click at [702, 339] on div "Variation Sessions ? Transactions ? CR ? AOV ? PSV ? Revenue ? OTW ? CI ? Contr…" at bounding box center [558, 296] width 710 height 129
click at [786, 165] on span "Desktop" at bounding box center [784, 171] width 77 height 16
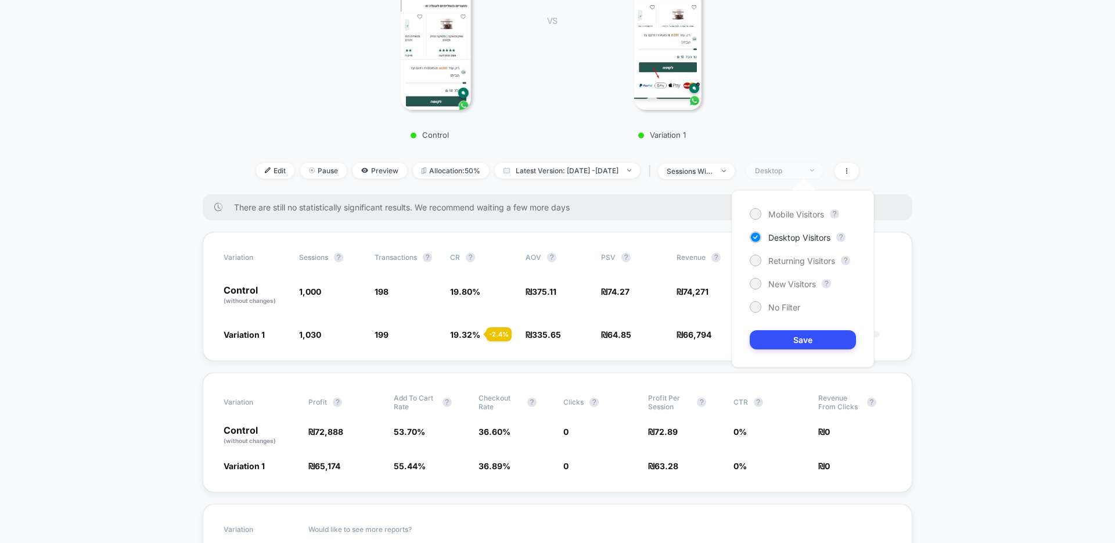
click at [786, 166] on div "Desktop" at bounding box center [778, 170] width 46 height 9
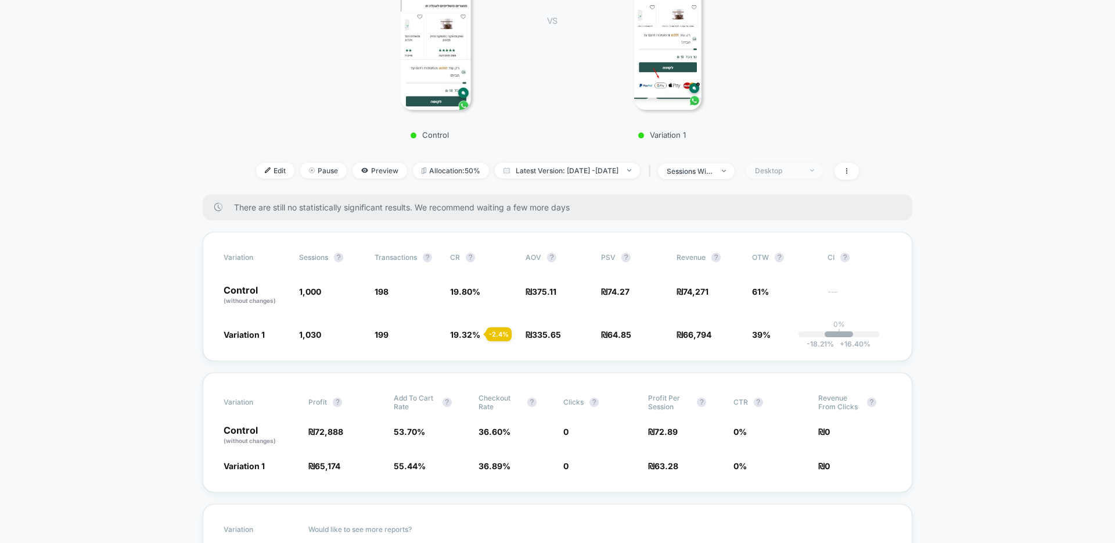
click at [792, 170] on div "Desktop" at bounding box center [778, 170] width 46 height 9
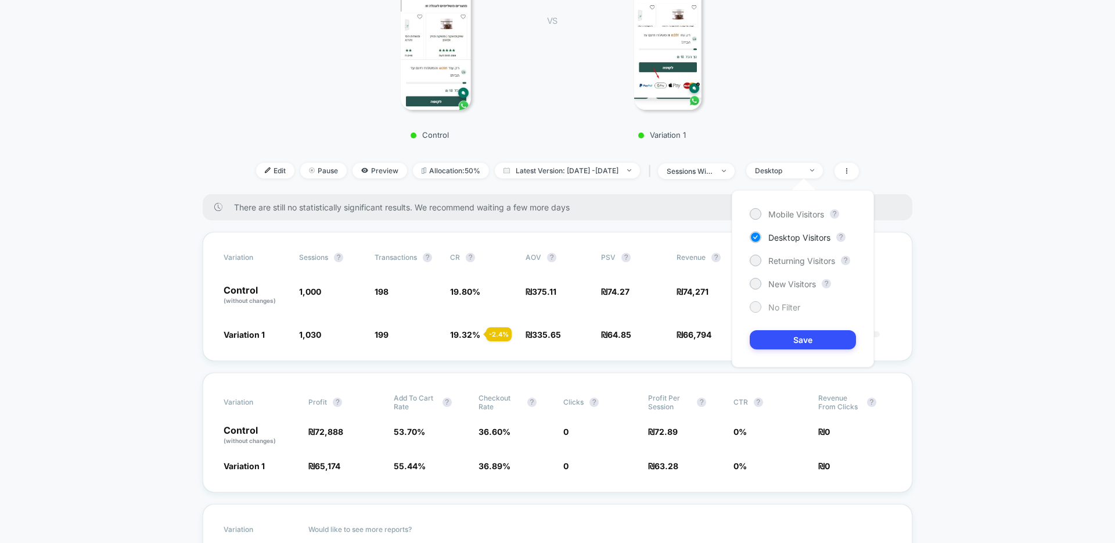
click at [785, 307] on span "No Filter" at bounding box center [784, 307] width 32 height 10
click at [792, 337] on button "Save" at bounding box center [803, 339] width 106 height 19
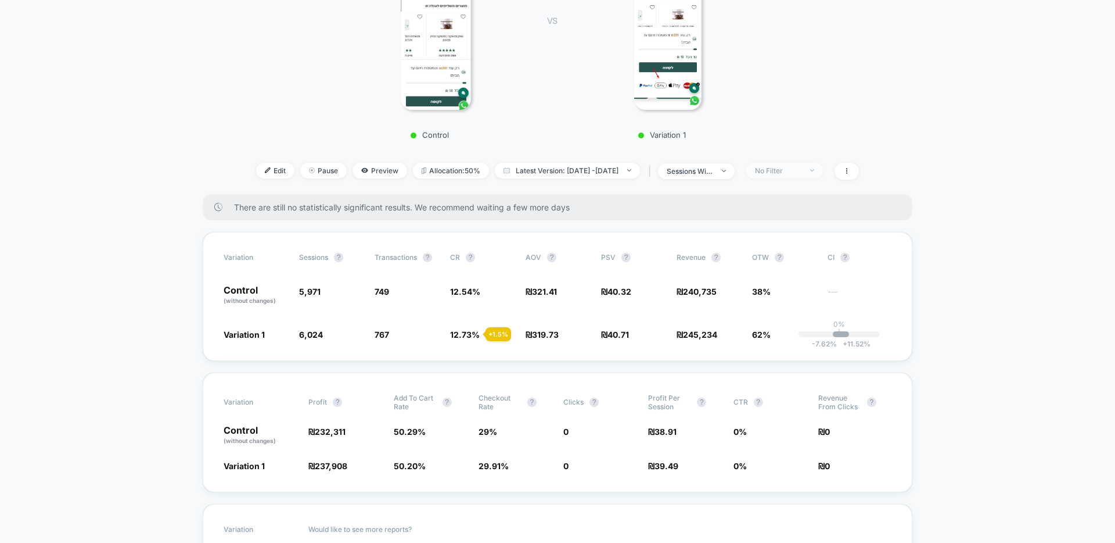
click at [802, 170] on div "No Filter" at bounding box center [778, 170] width 46 height 9
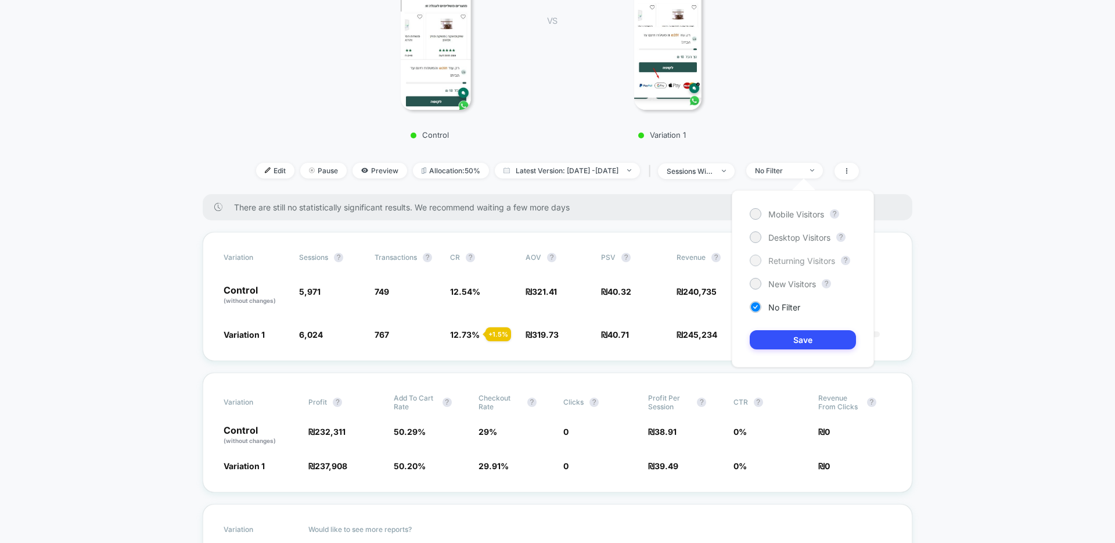
click at [781, 261] on span "Returning Visitors" at bounding box center [801, 261] width 67 height 10
click at [798, 333] on button "Save" at bounding box center [803, 339] width 106 height 19
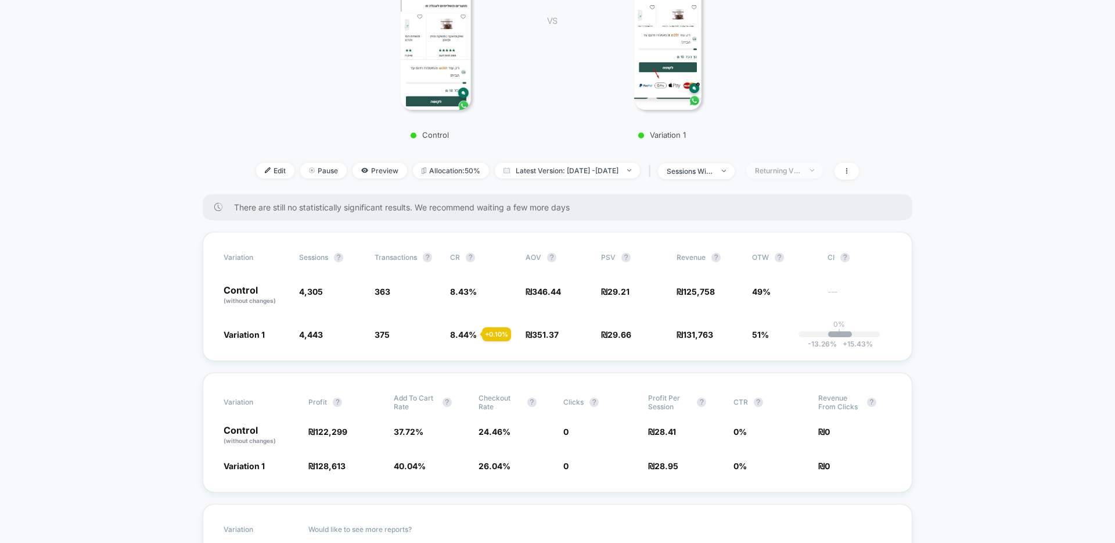
click at [791, 171] on div "Returning Visitors" at bounding box center [778, 170] width 46 height 9
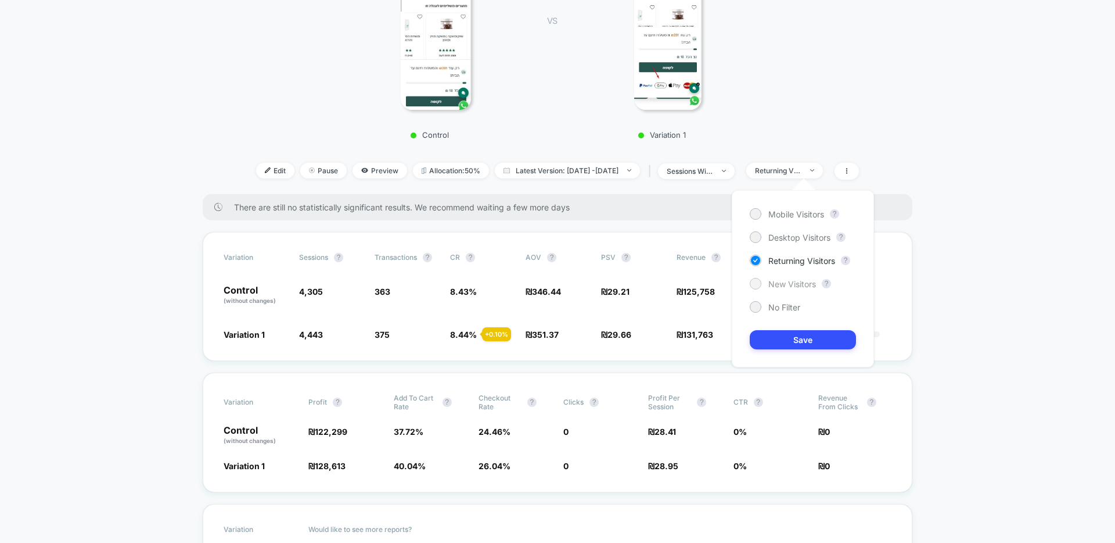
click at [777, 286] on span "New Visitors" at bounding box center [792, 284] width 48 height 10
click at [782, 338] on button "Save" at bounding box center [803, 339] width 106 height 19
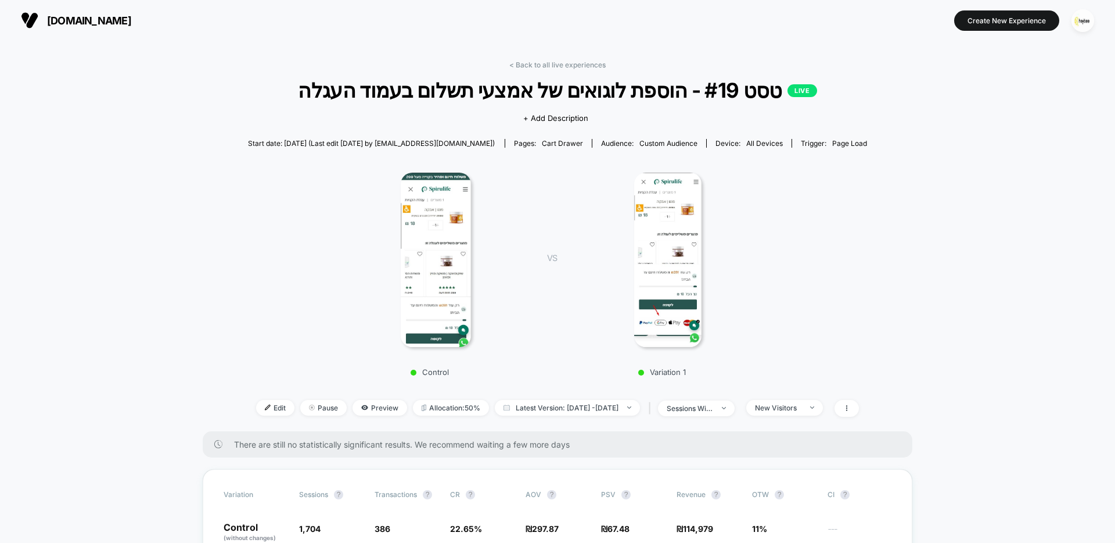
click at [544, 65] on link "< Back to all live experiences" at bounding box center [557, 64] width 96 height 9
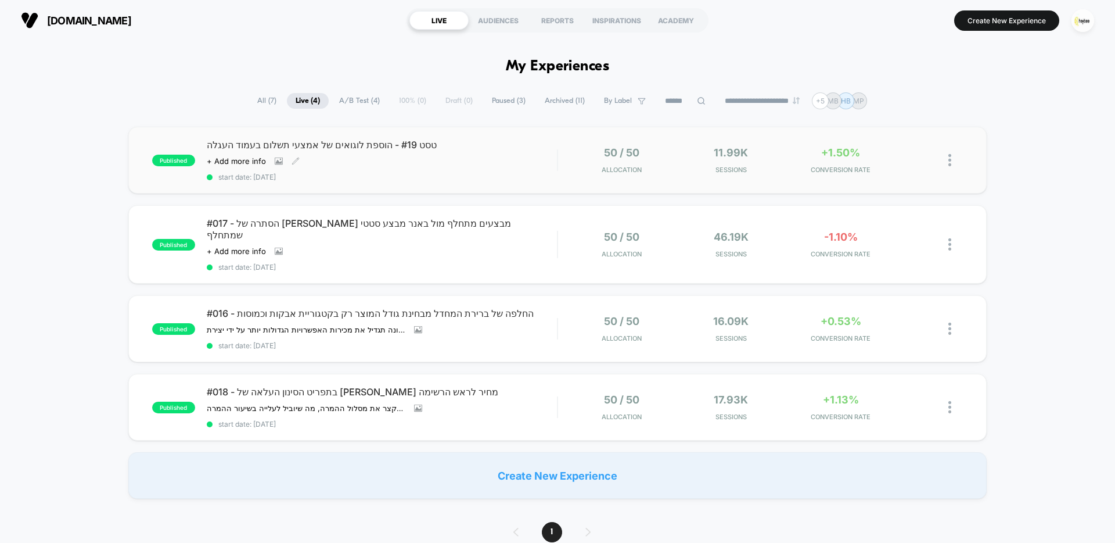
click at [398, 146] on span "טסט #19 - הוספת לוגואים של אמצעי תשלום בעמוד העגלה" at bounding box center [382, 145] width 350 height 12
click at [322, 387] on span "#018 - בתפריט הסינון העלאה של [PERSON_NAME] מחיר לראש הרשימה" at bounding box center [382, 392] width 350 height 12
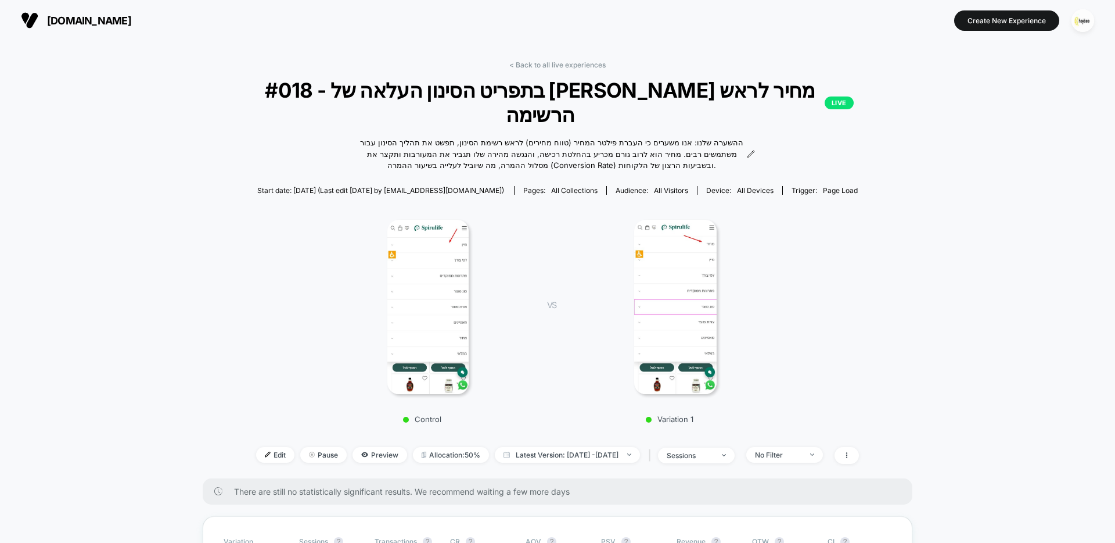
click at [674, 267] on img at bounding box center [675, 307] width 83 height 174
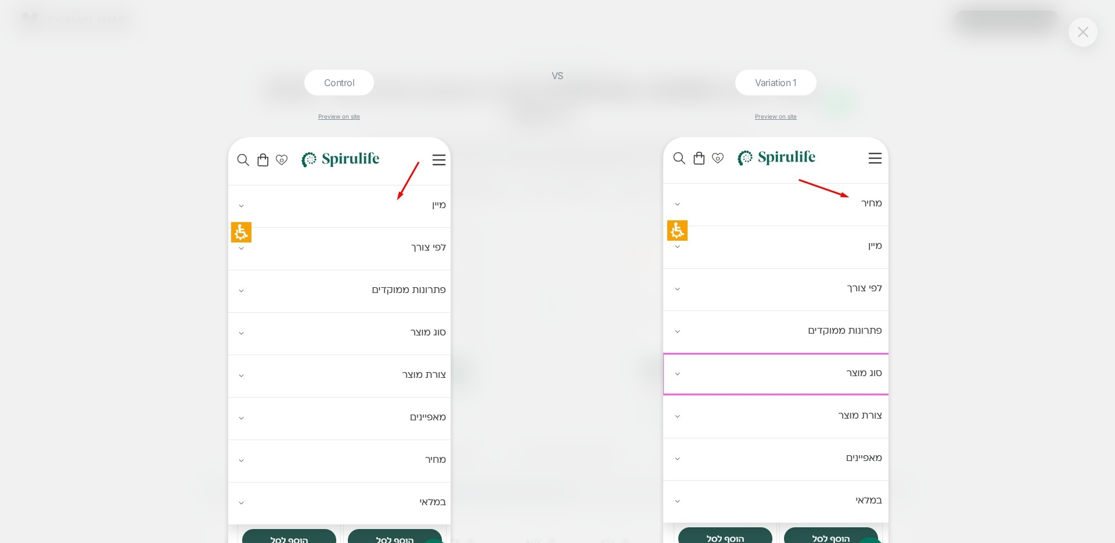
click at [1078, 34] on img at bounding box center [1083, 32] width 10 height 10
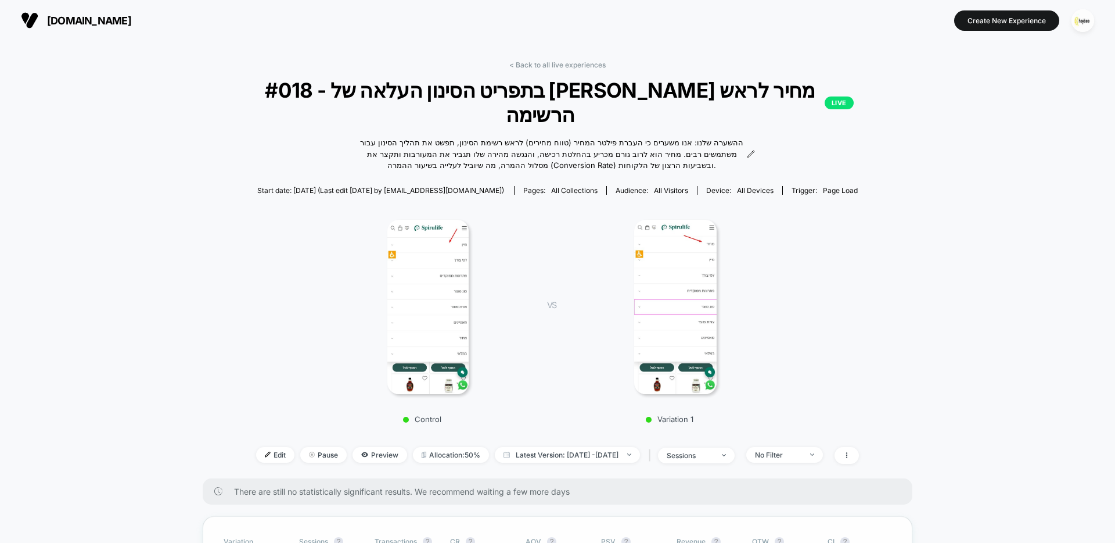
scroll to position [239, 0]
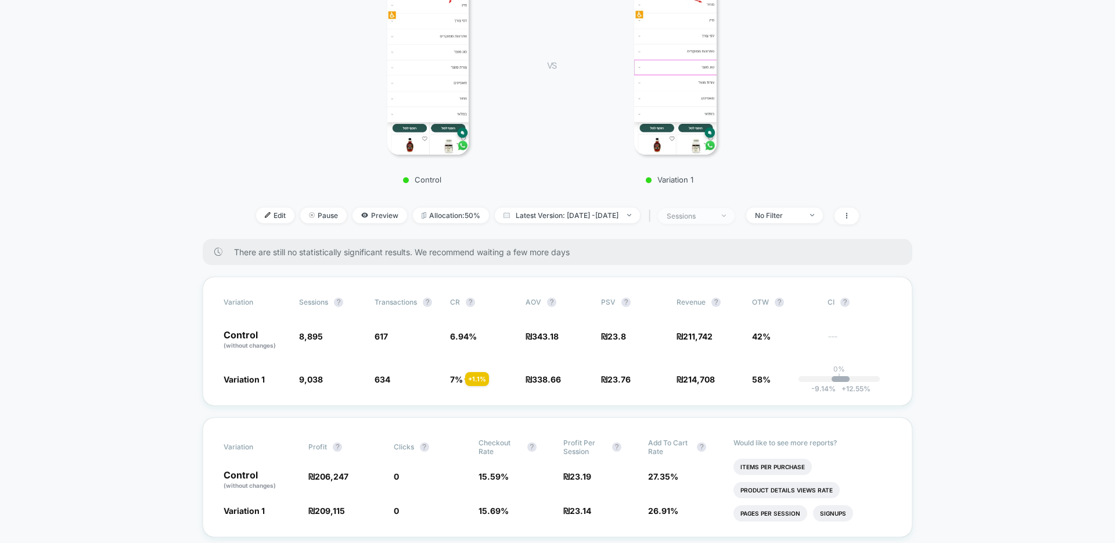
drag, startPoint x: 707, startPoint y: 196, endPoint x: 707, endPoint y: 191, distance: 5.8
click at [706, 208] on span "sessions" at bounding box center [696, 216] width 77 height 16
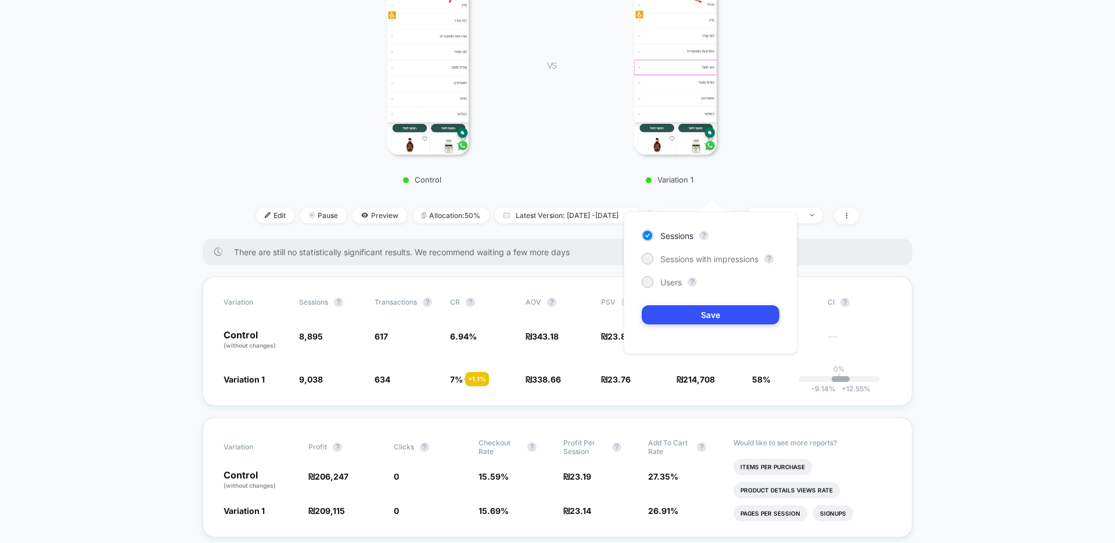
click at [707, 211] on div "sessions" at bounding box center [690, 215] width 46 height 9
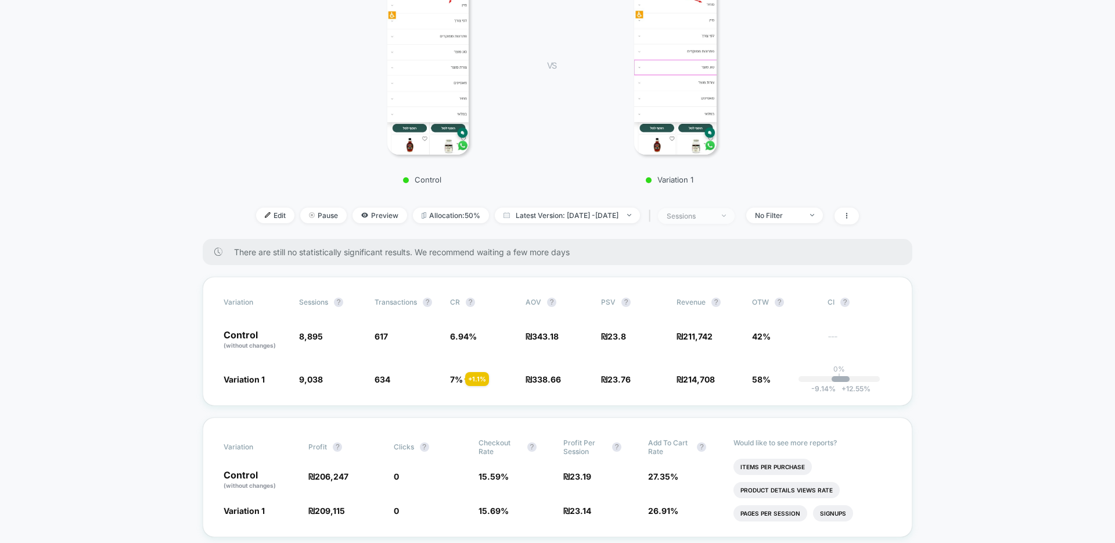
click at [707, 211] on div "sessions" at bounding box center [690, 215] width 46 height 9
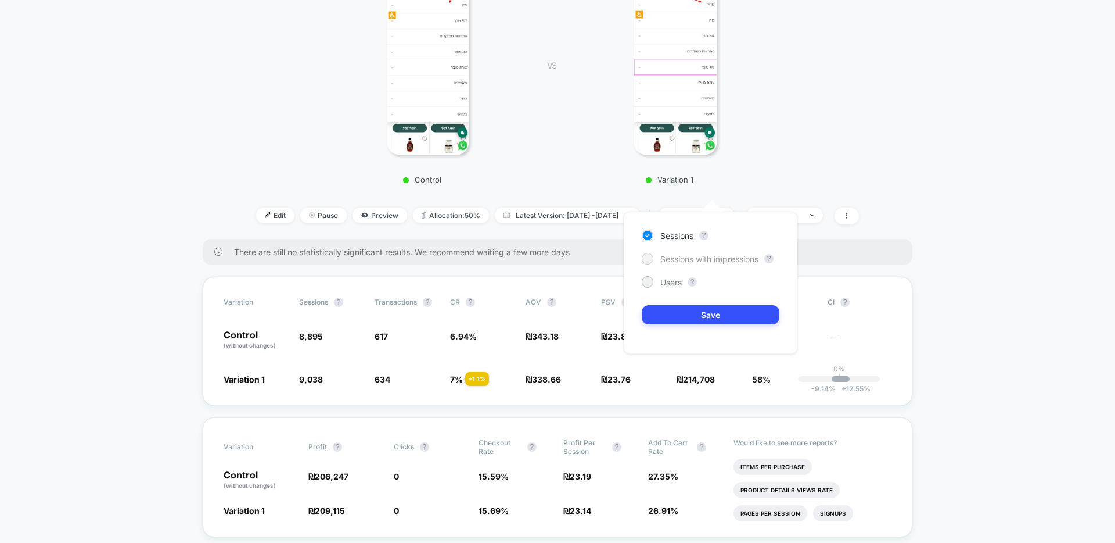
click at [711, 258] on span "Sessions with impressions" at bounding box center [709, 259] width 98 height 10
click at [713, 314] on button "Save" at bounding box center [711, 314] width 138 height 19
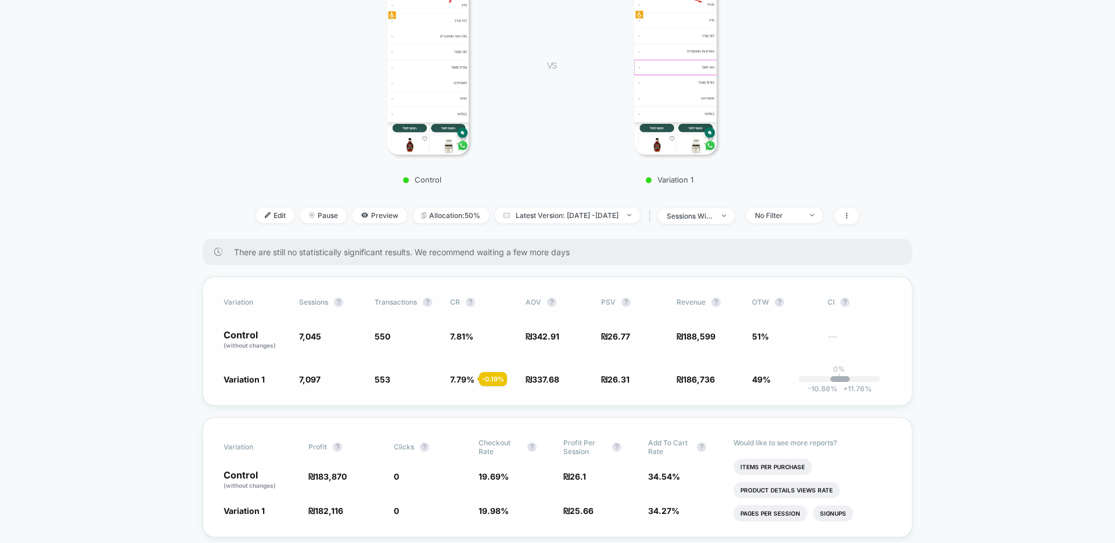
click at [305, 331] on span "7,045" at bounding box center [310, 336] width 22 height 10
click at [321, 331] on span "7,045" at bounding box center [310, 336] width 22 height 10
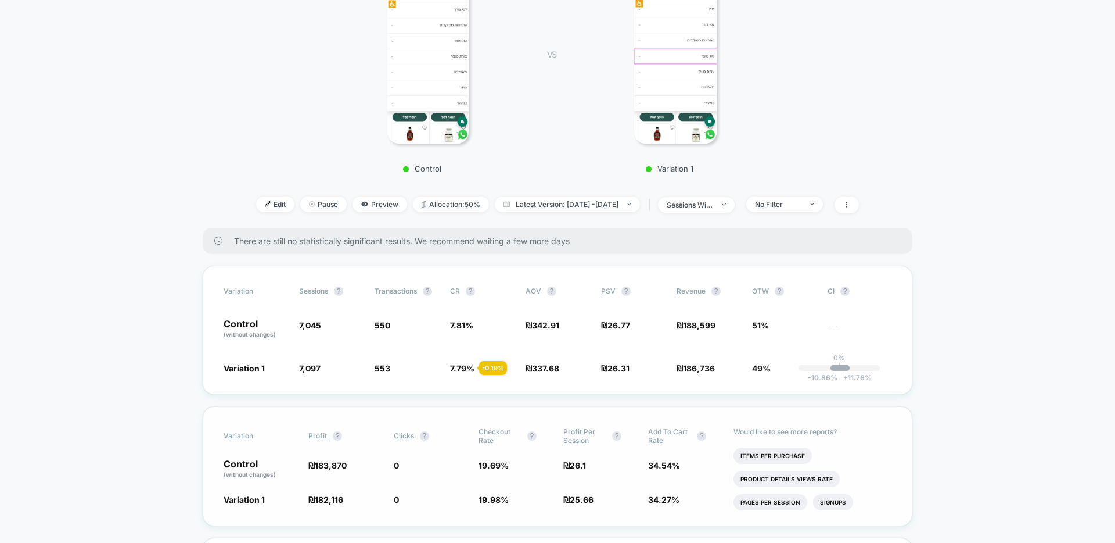
scroll to position [251, 0]
click at [394, 459] on span "0" at bounding box center [396, 464] width 5 height 10
drag, startPoint x: 393, startPoint y: 440, endPoint x: 408, endPoint y: 439, distance: 15.2
click at [408, 458] on div "Control (without changes) ₪ 183,870 0 19.69 % ₪ 26.1 34.54 %" at bounding box center [558, 468] width 668 height 20
click at [391, 458] on div "Control (without changes) ₪ 183,870 0 19.69 % ₪ 26.1 34.54 %" at bounding box center [558, 468] width 668 height 20
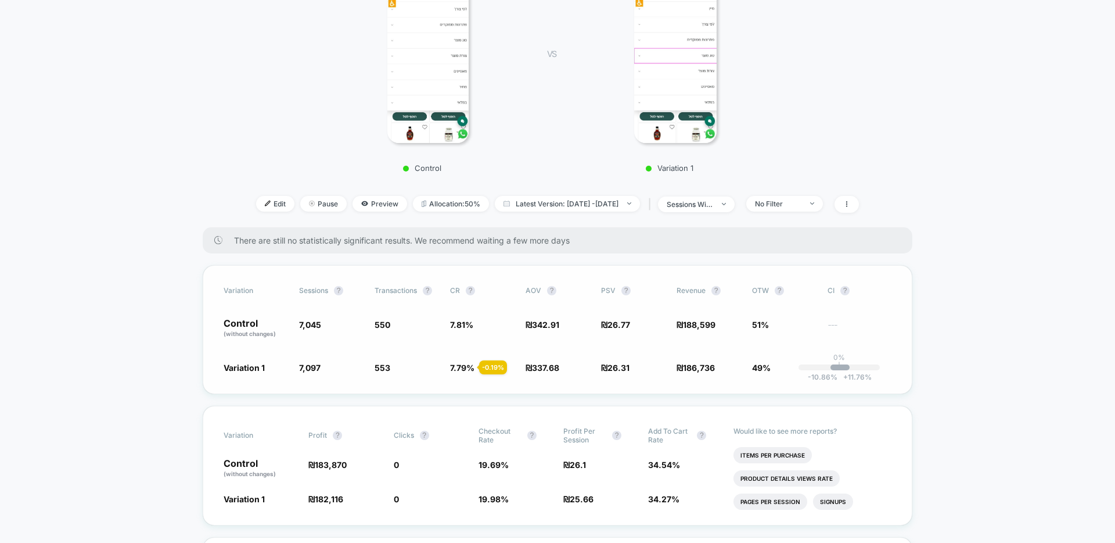
click at [465, 318] on span "7.81 %" at bounding box center [482, 328] width 64 height 20
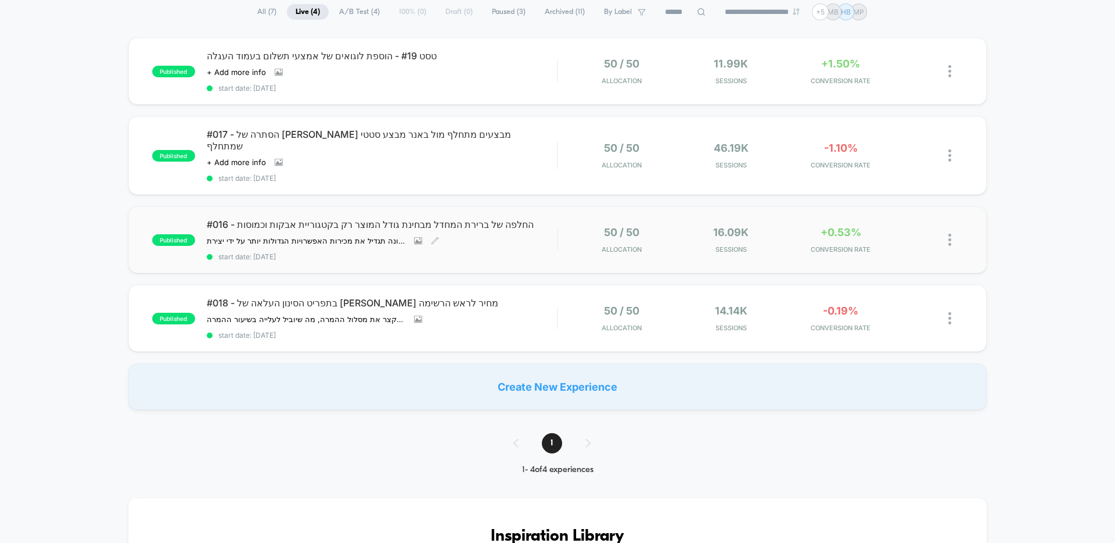
scroll to position [95, 0]
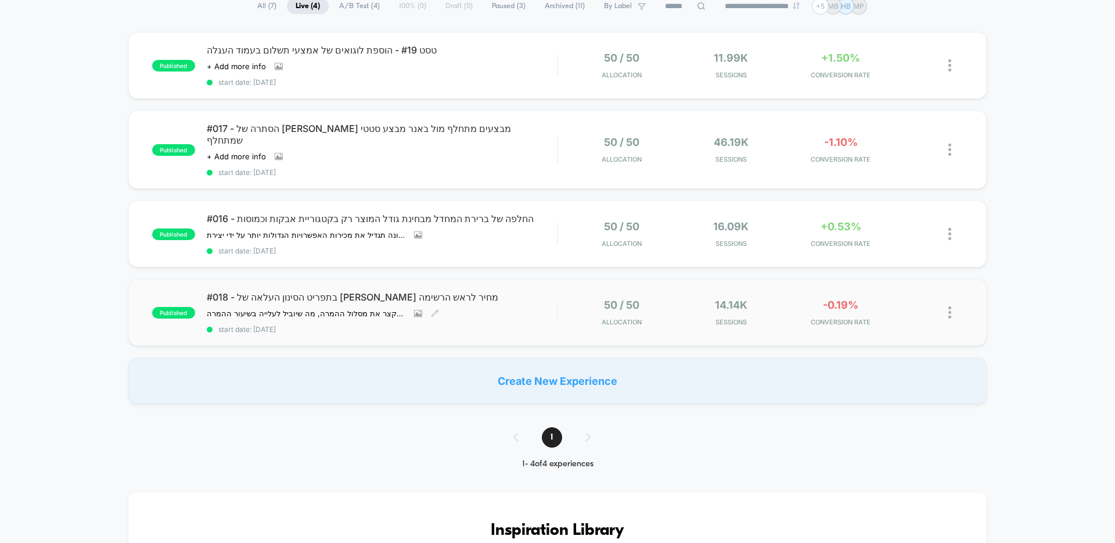
click at [371, 298] on span "#018 - בתפריט הסינון העלאה של [PERSON_NAME] מחיר לראש הרשימה" at bounding box center [382, 297] width 350 height 12
